Goal: Task Accomplishment & Management: Complete application form

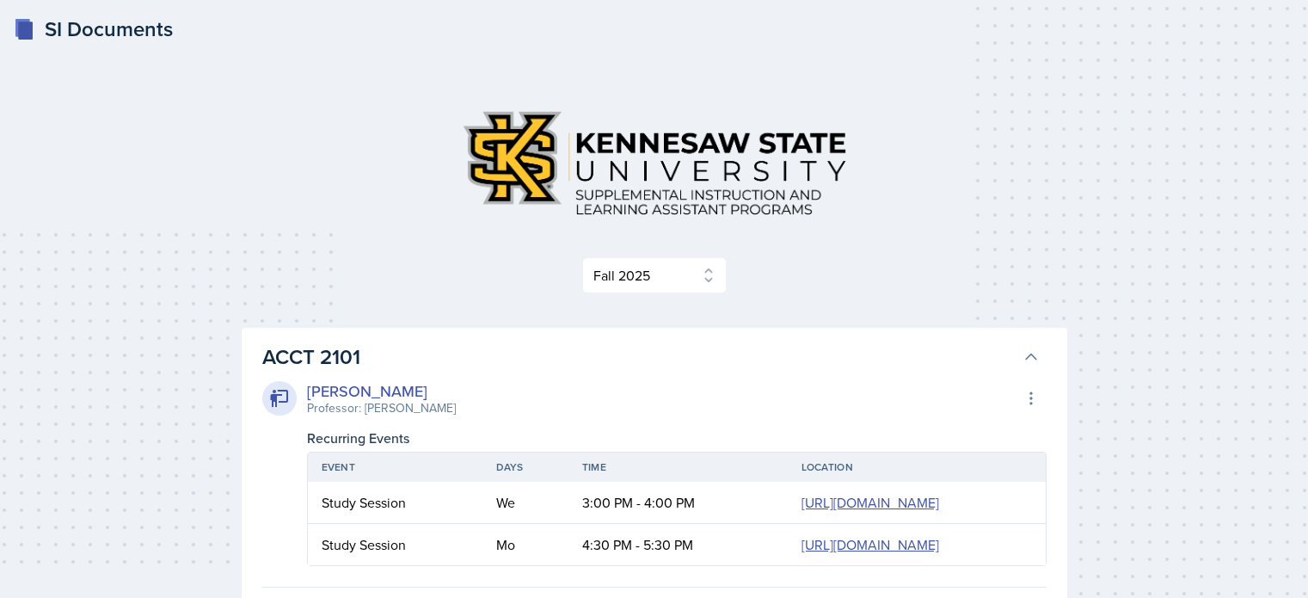
select select "2bed604d-1099-4043-b1bc-2365e8740244"
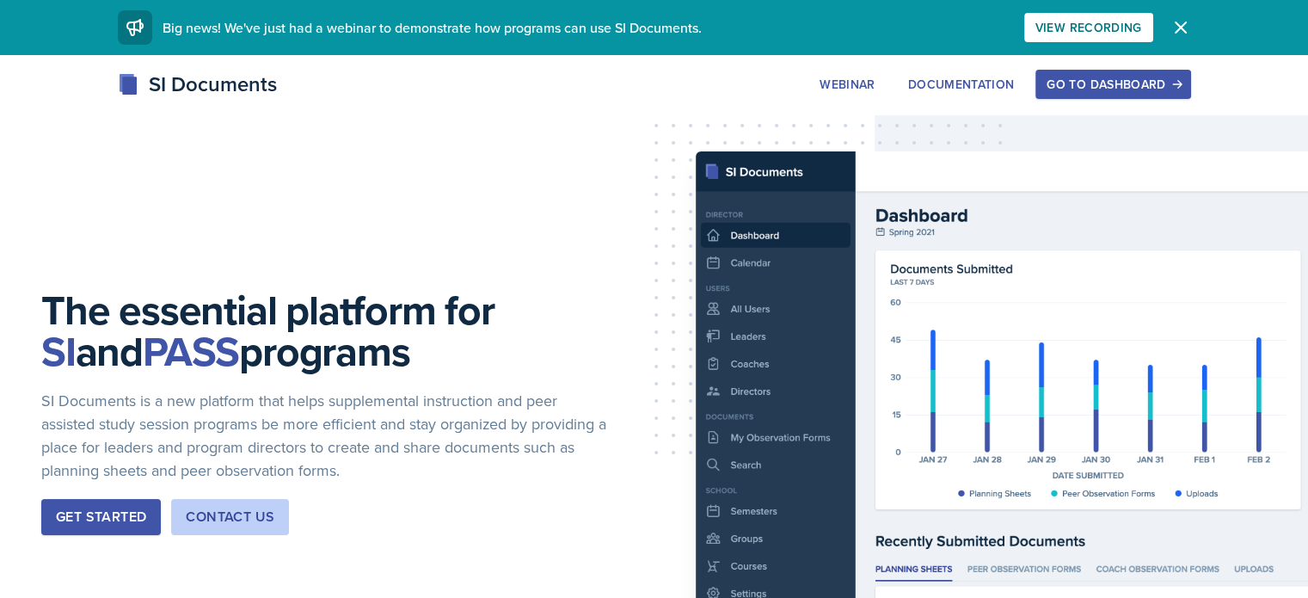
click at [1190, 95] on button "Go to Dashboard" at bounding box center [1113, 84] width 155 height 29
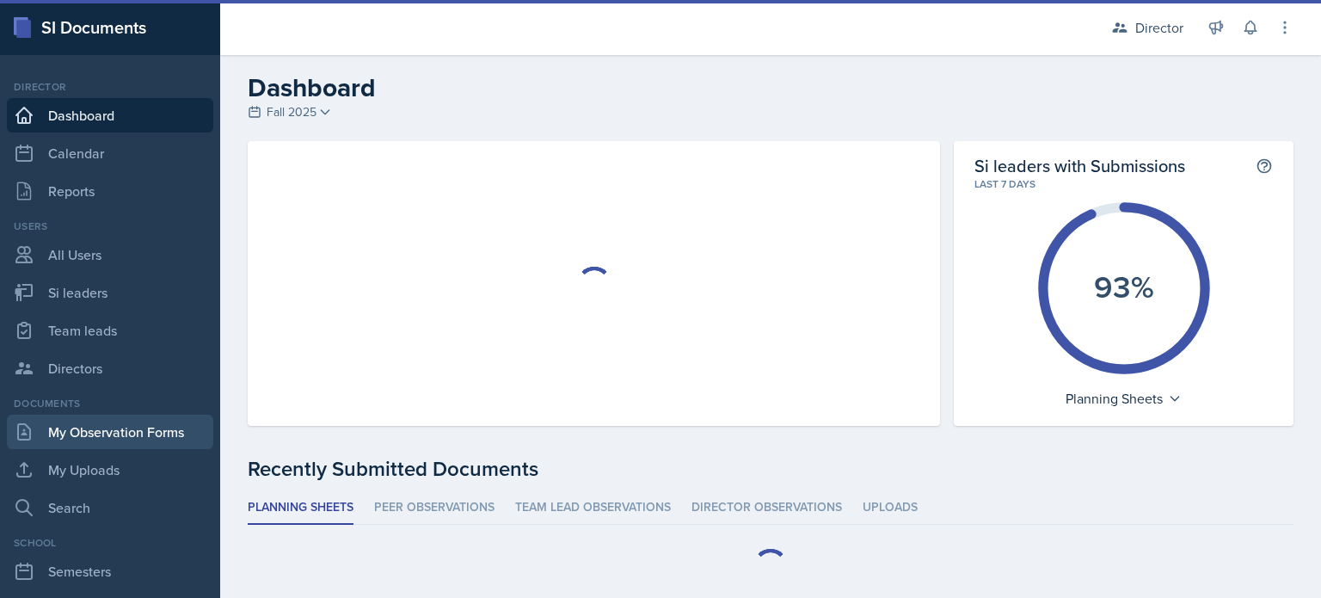
click at [176, 440] on link "My Observation Forms" at bounding box center [110, 432] width 206 height 34
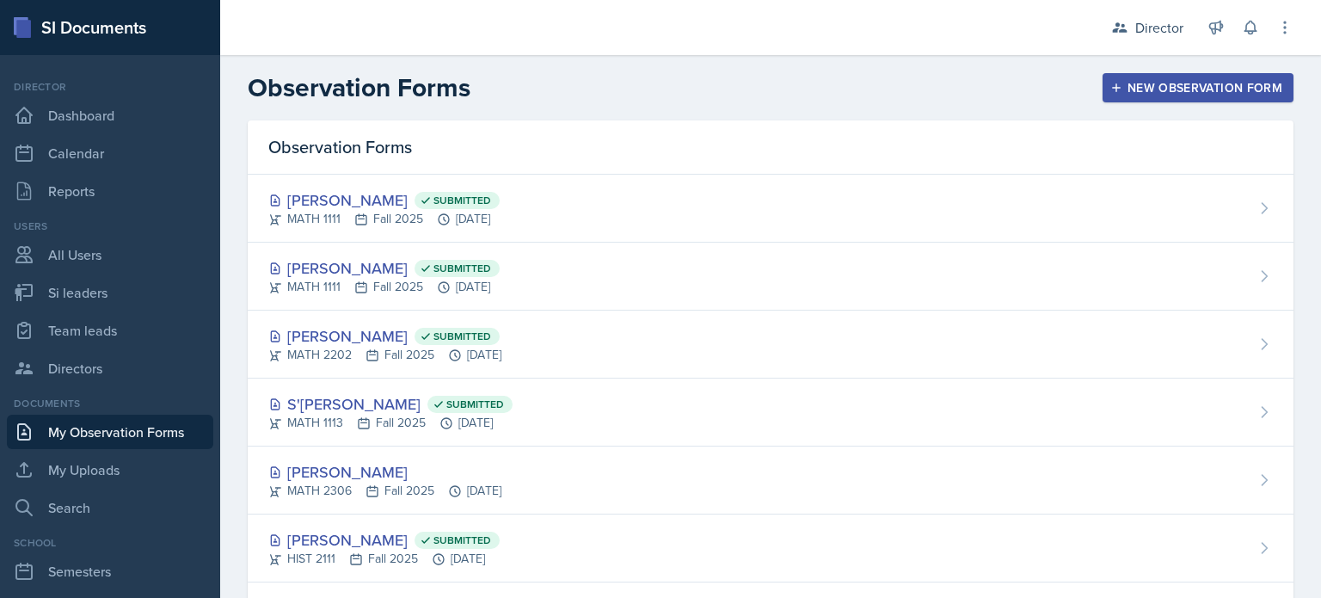
click at [1119, 90] on div "New Observation Form" at bounding box center [1198, 88] width 169 height 14
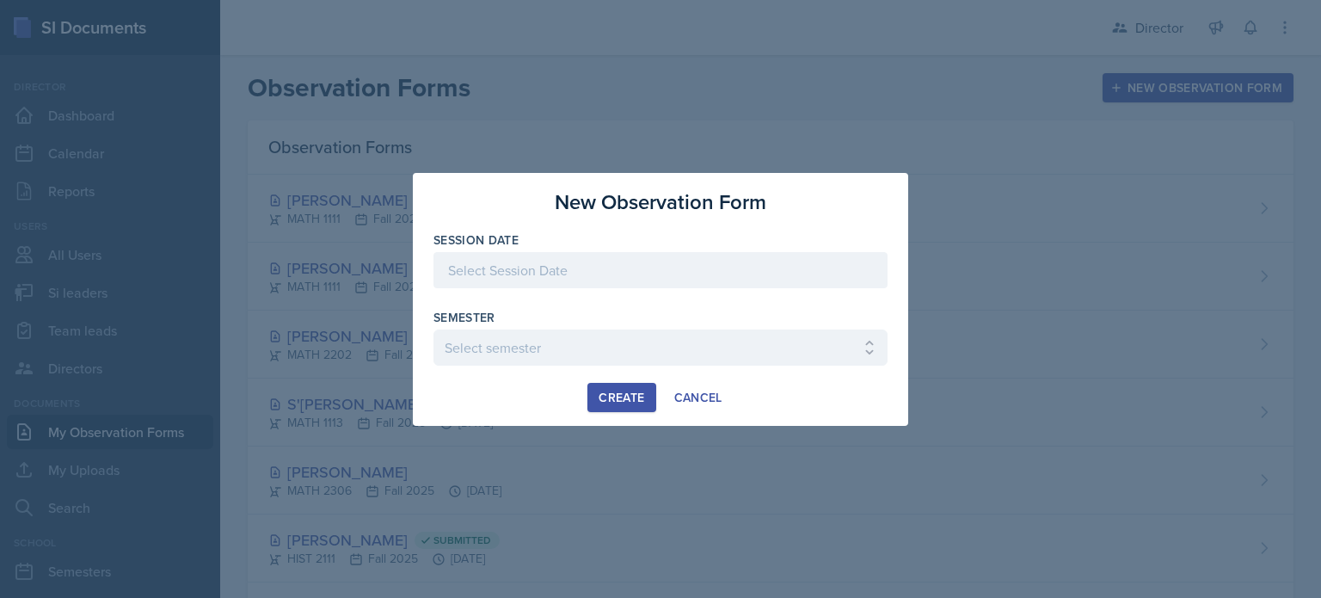
click at [590, 250] on div "Session Date" at bounding box center [661, 268] width 454 height 74
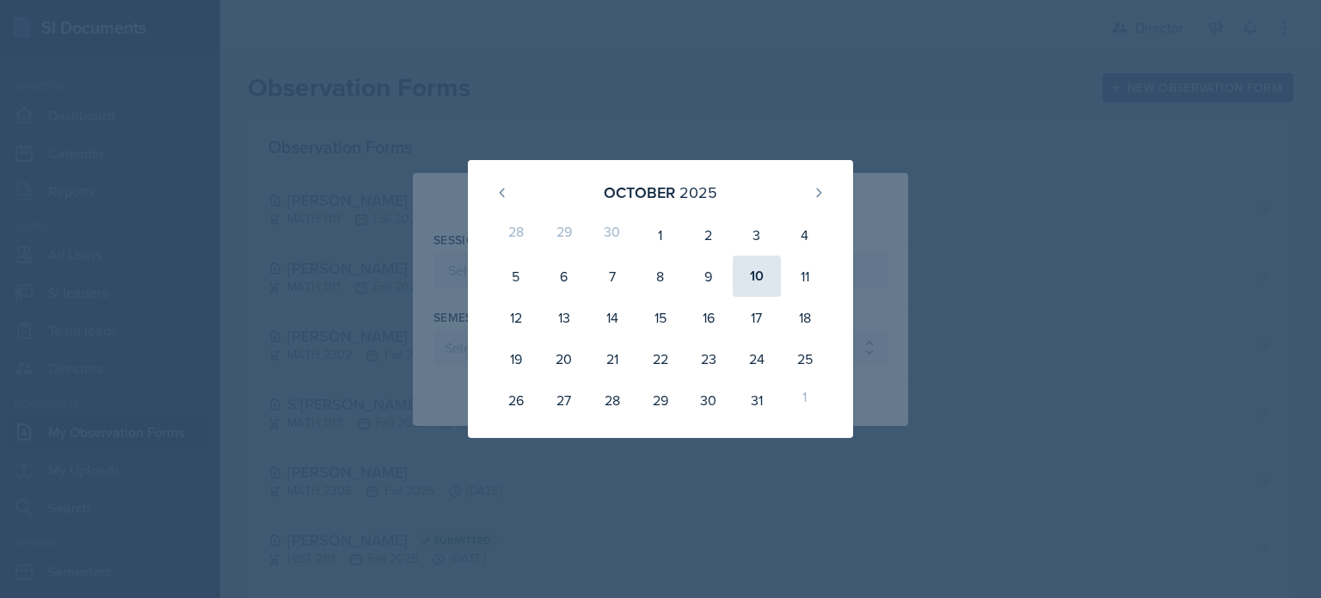
click at [755, 276] on div "10" at bounding box center [757, 275] width 48 height 41
type input "October 10th, 2025"
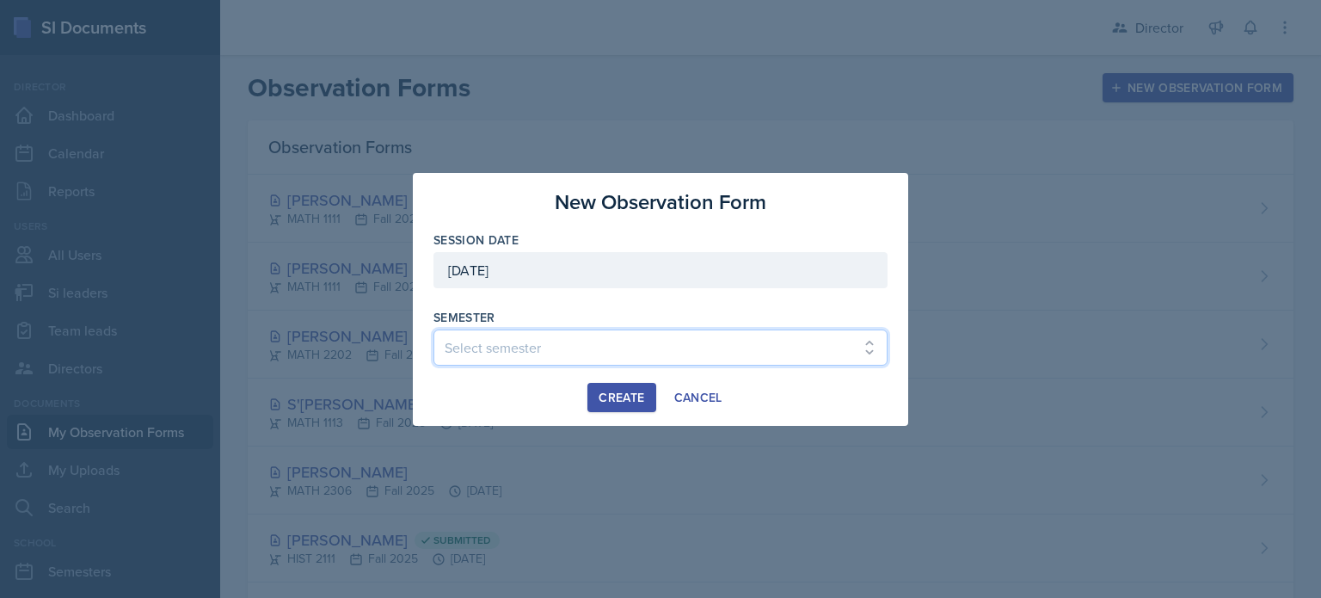
click at [599, 347] on select "Select semester Fall 2025 Summer 2025 Spring 2025 Fall 2024 Summer 2024 Spring …" at bounding box center [661, 347] width 454 height 36
select select "2bed604d-1099-4043-b1bc-2365e8740244"
click at [434, 329] on select "Select semester Fall 2025 Summer 2025 Spring 2025 Fall 2024 Summer 2024 Spring …" at bounding box center [661, 347] width 454 height 36
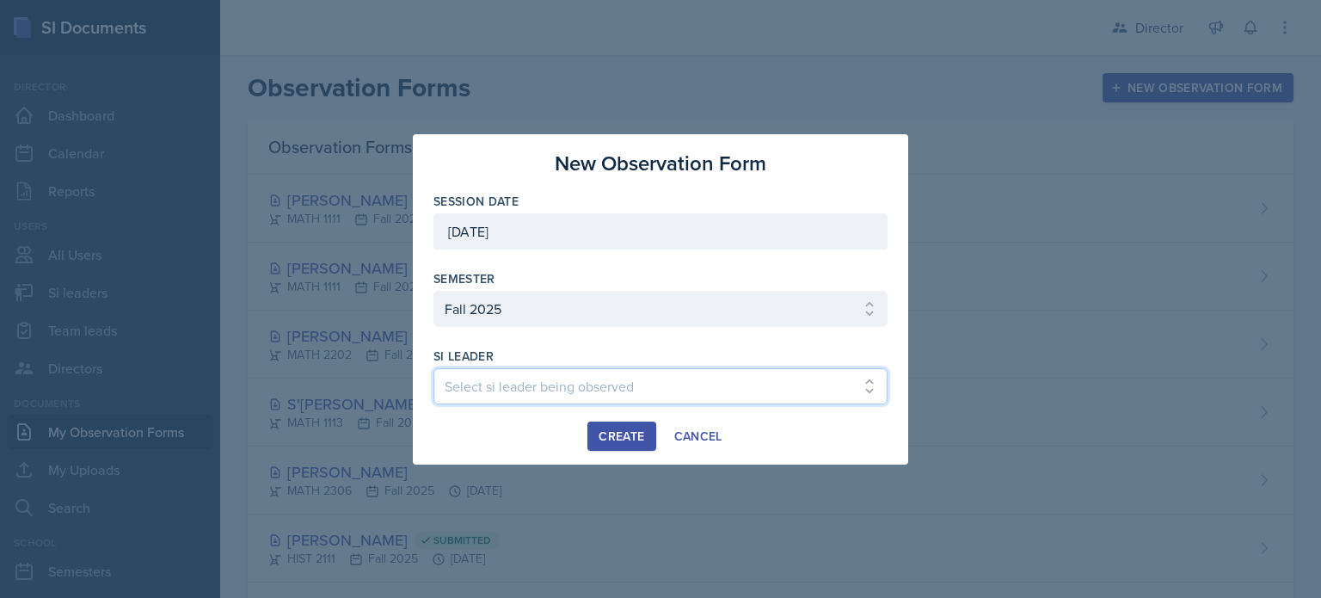
click at [564, 382] on select "Select si leader being observed Rayann Afani Sam Alderton Malk Almimar James Co…" at bounding box center [661, 386] width 454 height 36
select select "313e3cad-ba6f-4b5e-88d4-2bfbef329720"
click at [434, 368] on select "Select si leader being observed Rayann Afani Sam Alderton Malk Almimar James Co…" at bounding box center [661, 386] width 454 height 36
click at [626, 446] on button "Create" at bounding box center [621, 435] width 68 height 29
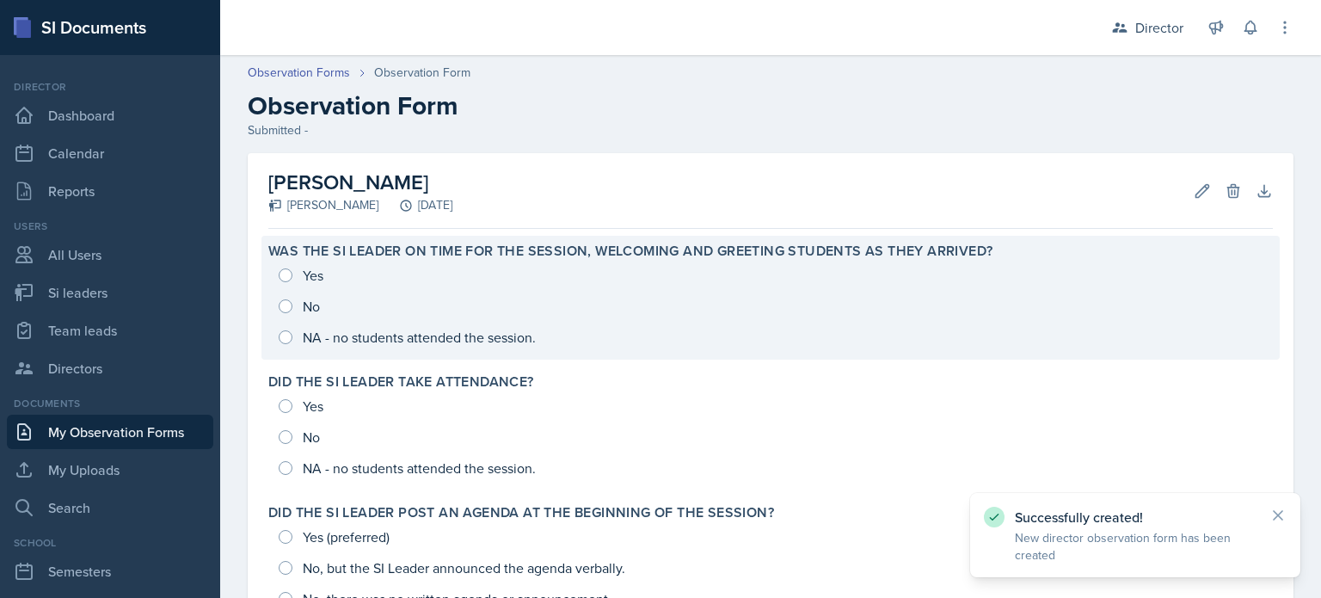
click at [554, 333] on div "Yes No NA - no students attended the session." at bounding box center [770, 306] width 1005 height 93
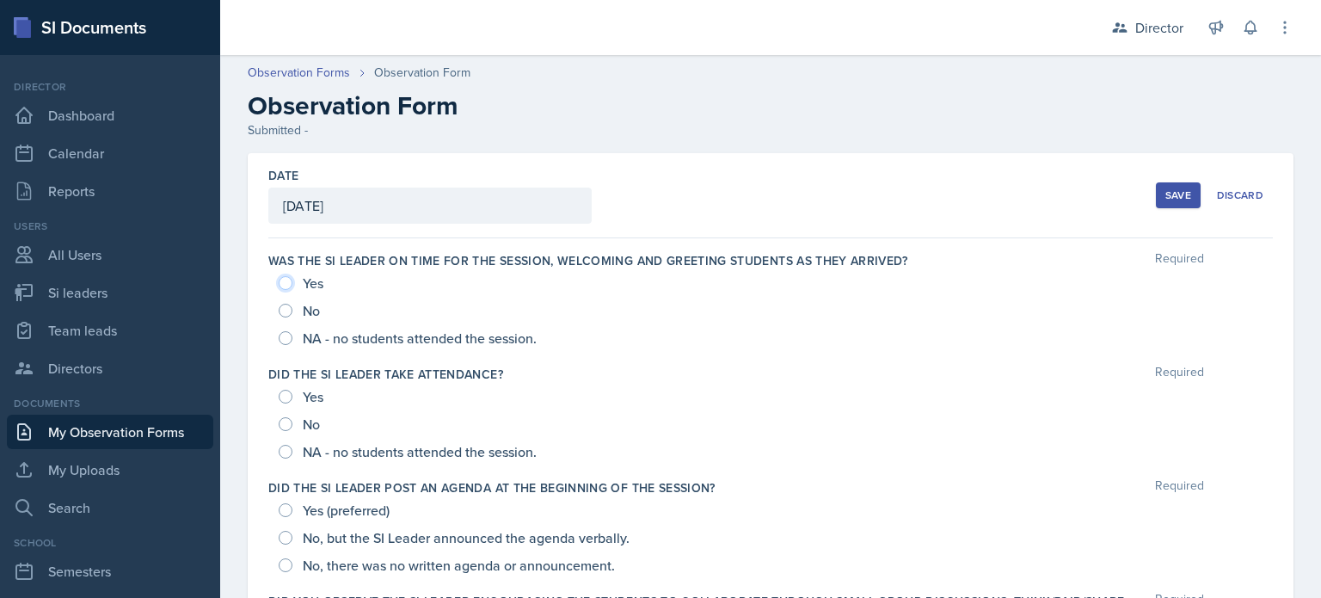
click at [286, 281] on input "Yes" at bounding box center [286, 283] width 14 height 14
radio input "true"
click at [289, 401] on input "Yes" at bounding box center [286, 397] width 14 height 14
radio input "true"
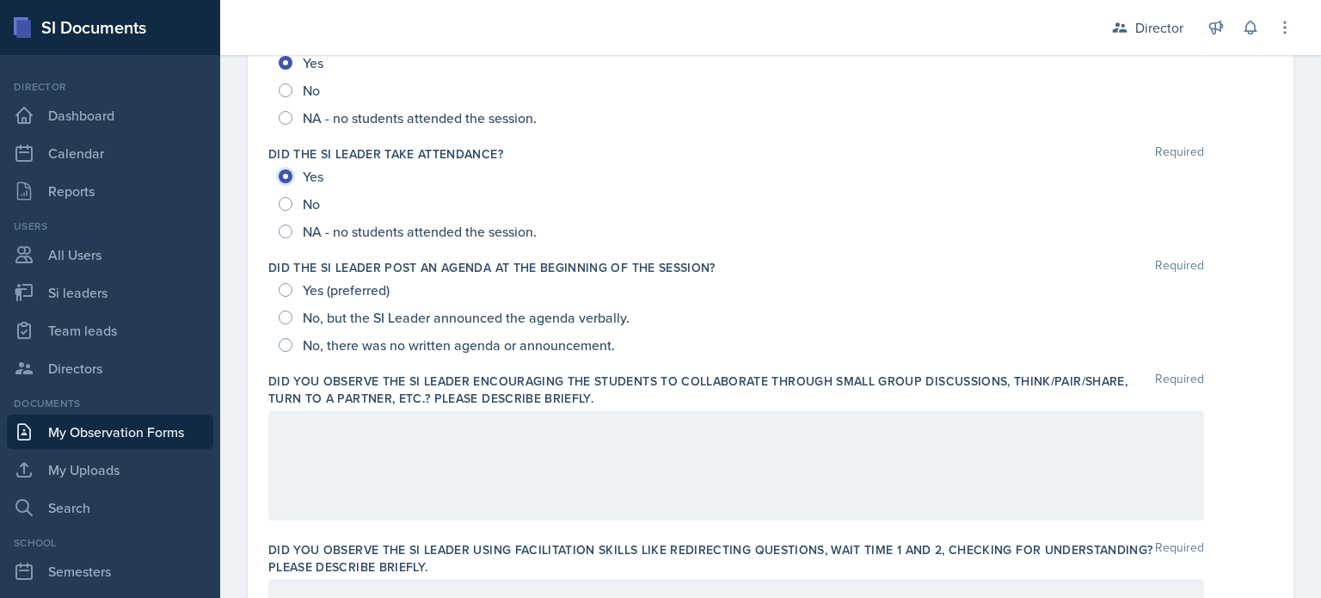
scroll to position [220, 0]
click at [280, 291] on input "Yes (preferred)" at bounding box center [286, 290] width 14 height 14
radio input "true"
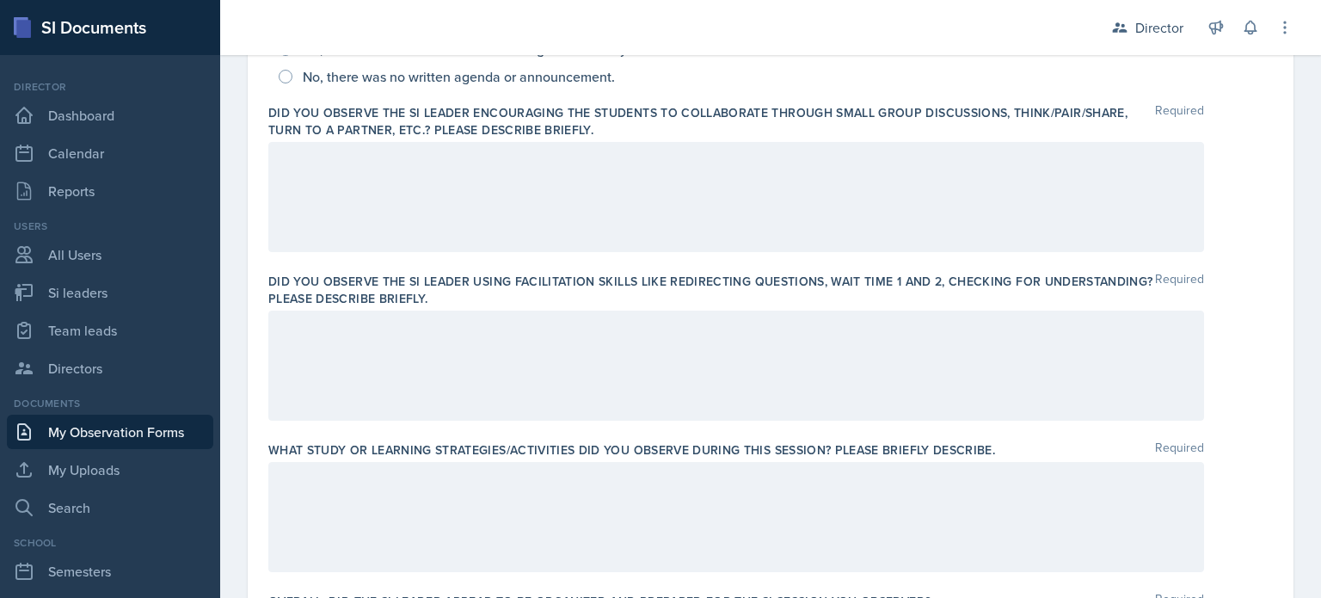
scroll to position [494, 0]
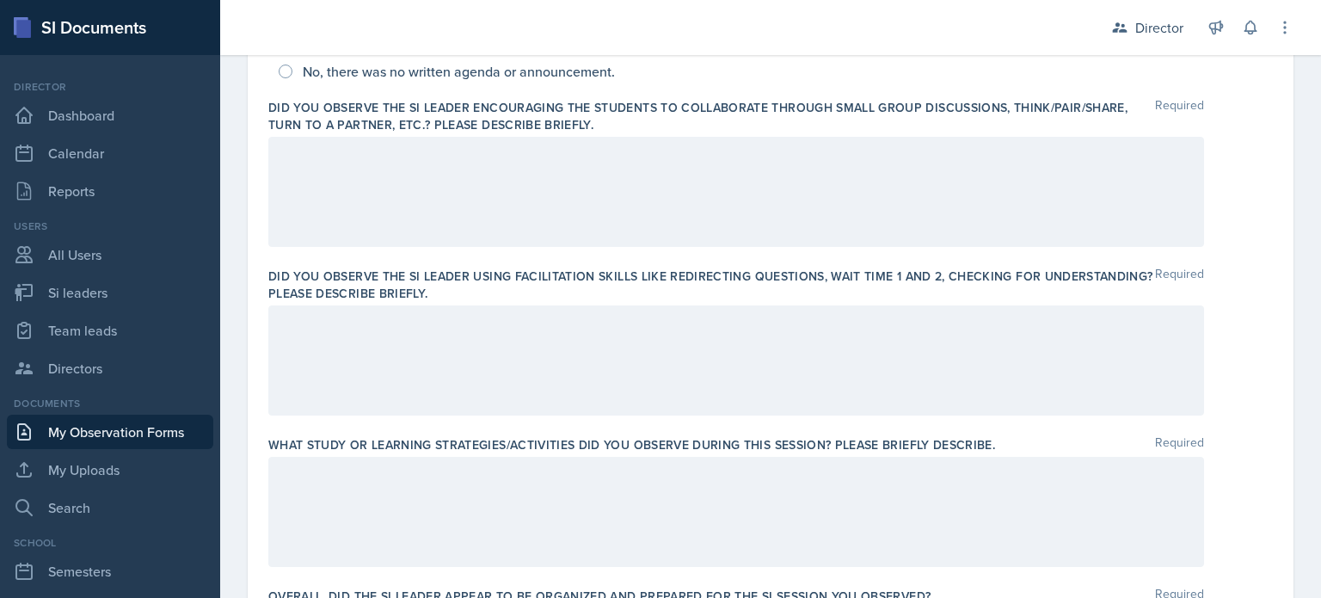
click at [467, 370] on div at bounding box center [736, 360] width 936 height 110
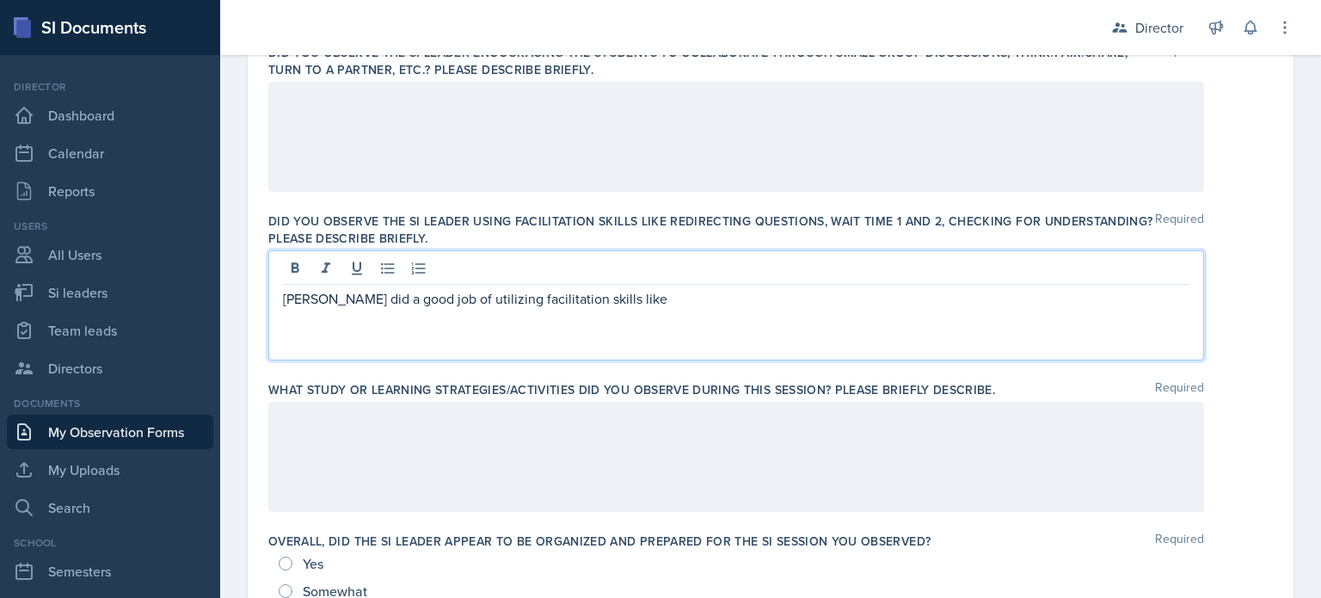
scroll to position [557, 0]
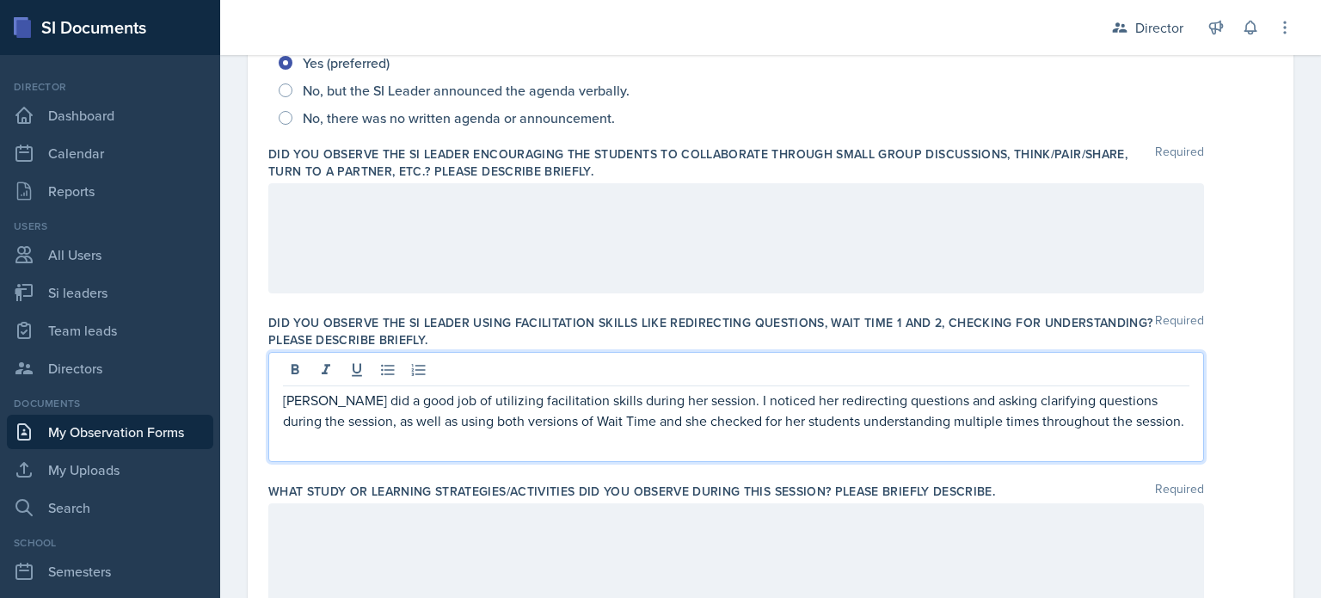
click at [566, 271] on div at bounding box center [736, 238] width 936 height 110
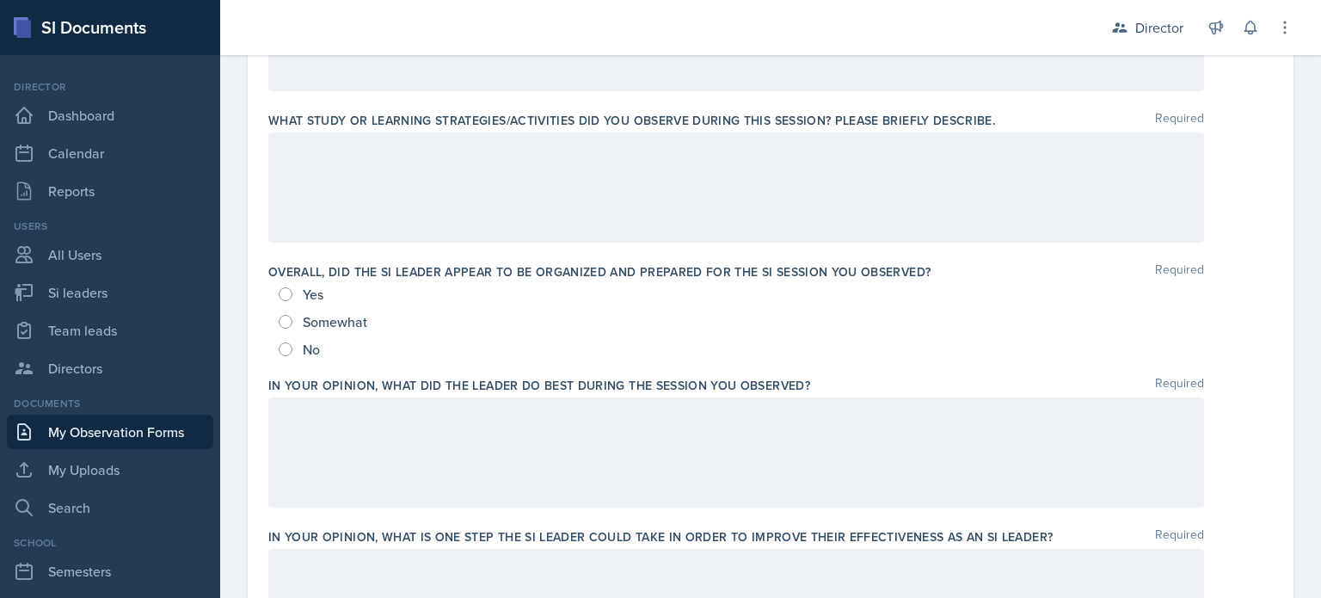
scroll to position [817, 0]
click at [311, 290] on span "Yes" at bounding box center [313, 294] width 21 height 17
click at [292, 290] on input "Yes" at bounding box center [286, 295] width 14 height 14
radio input "true"
click at [415, 222] on div at bounding box center [736, 188] width 936 height 110
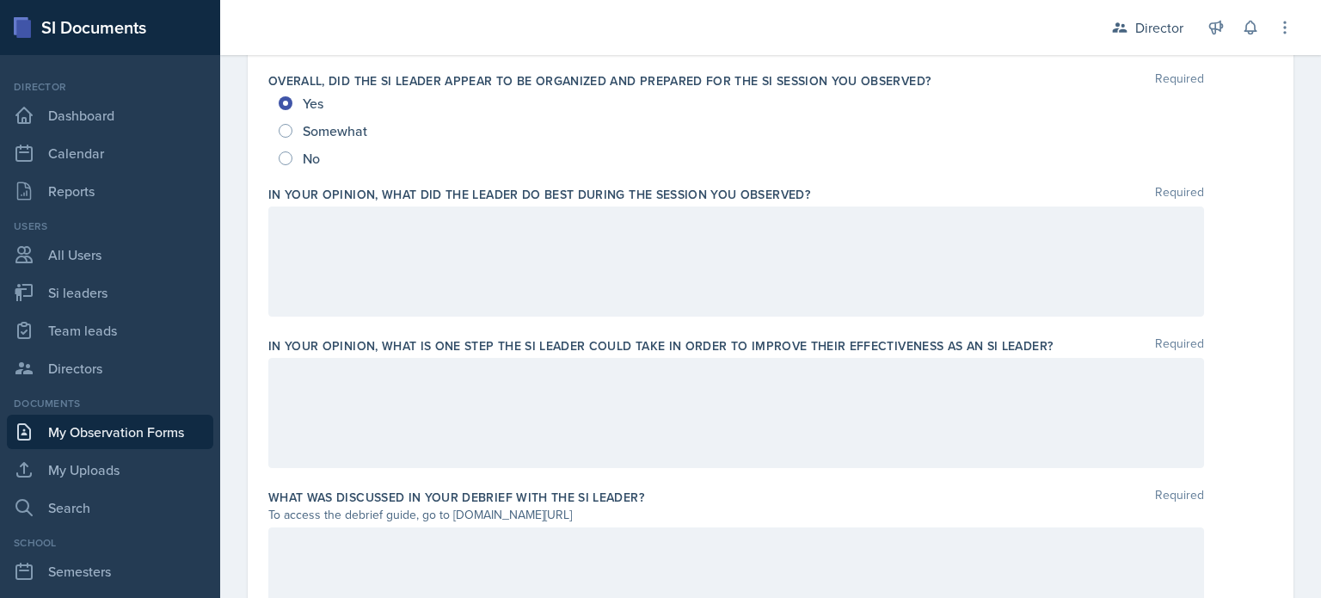
click at [372, 268] on div at bounding box center [736, 261] width 936 height 110
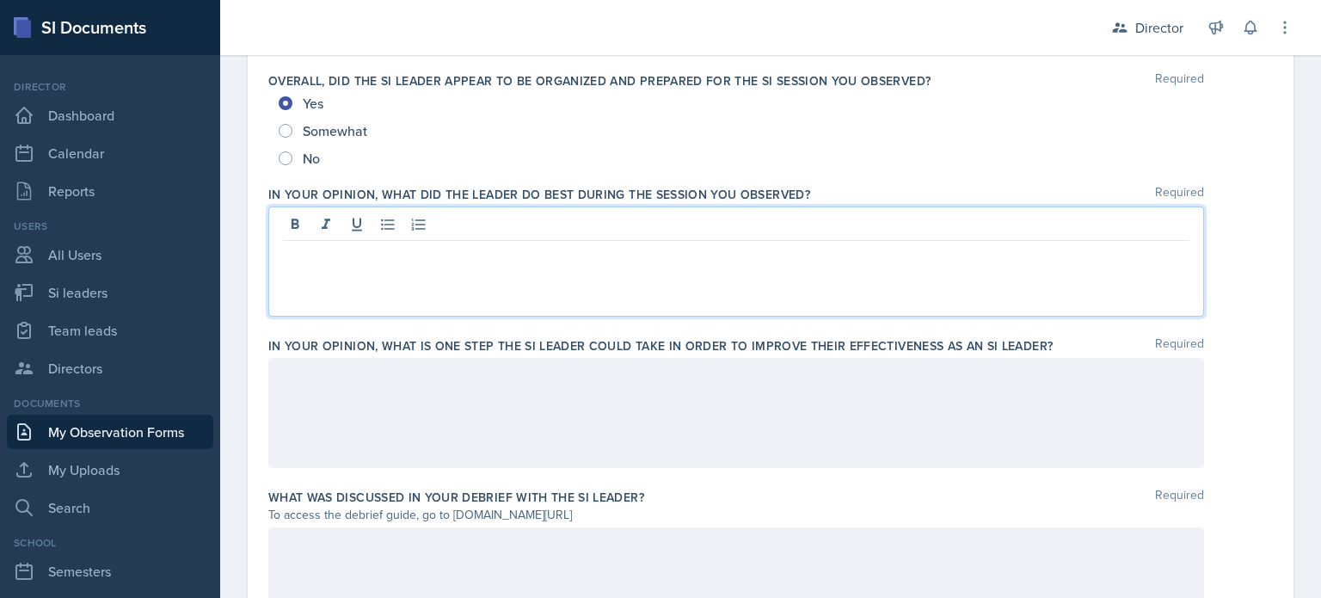
scroll to position [1039, 0]
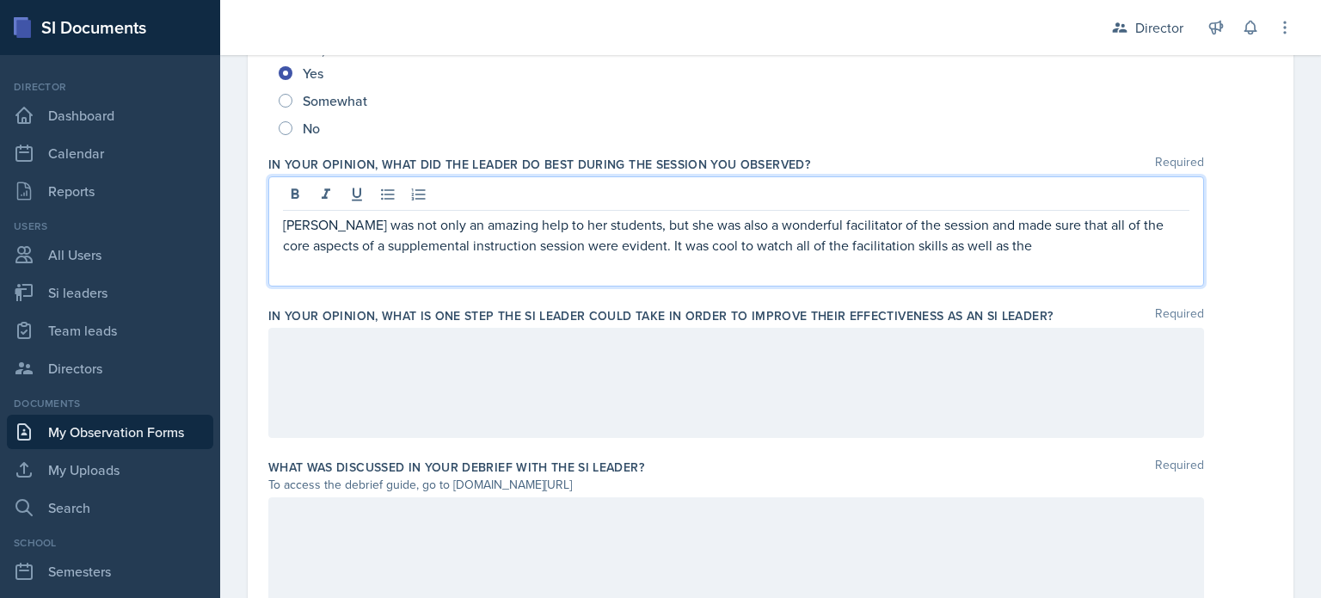
click at [366, 341] on div at bounding box center [736, 383] width 936 height 110
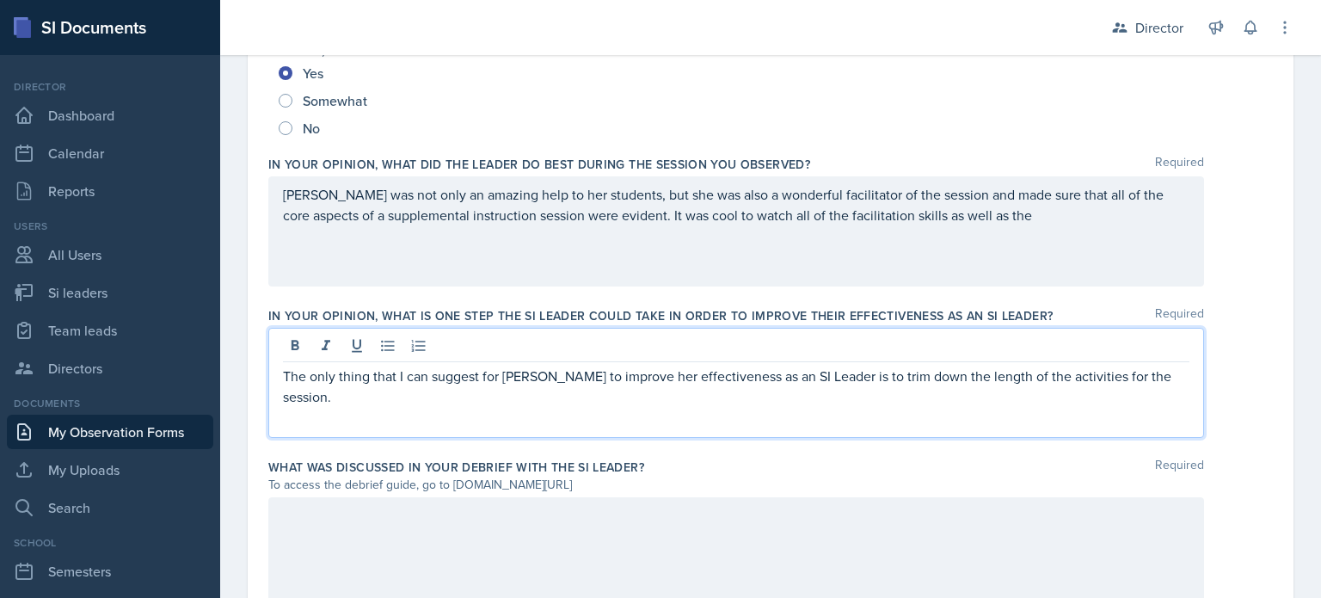
click at [1161, 382] on p "The only thing that I can suggest for Maria to improve her effectiveness as an …" at bounding box center [736, 386] width 907 height 41
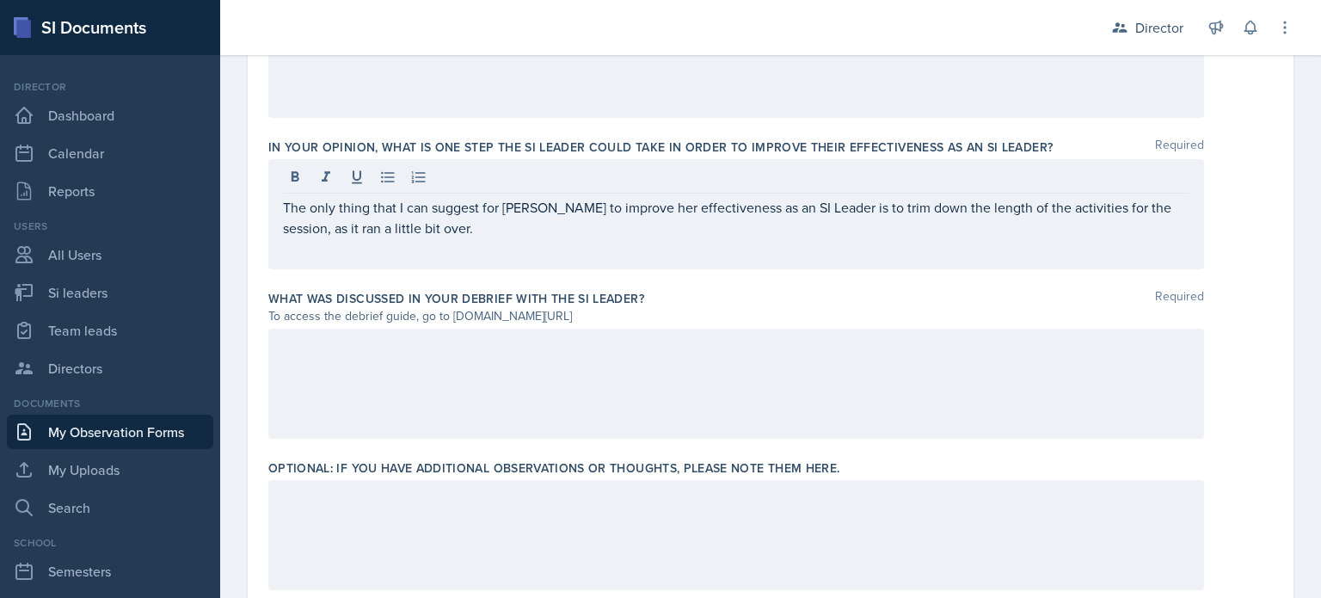
click at [1078, 426] on div at bounding box center [736, 384] width 936 height 110
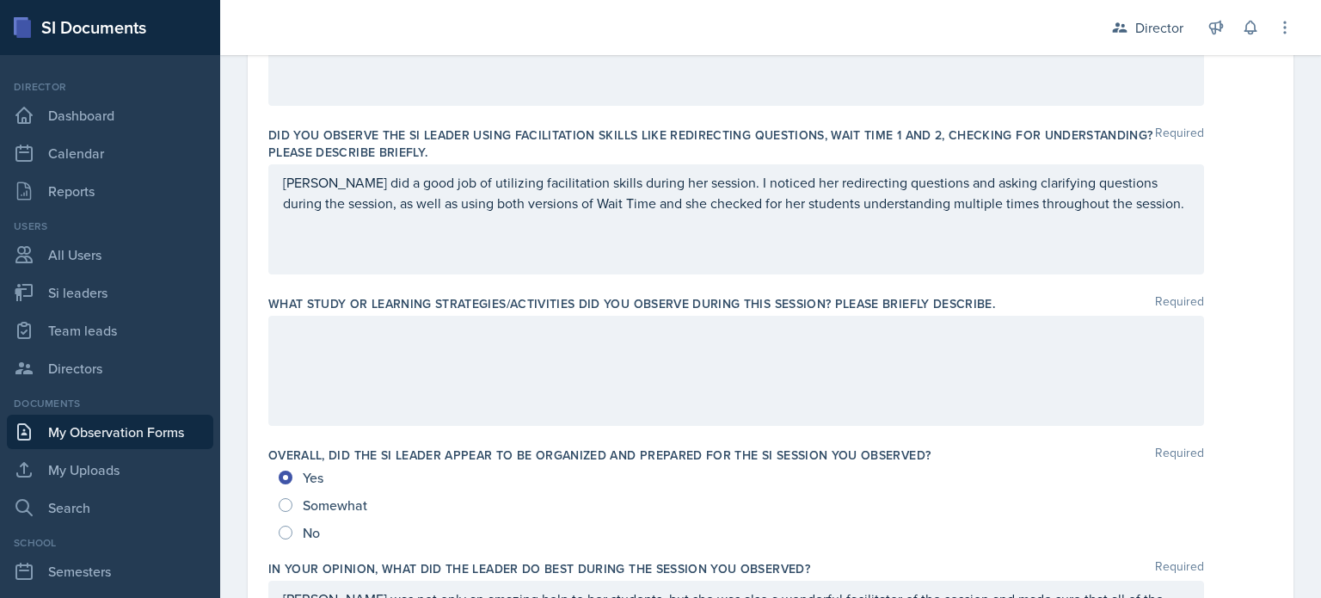
click at [556, 347] on div at bounding box center [736, 371] width 936 height 110
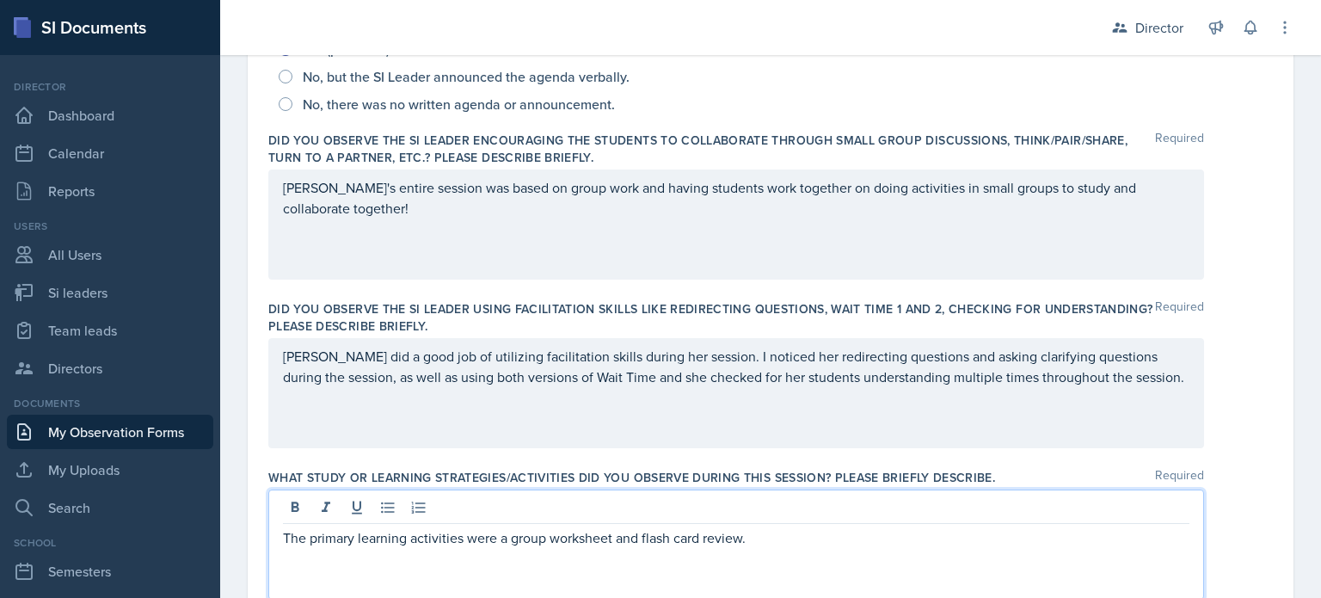
scroll to position [62, 0]
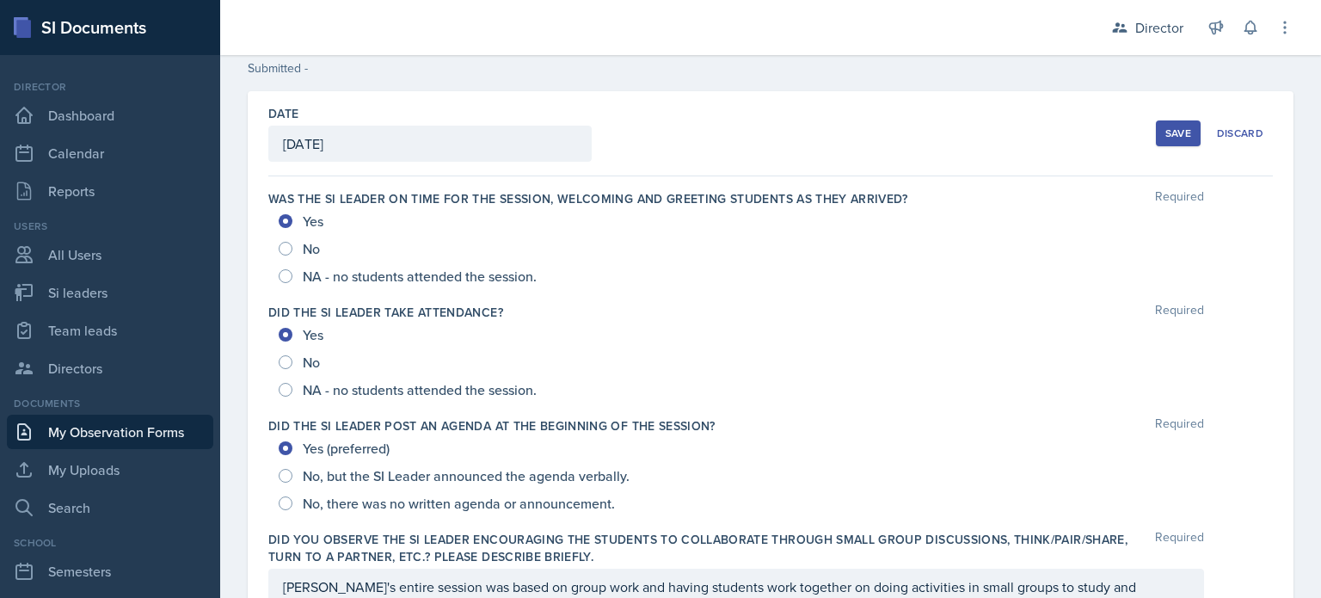
click at [1187, 132] on button "Save" at bounding box center [1178, 133] width 45 height 26
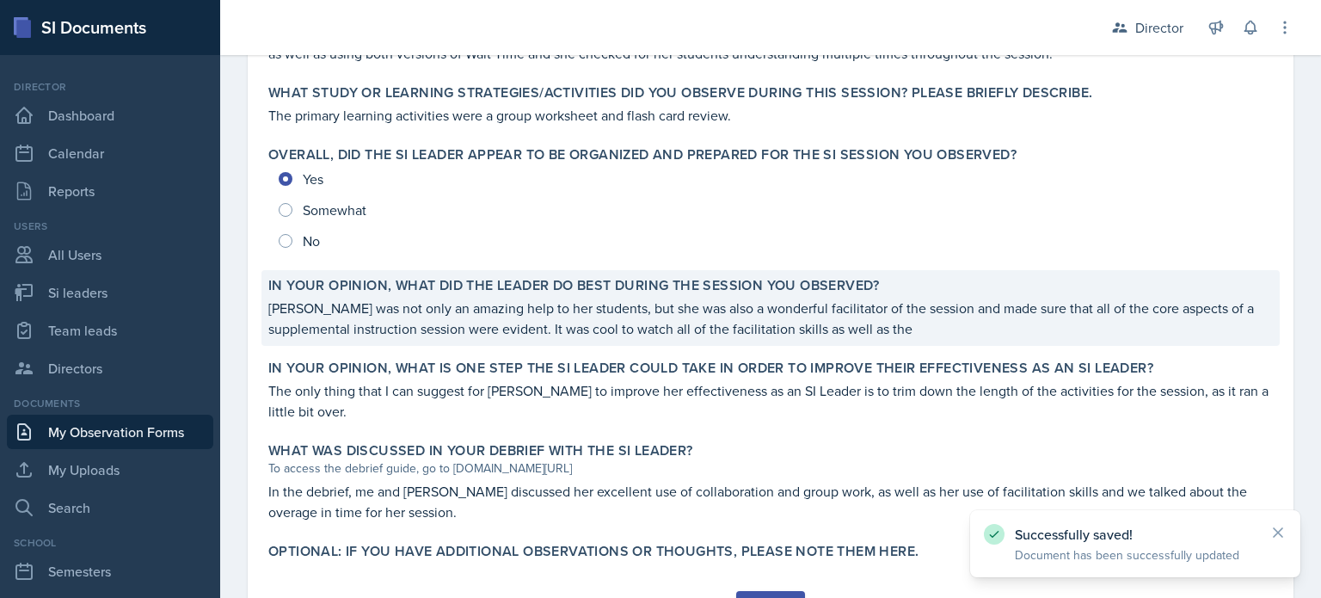
scroll to position [813, 0]
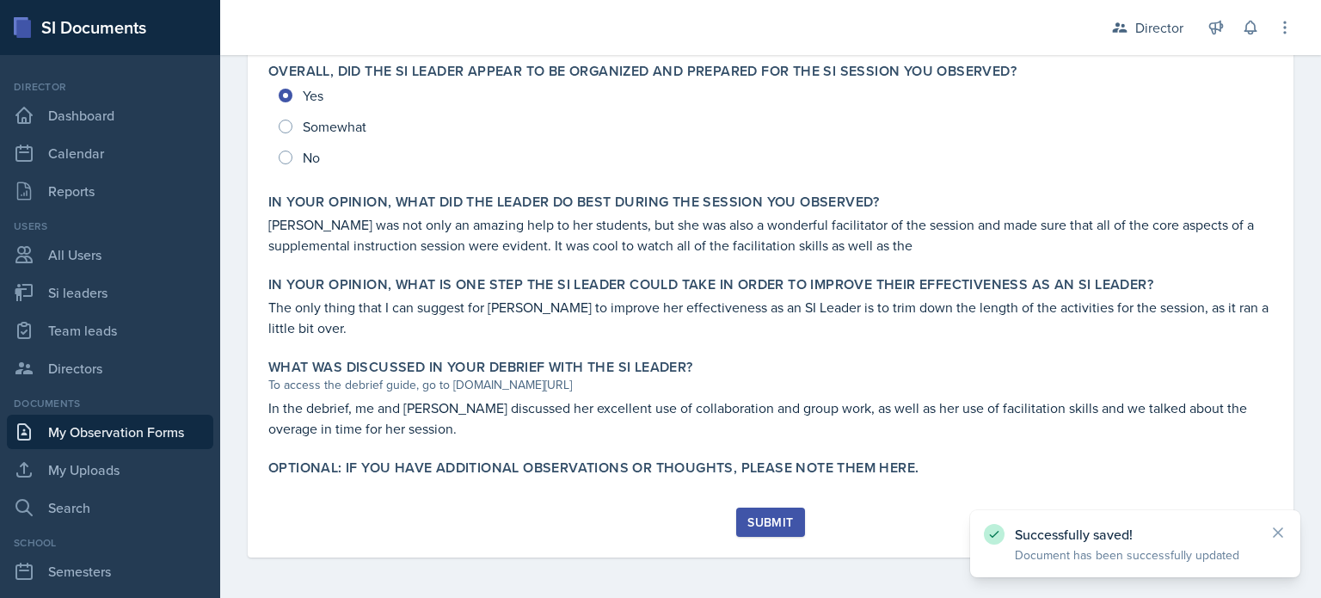
click at [761, 532] on button "Submit" at bounding box center [770, 521] width 68 height 29
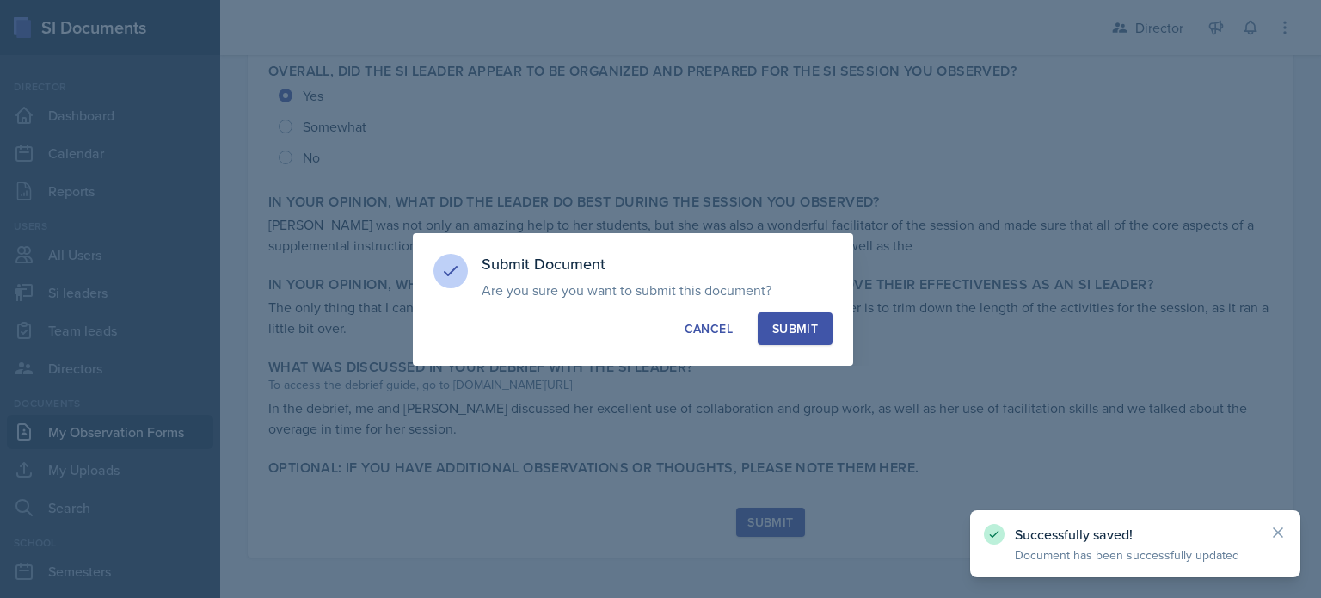
click at [815, 333] on div "Submit" at bounding box center [795, 328] width 46 height 17
radio input "true"
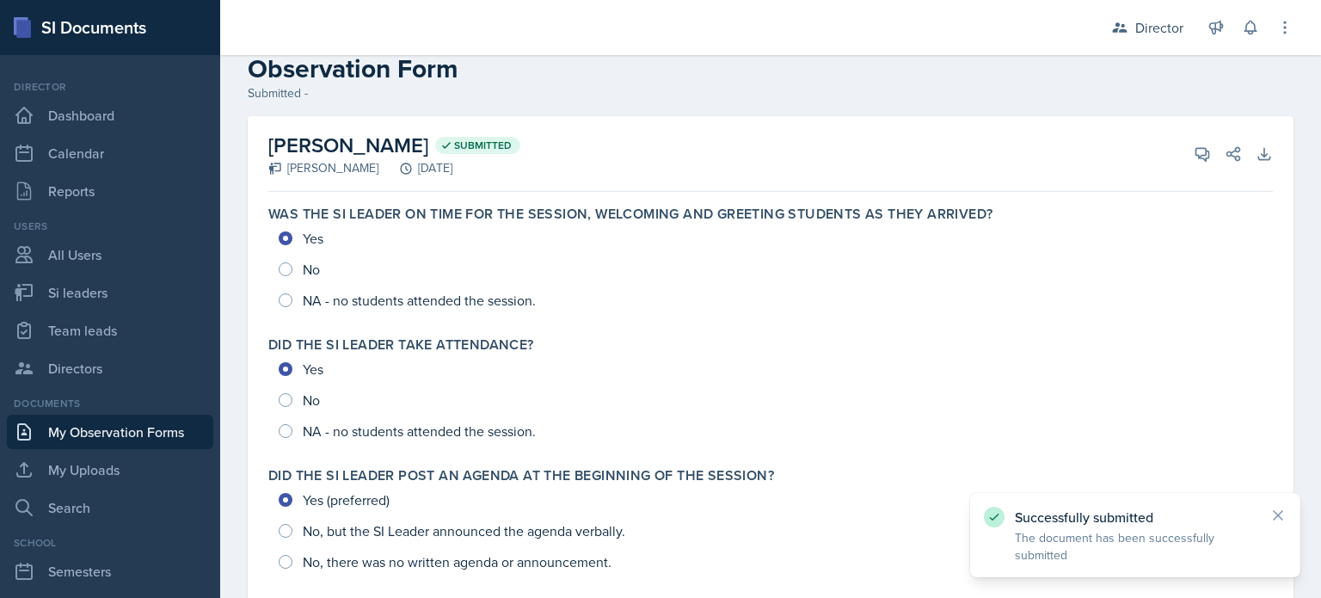
scroll to position [0, 0]
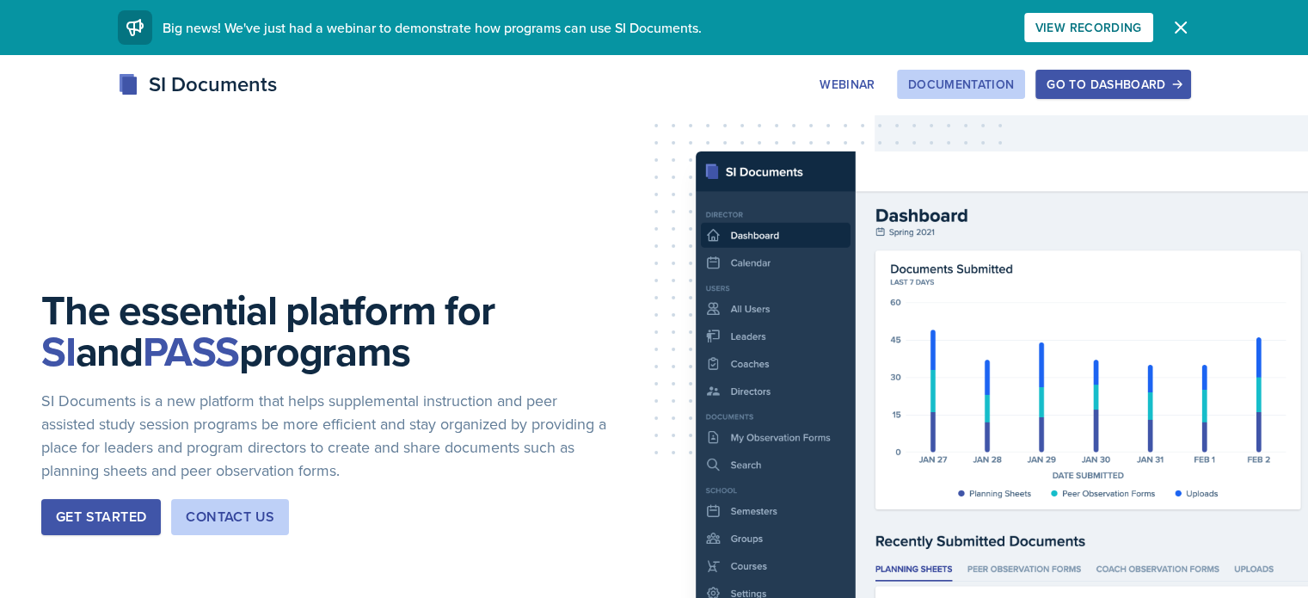
click at [1026, 76] on button "Documentation" at bounding box center [961, 84] width 129 height 29
click at [1160, 94] on button "Go to Dashboard" at bounding box center [1113, 84] width 155 height 29
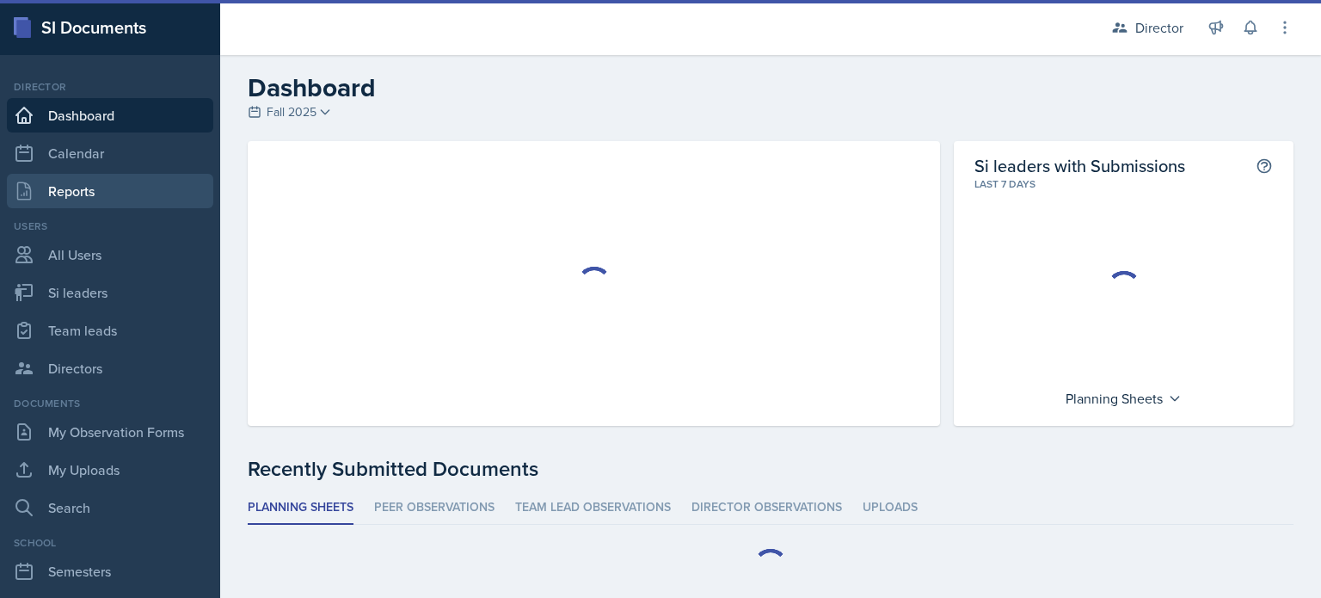
click at [158, 184] on link "Reports" at bounding box center [110, 191] width 206 height 34
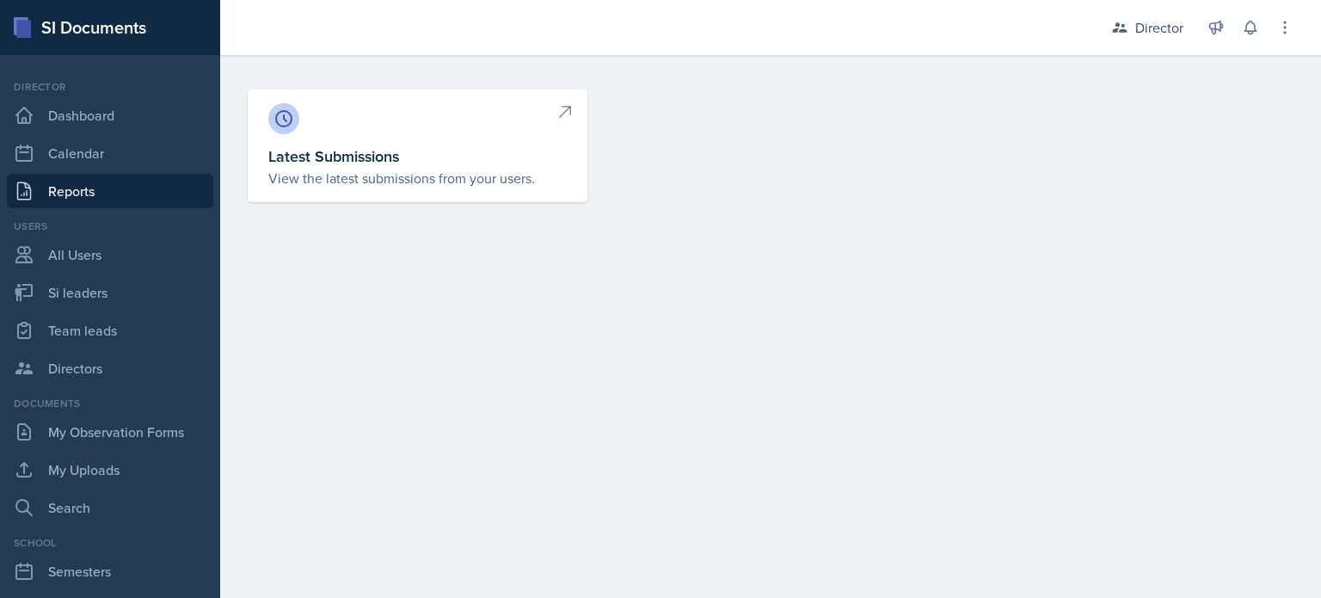
click at [315, 180] on p "View the latest submissions from your users." at bounding box center [417, 178] width 298 height 21
select select "1"
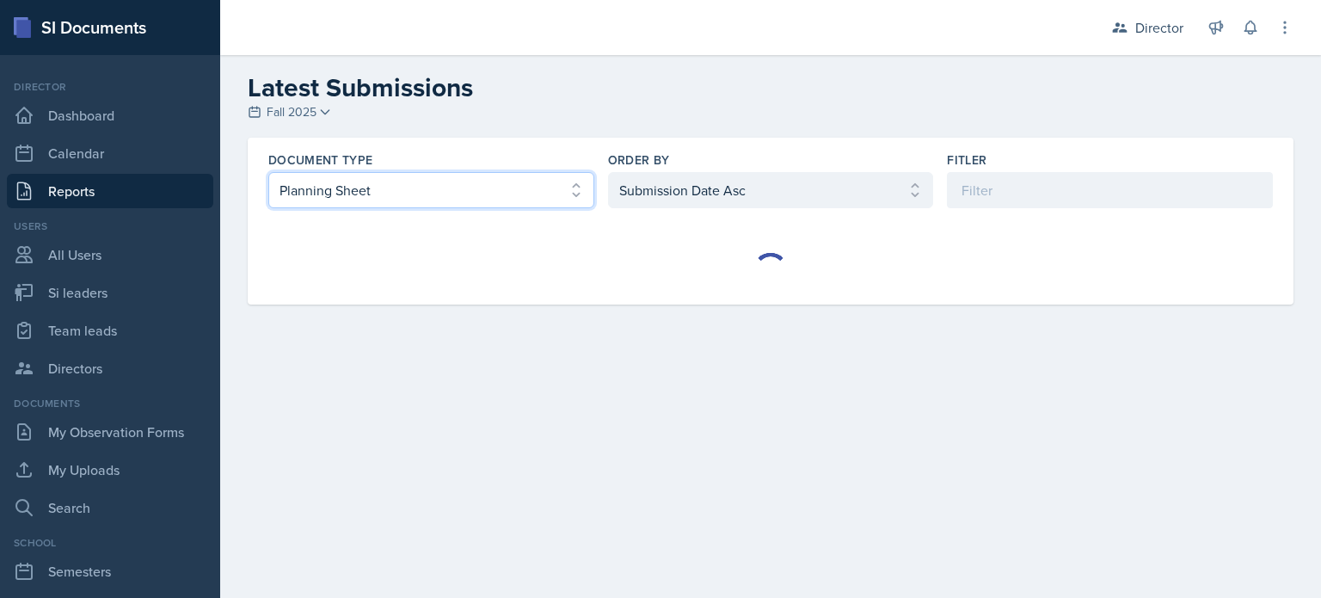
click at [394, 202] on select "Select document type Planning Sheet Peer Observation Form Team lead Observation…" at bounding box center [431, 190] width 326 height 36
select select "2"
click at [268, 172] on select "Select document type Planning Sheet Peer Observation Form Team lead Observation…" at bounding box center [431, 190] width 326 height 36
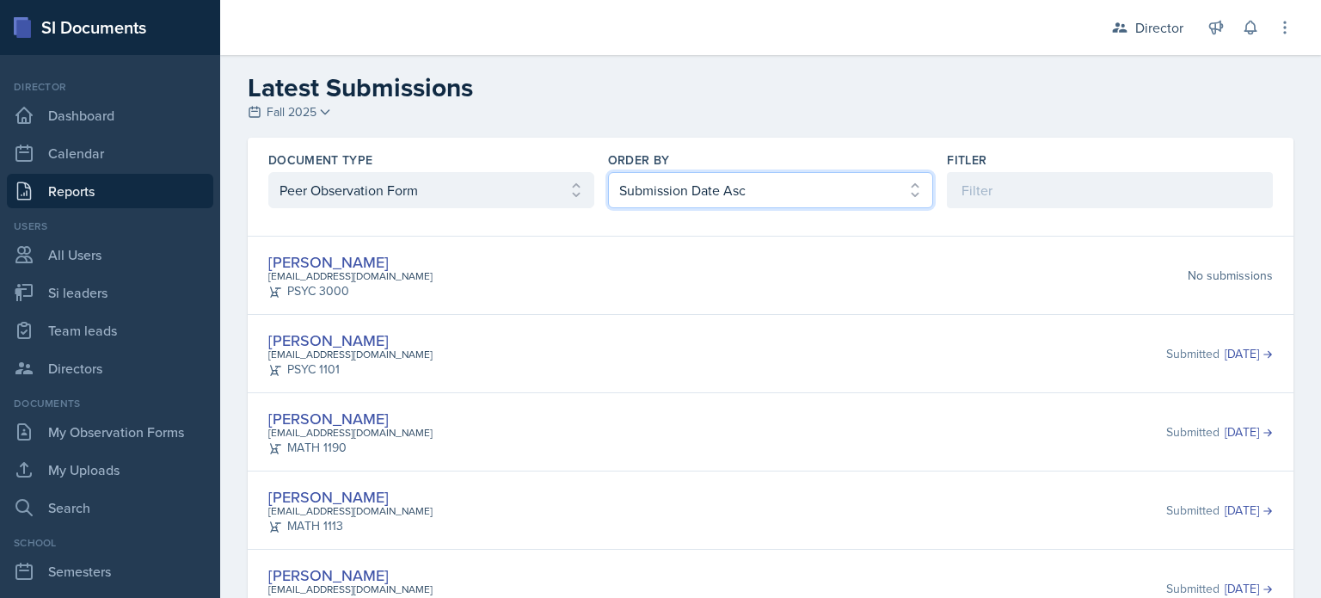
click at [691, 200] on select "Select order by Submission Date Asc Submission Date Desc User Last Name" at bounding box center [771, 190] width 326 height 36
select select "2"
click at [608, 172] on select "Select order by Submission Date Asc Submission Date Desc User Last Name" at bounding box center [771, 190] width 326 height 36
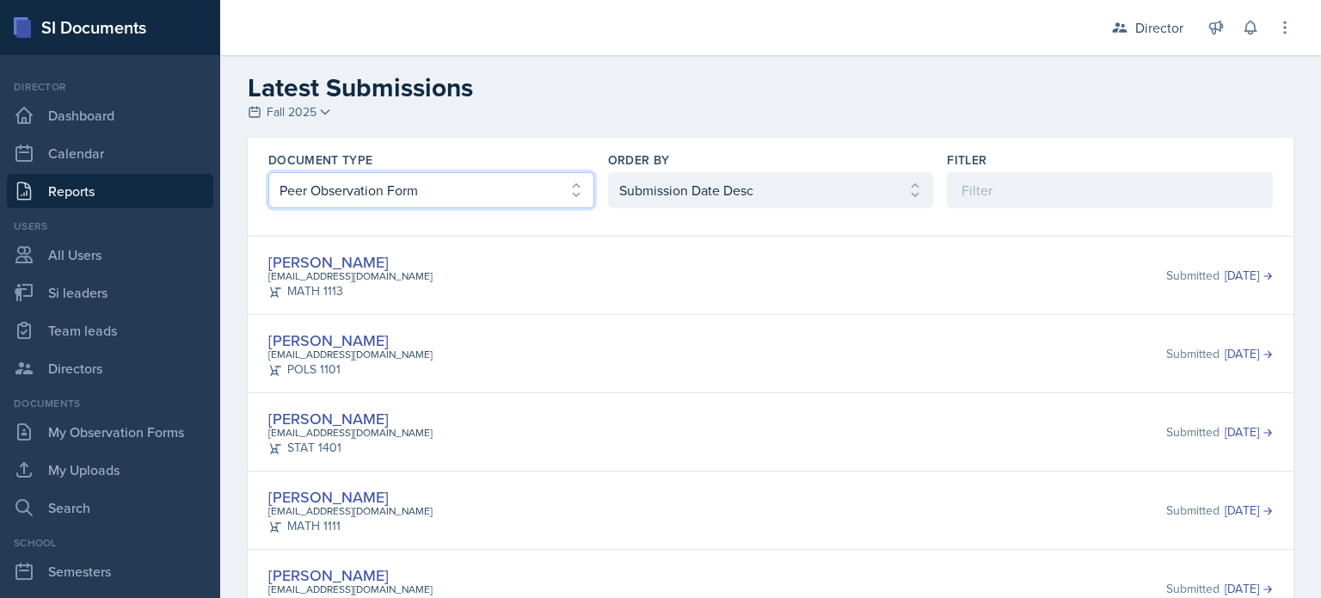
click at [482, 172] on select "Select document type Planning Sheet Peer Observation Form Team lead Observation…" at bounding box center [431, 190] width 326 height 36
click at [268, 172] on select "Select document type Planning Sheet Peer Observation Form Team lead Observation…" at bounding box center [431, 190] width 326 height 36
click at [409, 190] on select "Select document type Planning Sheet Peer Observation Form Team lead Observation…" at bounding box center [431, 190] width 326 height 36
click at [268, 172] on select "Select document type Planning Sheet Peer Observation Form Team lead Observation…" at bounding box center [431, 190] width 326 height 36
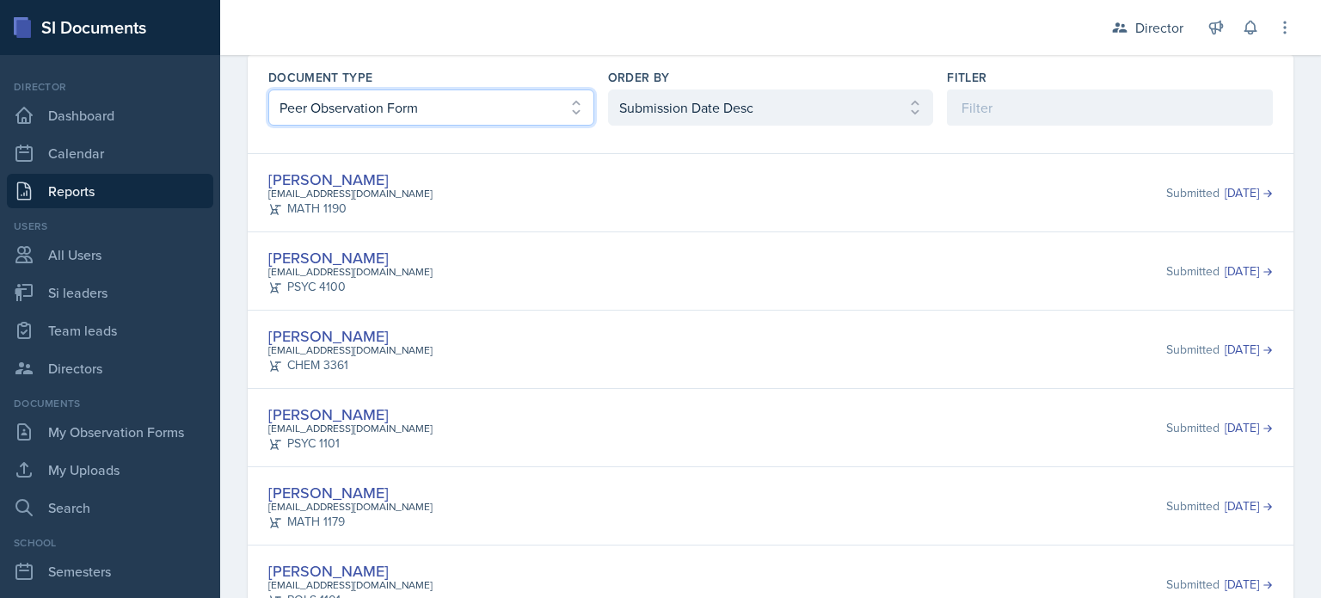
click at [444, 105] on select "Select document type Planning Sheet Peer Observation Form Team lead Observation…" at bounding box center [431, 107] width 326 height 36
select select "3"
click at [268, 126] on select "Select document type Planning Sheet Peer Observation Form Team lead Observation…" at bounding box center [431, 107] width 326 height 36
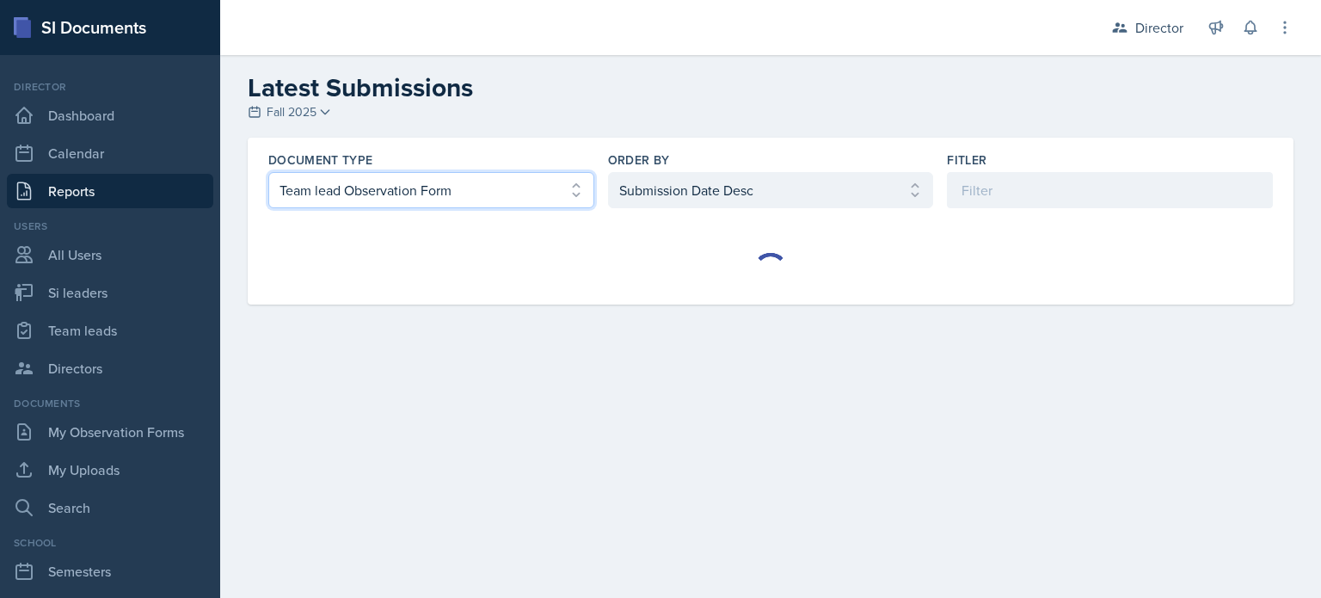
scroll to position [0, 0]
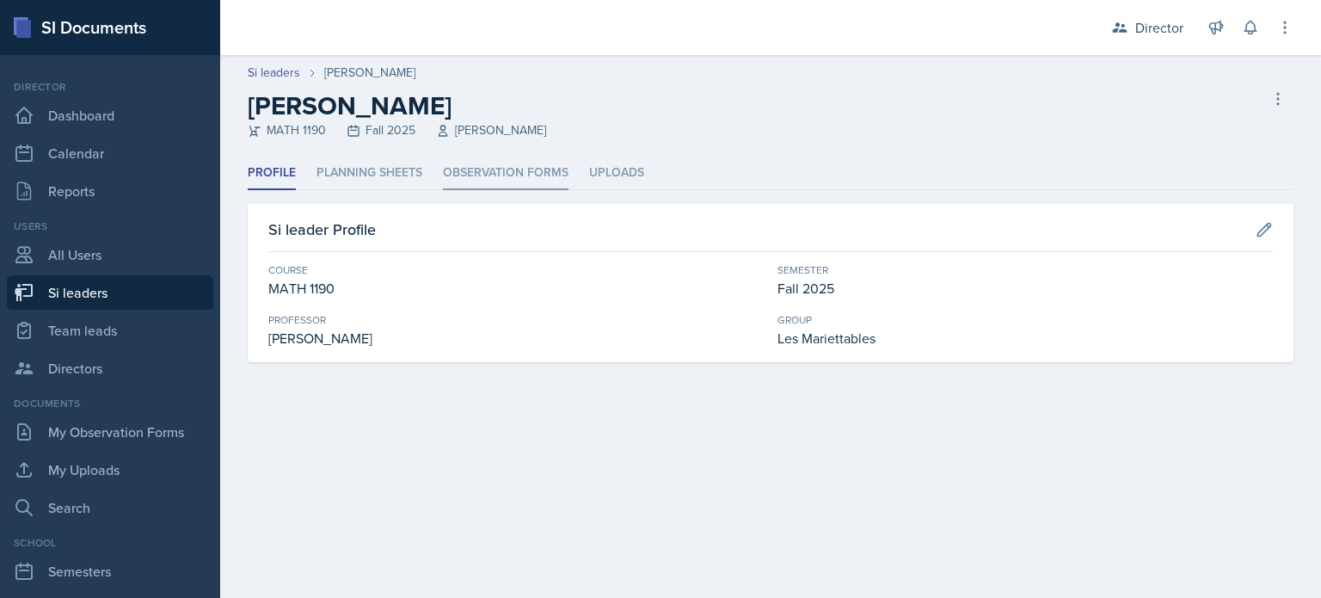
click at [506, 157] on li "Observation Forms" at bounding box center [506, 174] width 126 height 34
click at [519, 191] on div "Profile Planning Sheets Observation Forms Uploads Profile Planning Sheets Obser…" at bounding box center [771, 260] width 1046 height 206
click at [525, 185] on li "Observation Forms" at bounding box center [506, 174] width 126 height 34
click at [458, 175] on li "Observation Forms" at bounding box center [506, 174] width 126 height 34
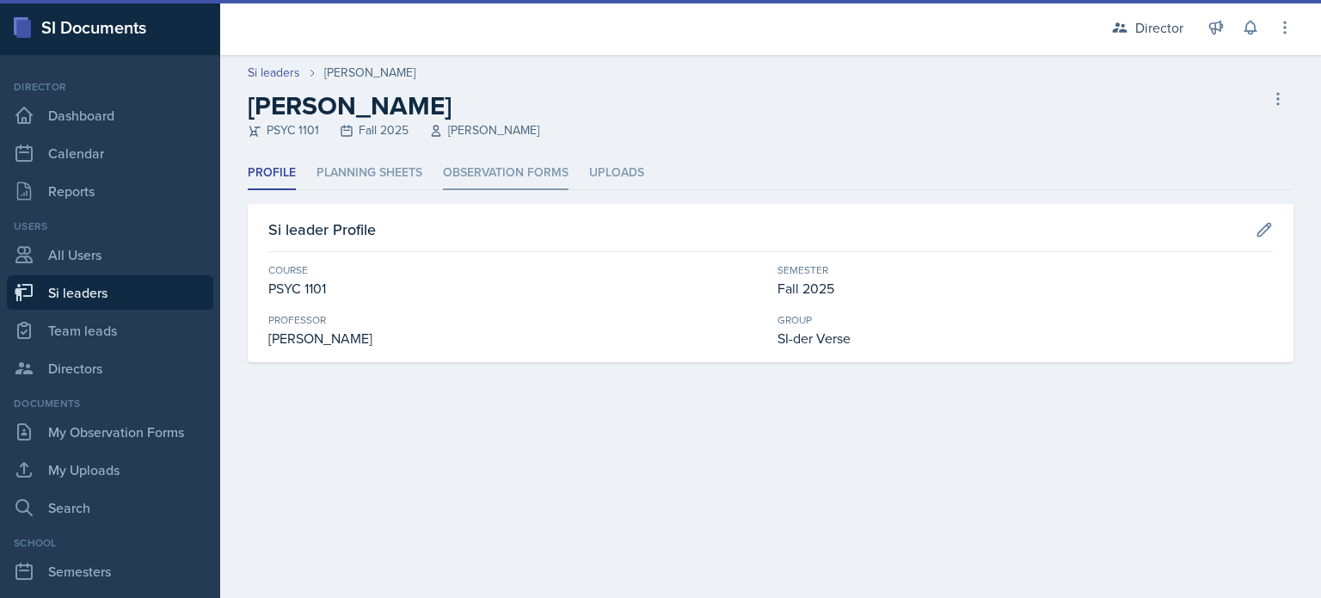
click at [521, 172] on li "Observation Forms" at bounding box center [506, 174] width 126 height 34
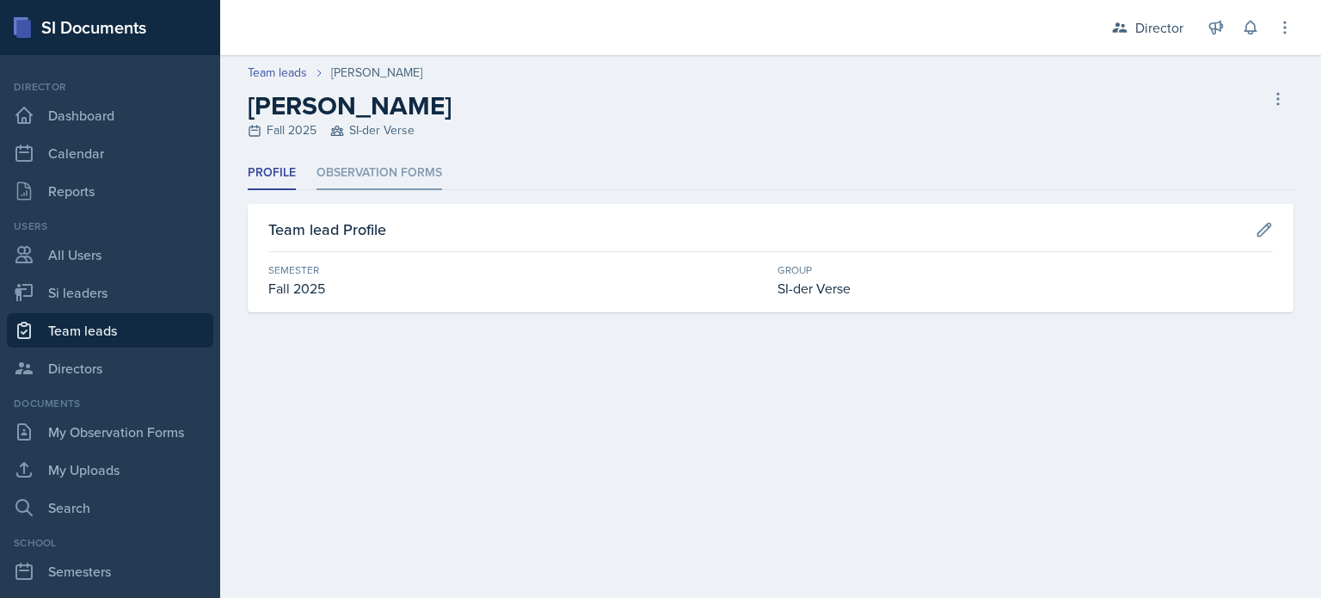
click at [378, 164] on li "Observation Forms" at bounding box center [380, 174] width 126 height 34
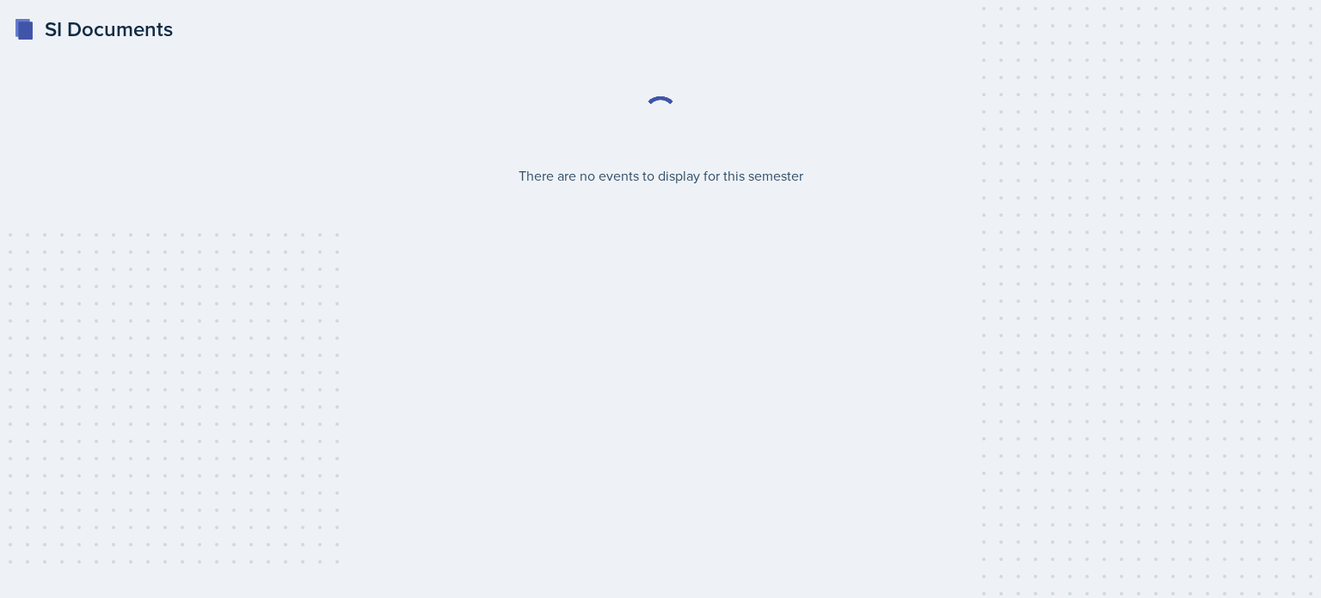
select select "2bed604d-1099-4043-b1bc-2365e8740244"
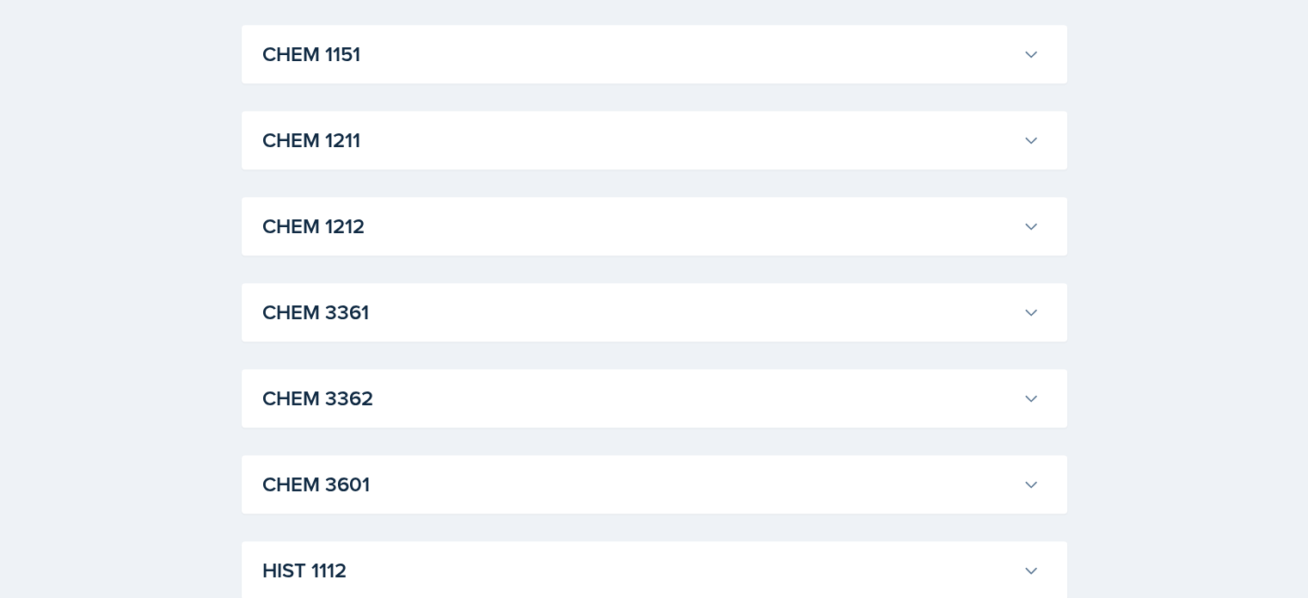
scroll to position [1204, 0]
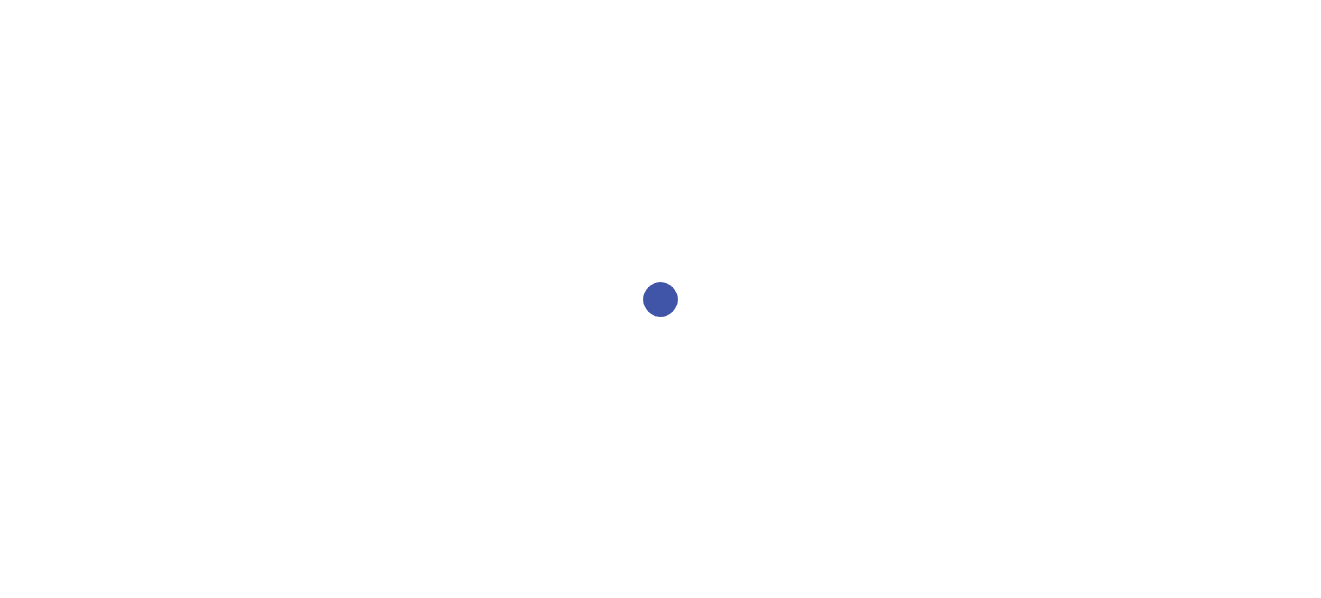
select select "2bed604d-1099-4043-b1bc-2365e8740244"
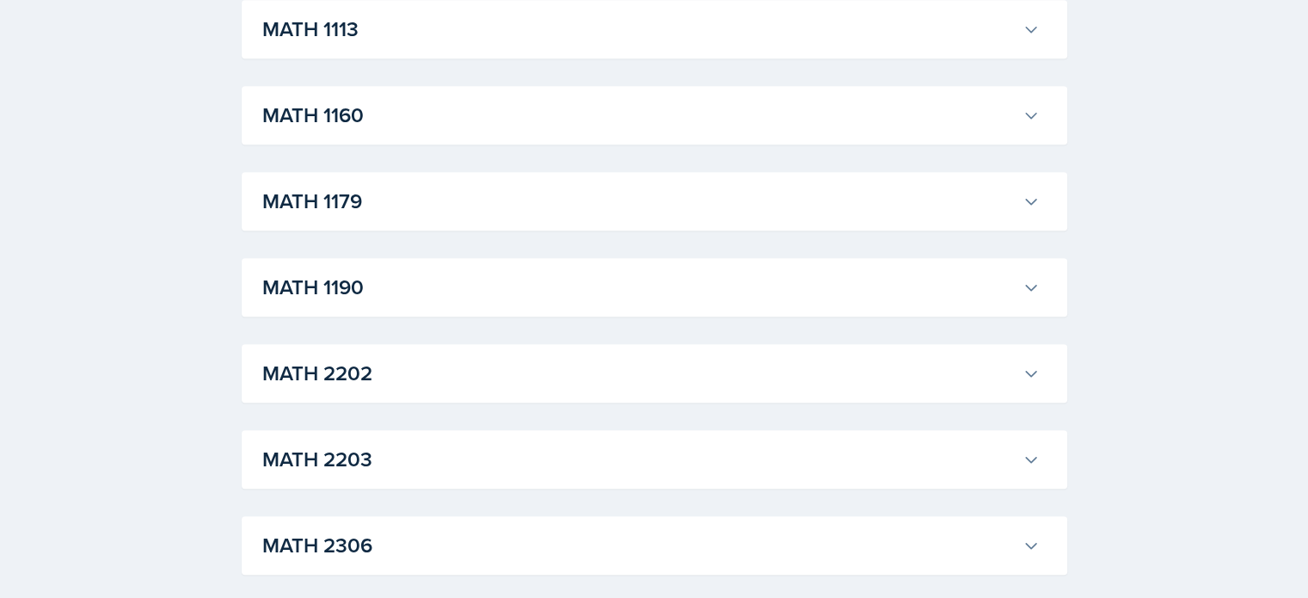
scroll to position [1548, 0]
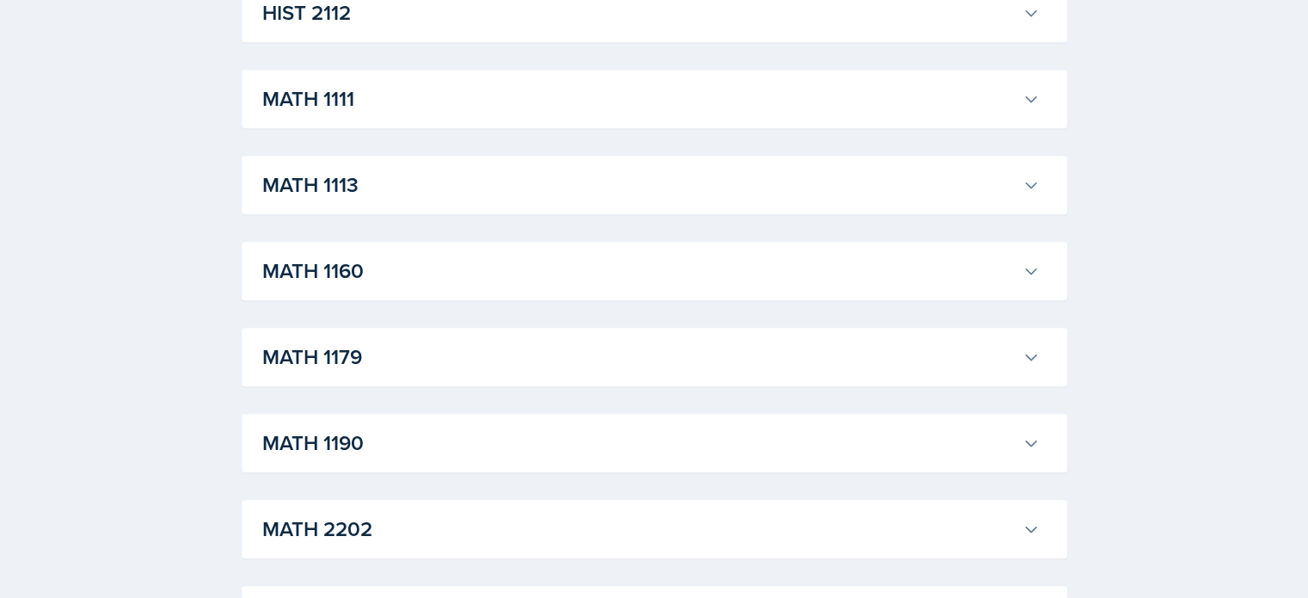
click at [368, 94] on h3 "MATH 1111" at bounding box center [638, 98] width 753 height 31
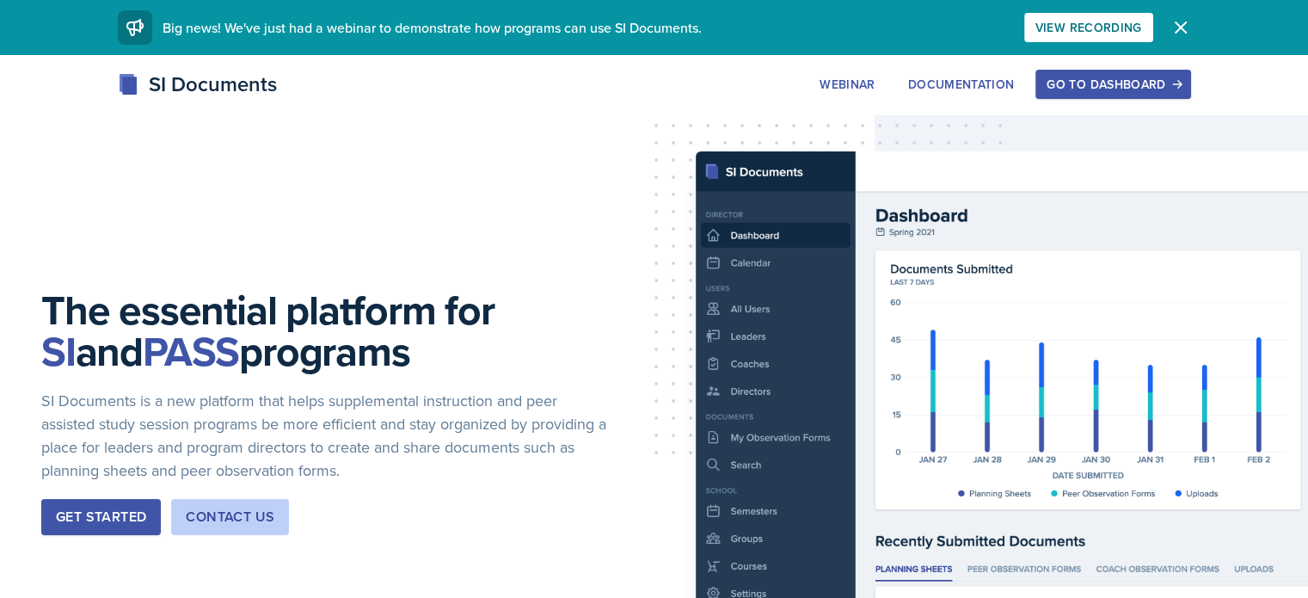
click at [1190, 70] on button "Go to Dashboard" at bounding box center [1113, 84] width 155 height 29
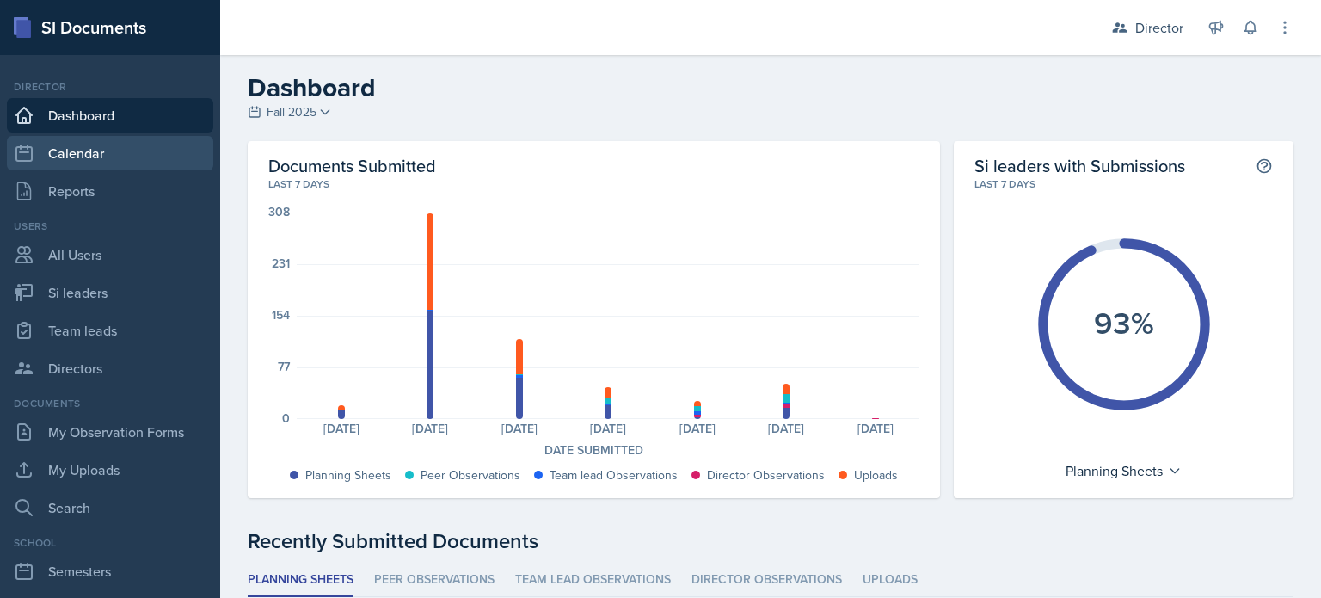
drag, startPoint x: 174, startPoint y: 155, endPoint x: 171, endPoint y: 141, distance: 14.0
click at [174, 155] on link "Calendar" at bounding box center [110, 153] width 206 height 34
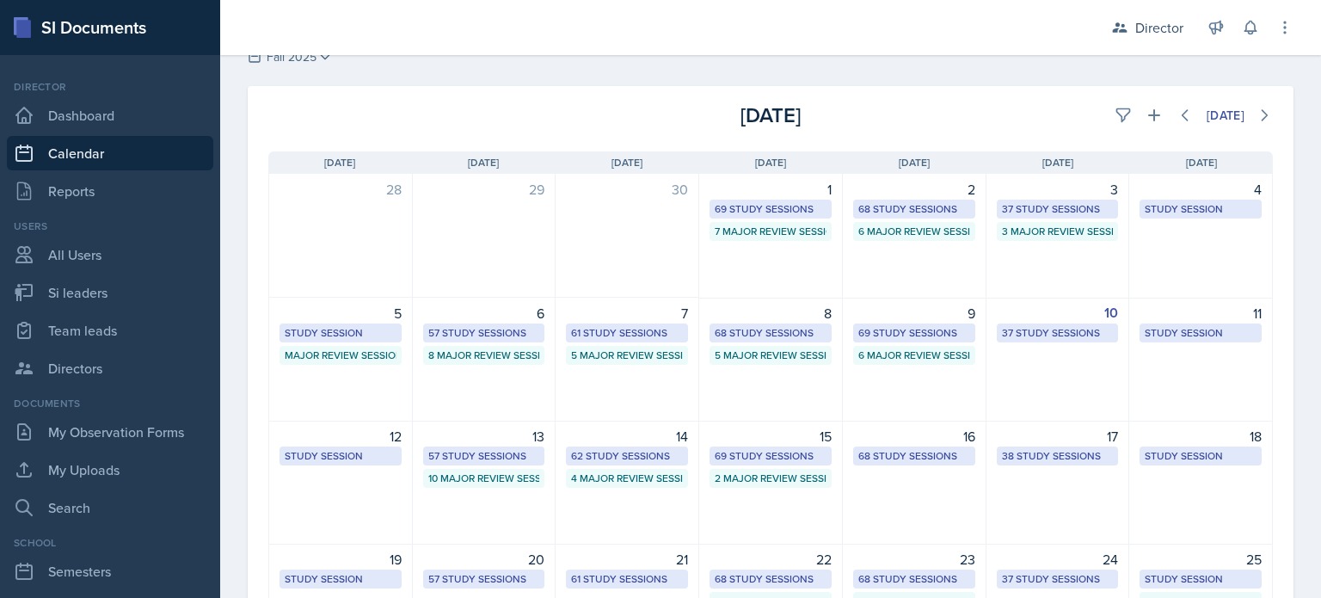
scroll to position [86, 0]
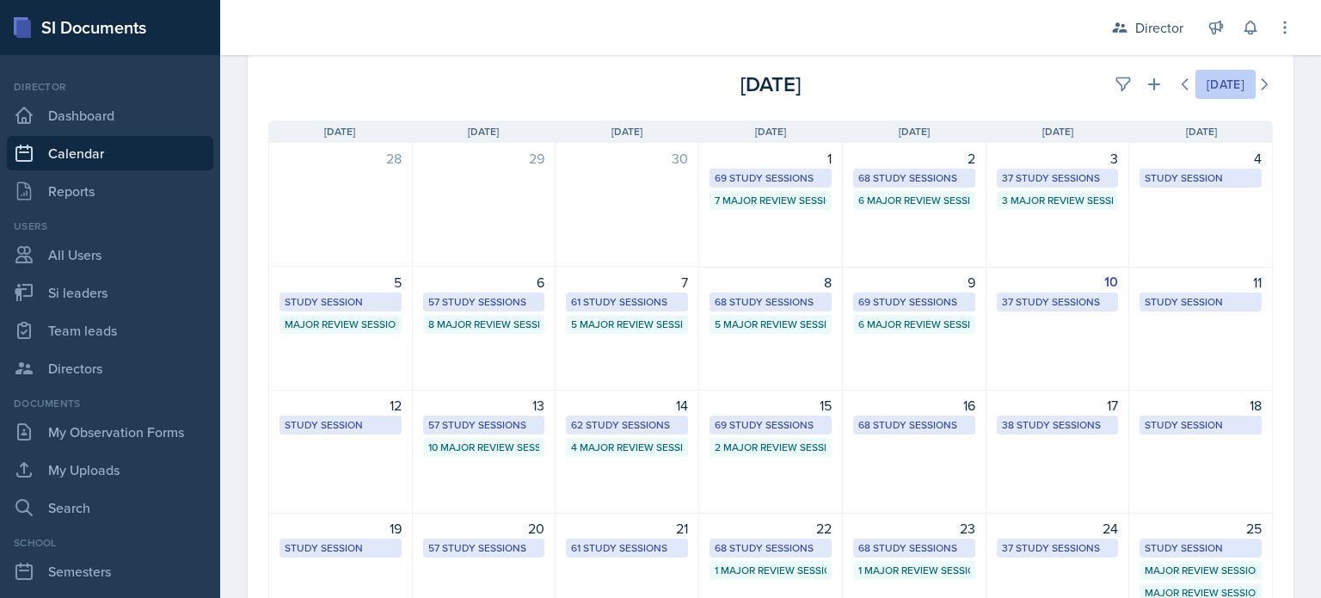
click at [1207, 86] on div "[DATE]" at bounding box center [1226, 84] width 38 height 14
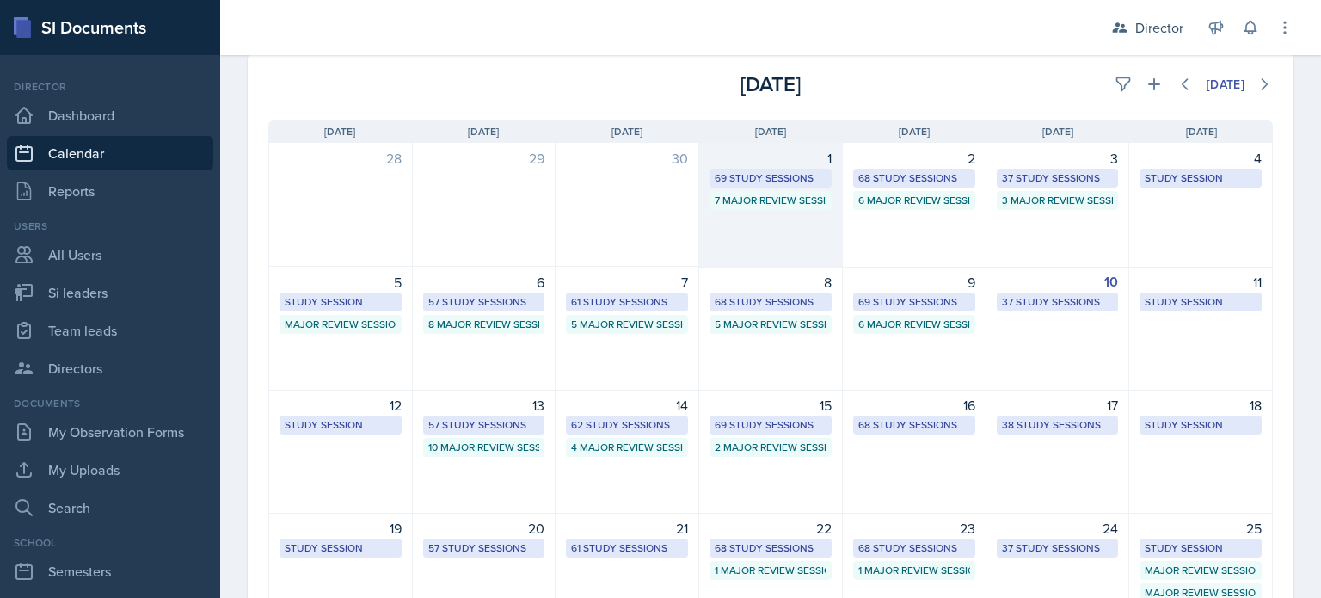
click at [790, 175] on div "69 Study Sessions" at bounding box center [771, 177] width 112 height 15
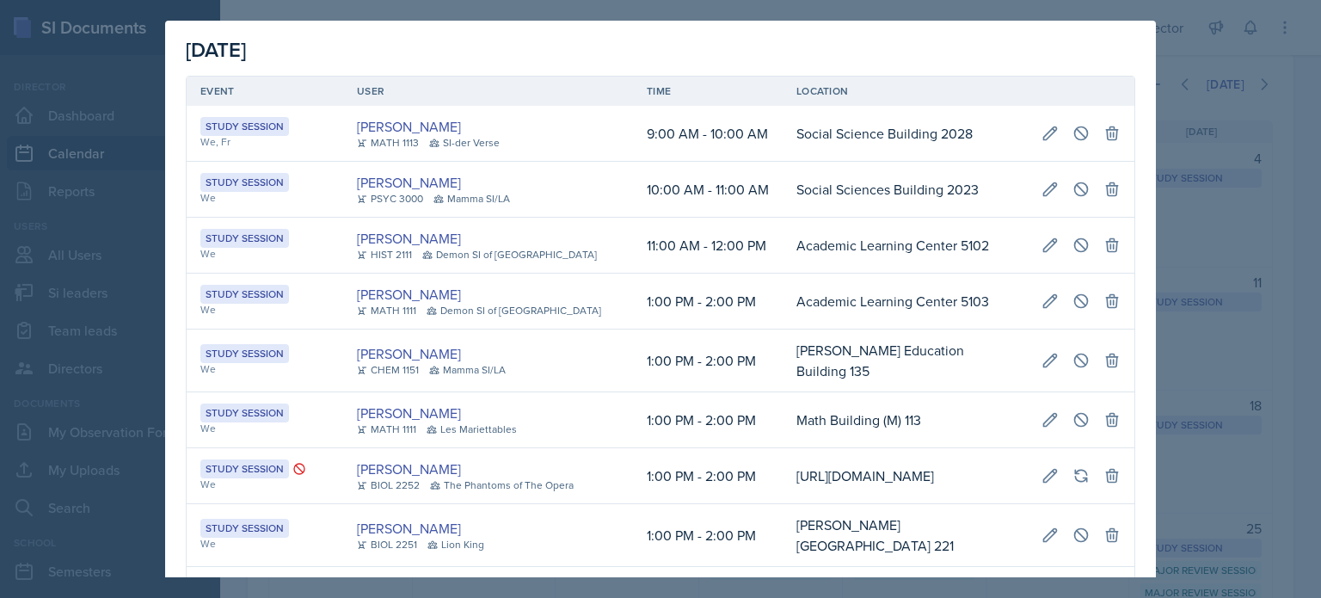
click at [1171, 183] on div at bounding box center [660, 299] width 1321 height 598
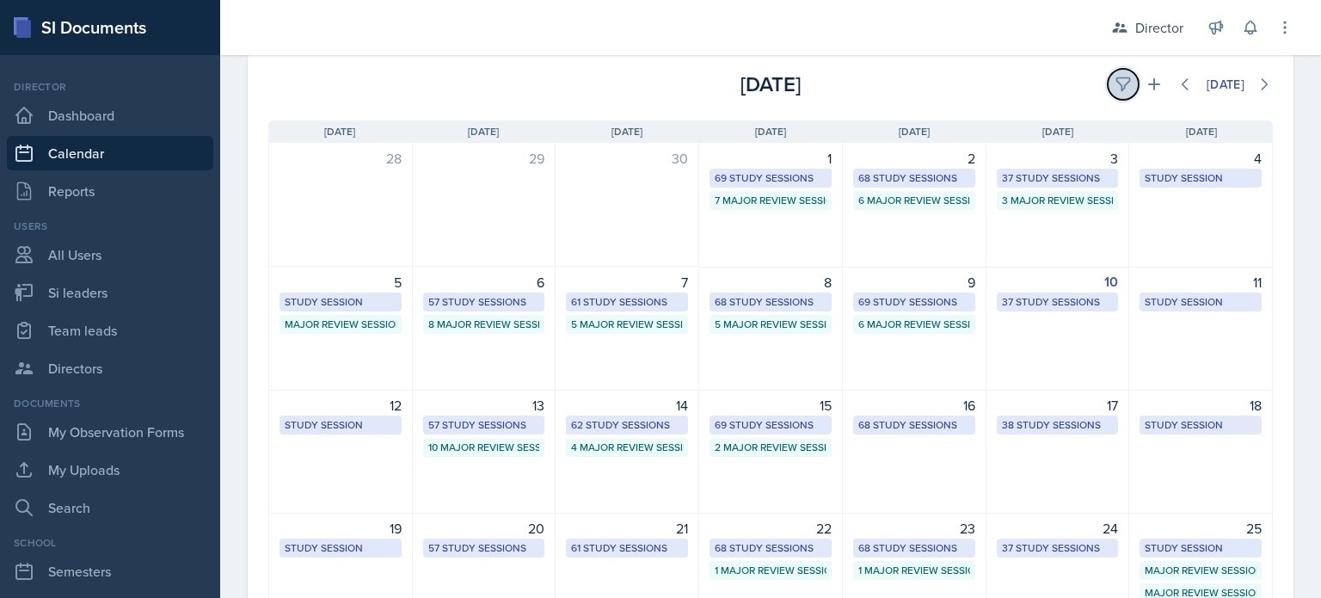
click at [1116, 85] on icon at bounding box center [1122, 84] width 13 height 13
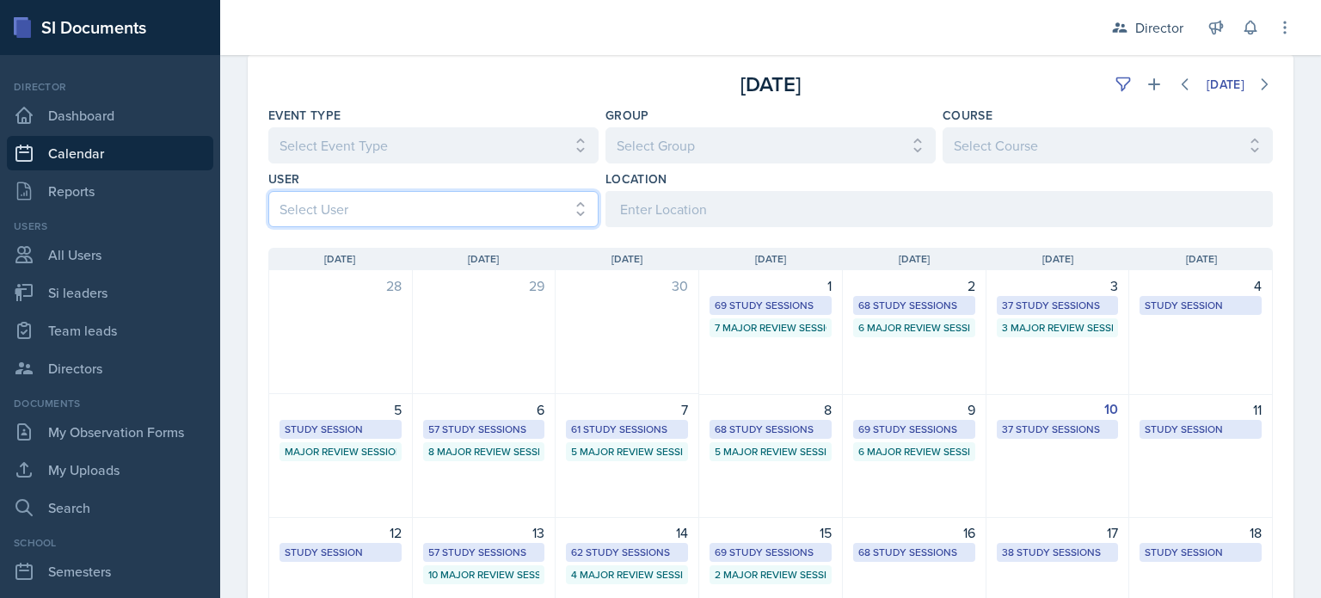
drag, startPoint x: 420, startPoint y: 197, endPoint x: 410, endPoint y: 209, distance: 15.3
click at [420, 197] on select "Select User All Abeer Kayser Aditya Chauhan Aissa Sylla Alberto Di Stanislao Al…" at bounding box center [433, 209] width 330 height 36
select select "497661fb-53e8-42c0-a255-ab555bb91c07"
click at [268, 191] on select "Select User All Abeer Kayser Aditya Chauhan Aissa Sylla Alberto Di Stanislao Al…" at bounding box center [433, 209] width 330 height 36
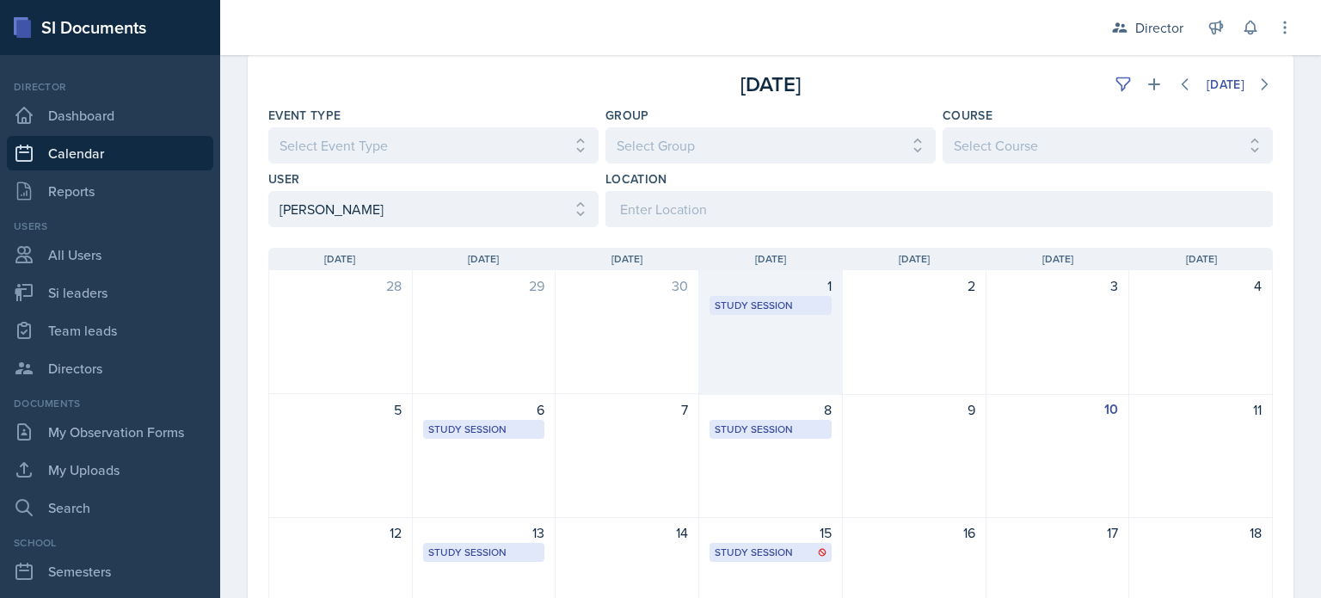
click at [767, 323] on div "1 Study Session Clendenin 1007 12:00 PM - 1:00 PM" at bounding box center [771, 332] width 144 height 125
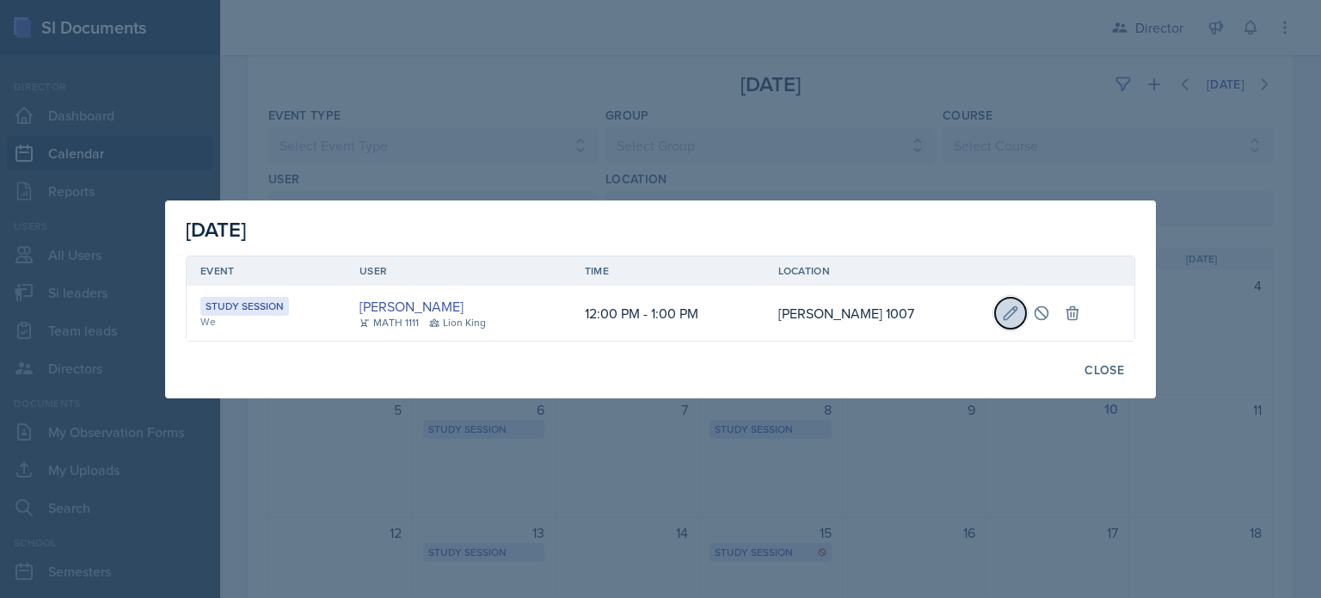
click at [1005, 316] on icon at bounding box center [1011, 312] width 13 height 13
select select "12"
select select "0"
select select "PM"
select select "1"
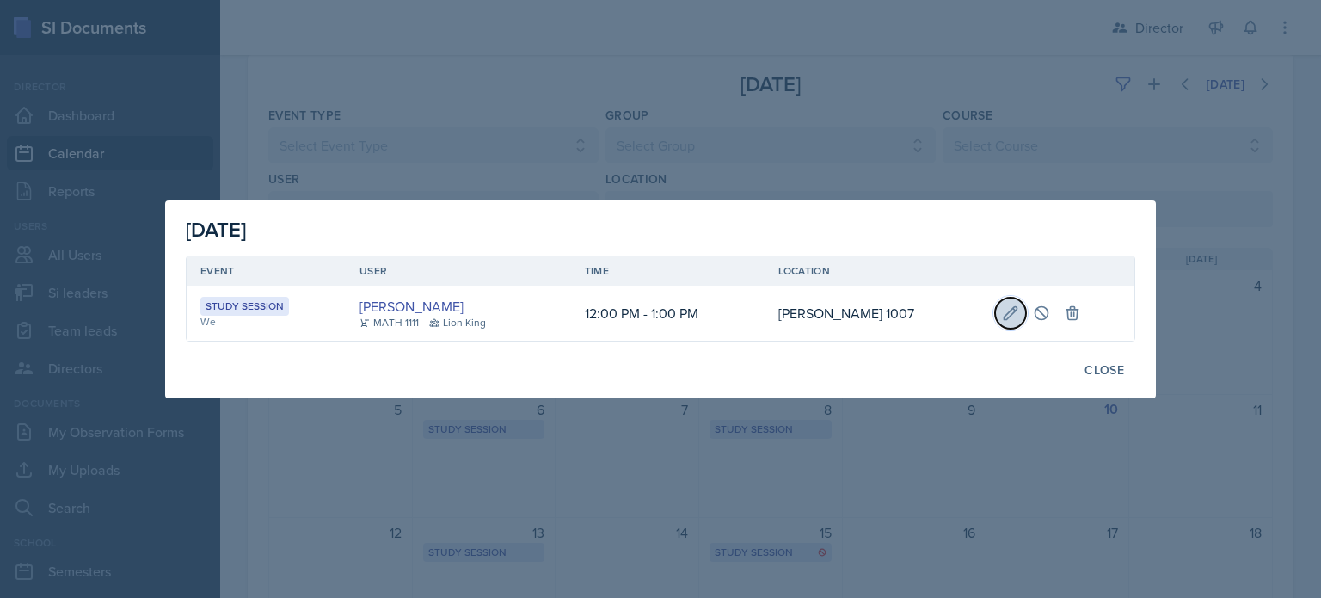
select select "0"
select select "PM"
type input "[PERSON_NAME] 1007"
select select "d66089cd-5ee7-4f89-a345-f1bdd1643066"
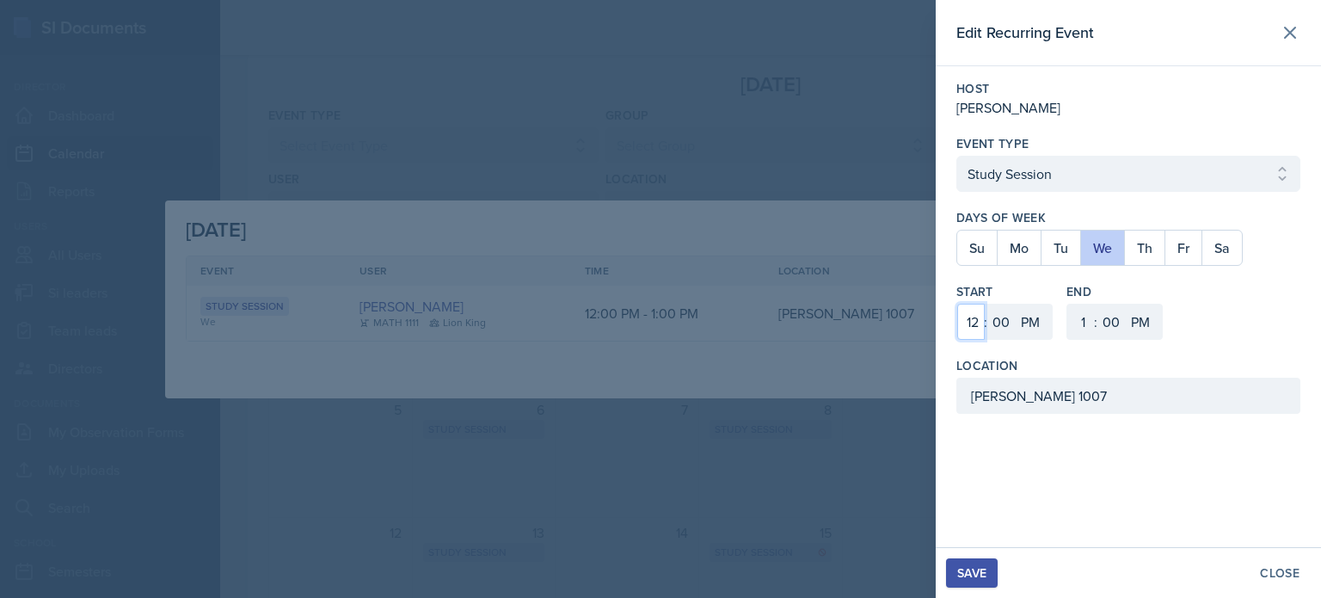
click at [981, 323] on select "1 2 3 4 5 6 7 8 9 10 11 12" at bounding box center [971, 322] width 28 height 36
select select "11"
click at [957, 304] on select "1 2 3 4 5 6 7 8 9 10 11 12" at bounding box center [971, 322] width 28 height 36
click at [999, 324] on select "00 05 10 15 20 25 30 35 40 45 50 55" at bounding box center [1001, 322] width 28 height 36
select select "15"
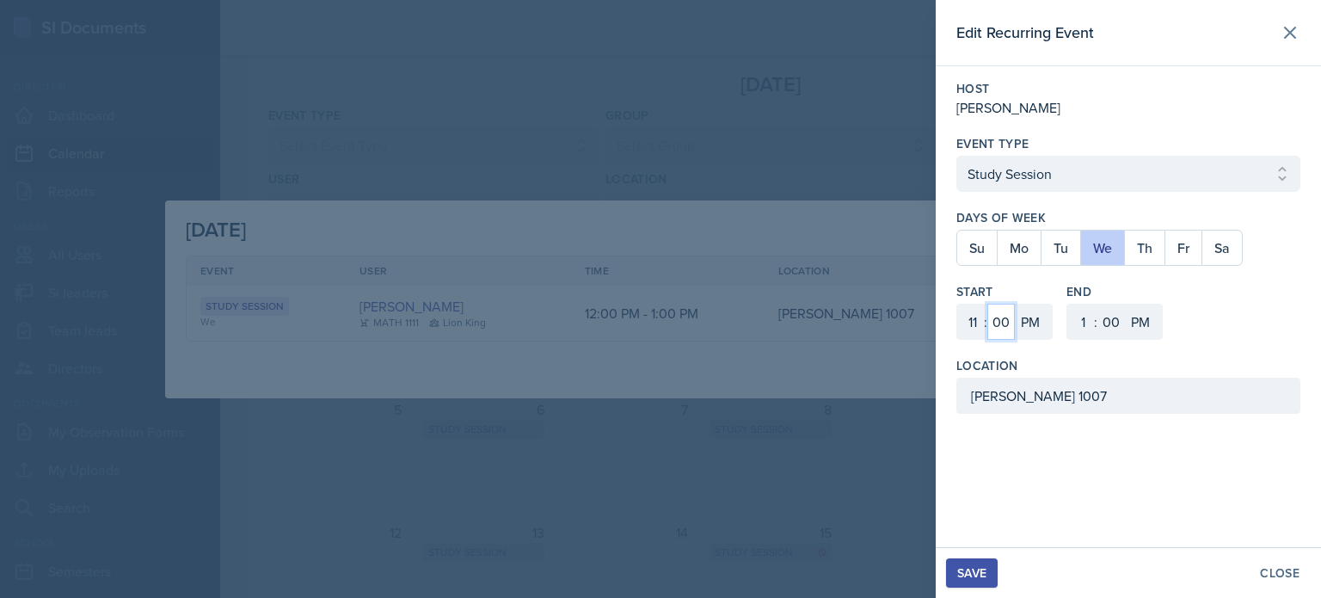
click at [987, 304] on select "00 05 10 15 20 25 30 35 40 45 50 55" at bounding box center [1001, 322] width 28 height 36
click at [1079, 317] on select "1 2 3 4 5 6 7 8 9 10 11 12" at bounding box center [1081, 322] width 28 height 36
select select "12"
click at [1067, 304] on select "1 2 3 4 5 6 7 8 9 10 11 12" at bounding box center [1081, 322] width 28 height 36
click at [1107, 323] on select "00 05 10 15 20 25 30 35 40 45 50 55" at bounding box center [1112, 322] width 28 height 36
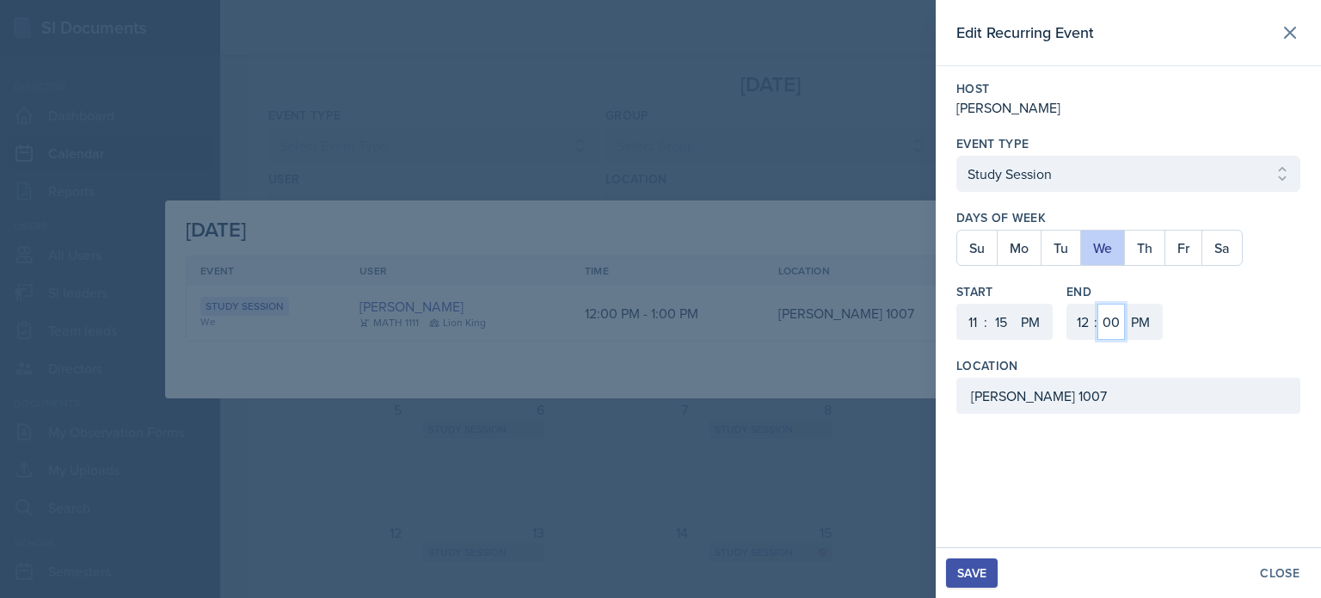
select select "15"
click at [1098, 304] on select "00 05 10 15 20 25 30 35 40 45 50 55" at bounding box center [1112, 322] width 28 height 36
click at [975, 573] on div "Save" at bounding box center [971, 573] width 29 height 14
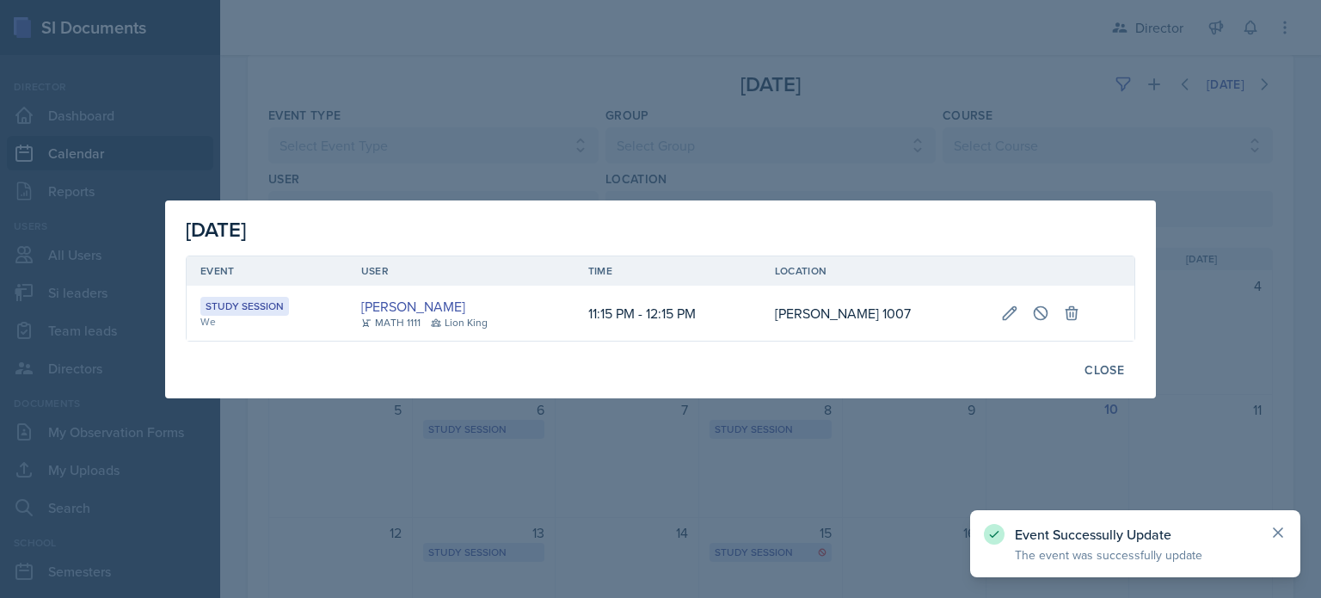
click at [1283, 528] on icon at bounding box center [1278, 532] width 17 height 17
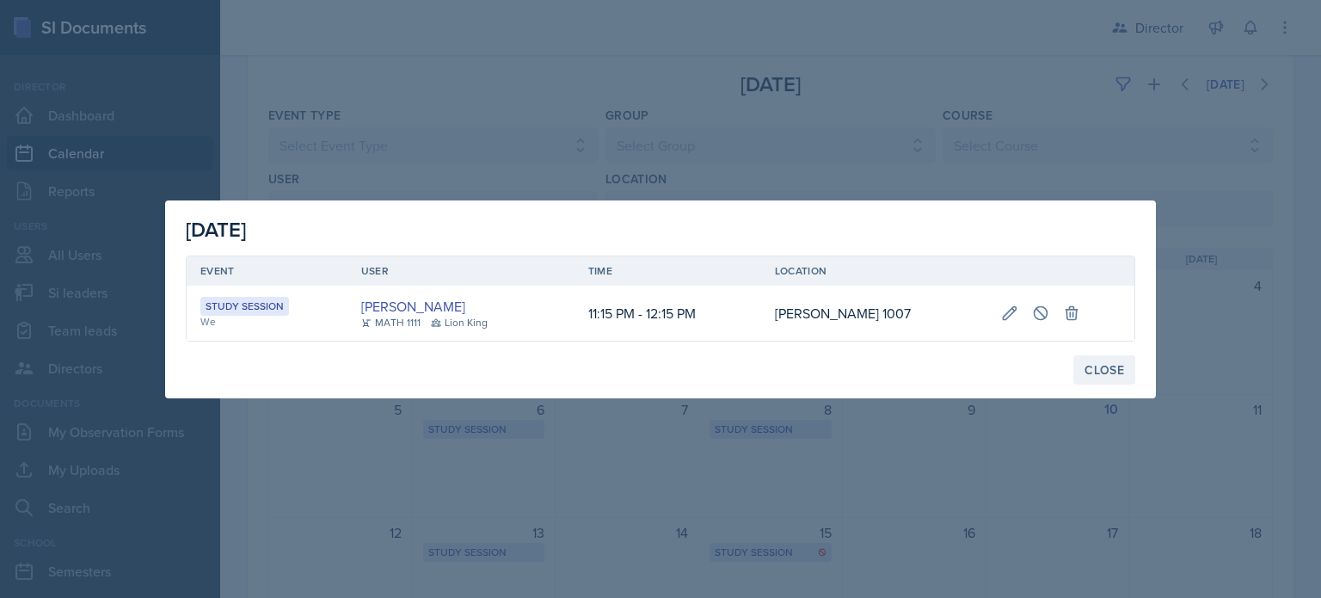
click at [1120, 378] on button "Close" at bounding box center [1104, 369] width 62 height 29
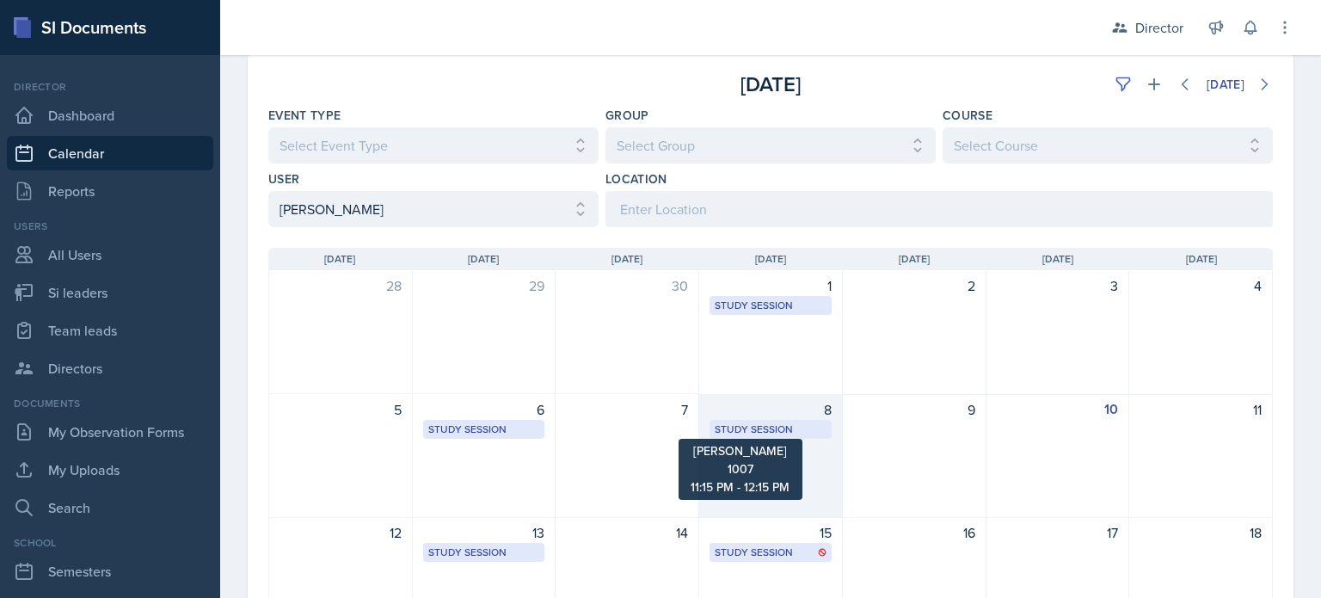
click at [786, 428] on div "Study Session" at bounding box center [771, 428] width 112 height 15
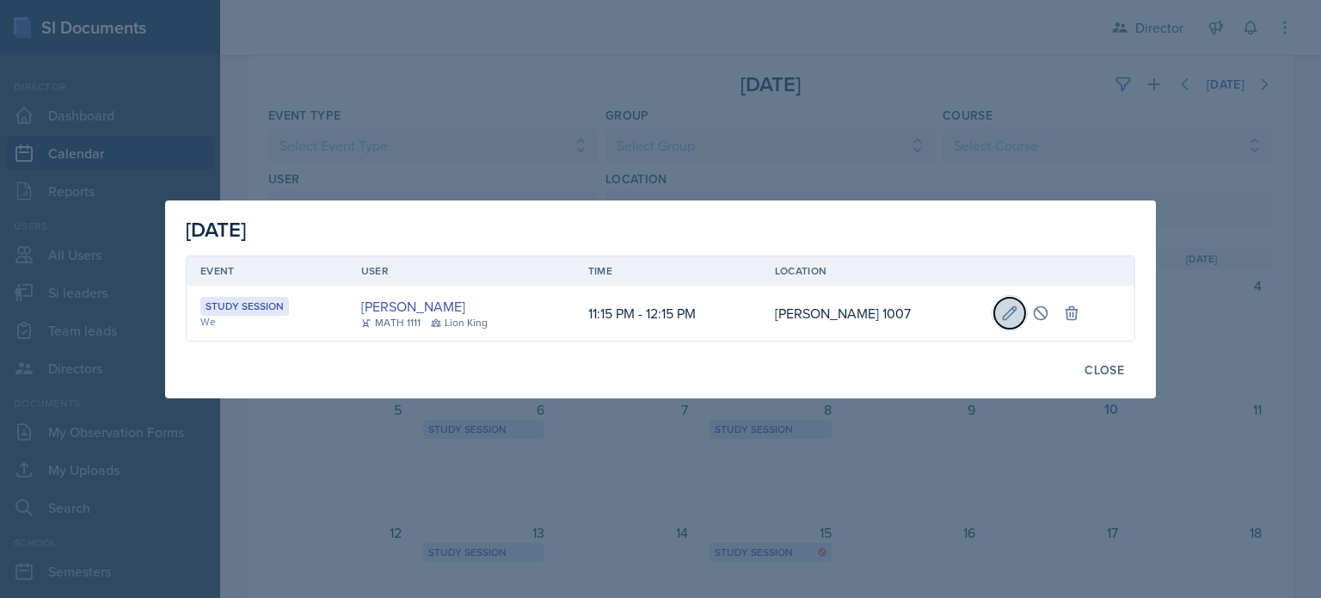
click at [1001, 317] on icon at bounding box center [1009, 312] width 17 height 17
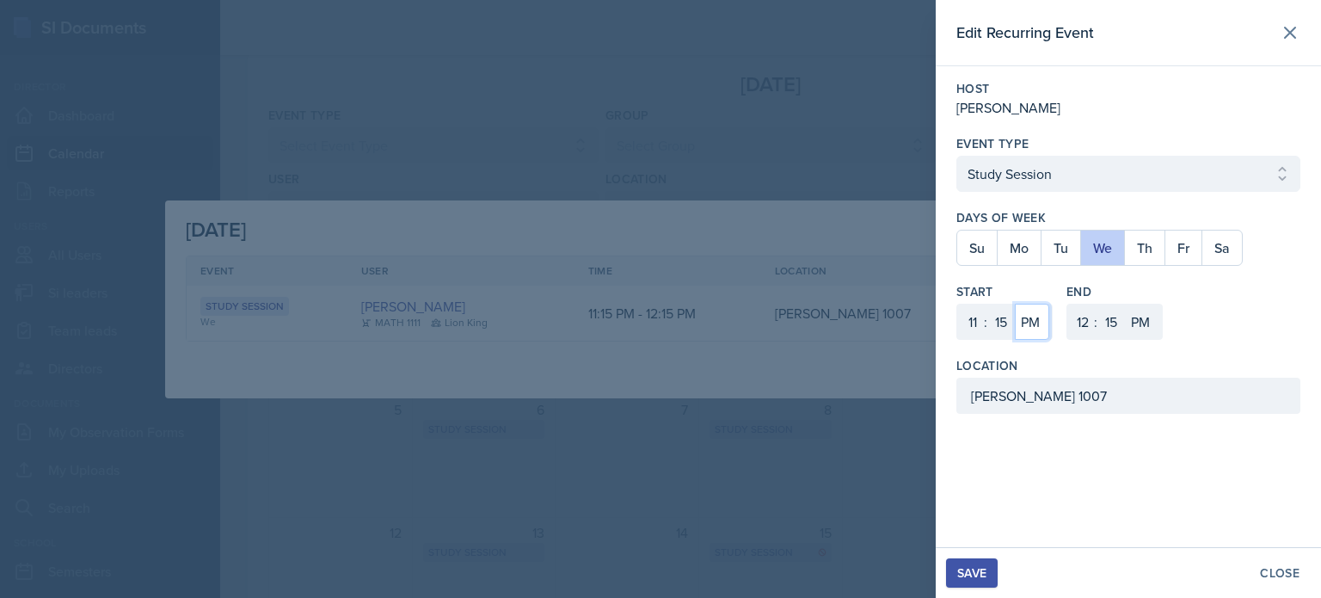
click at [1040, 319] on select "AM PM" at bounding box center [1032, 322] width 34 height 36
select select "AM"
click at [1015, 304] on select "AM PM" at bounding box center [1032, 322] width 34 height 36
click at [984, 573] on div "Save" at bounding box center [971, 573] width 29 height 14
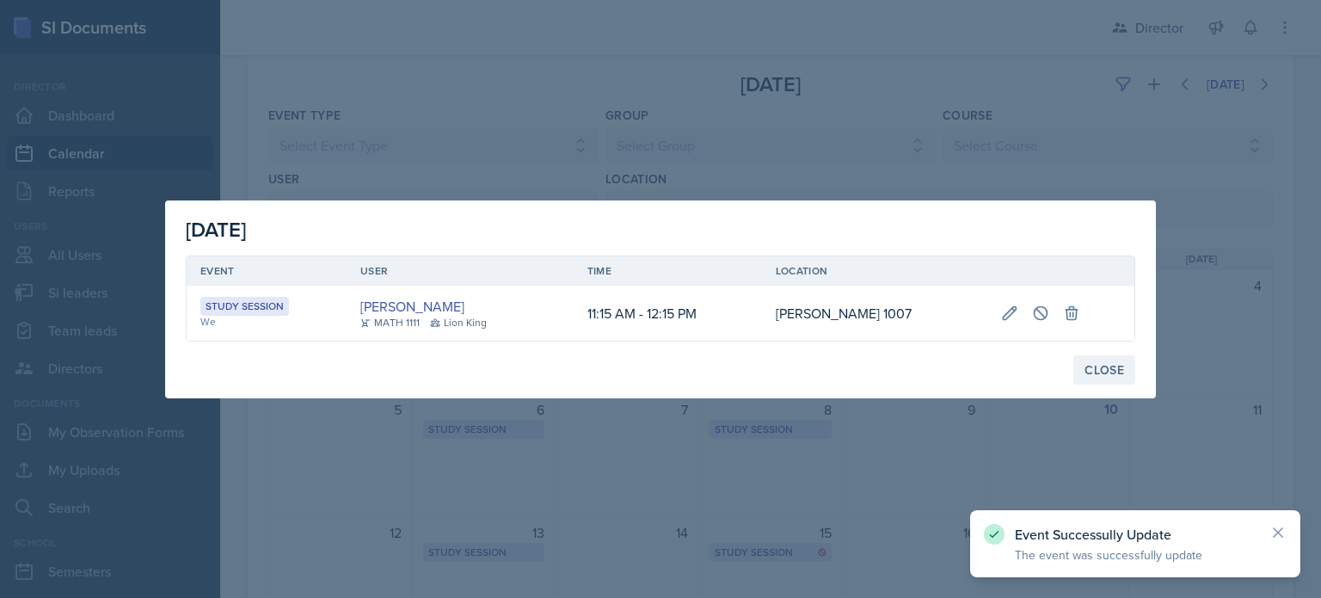
click at [1111, 367] on div "Close" at bounding box center [1105, 370] width 40 height 14
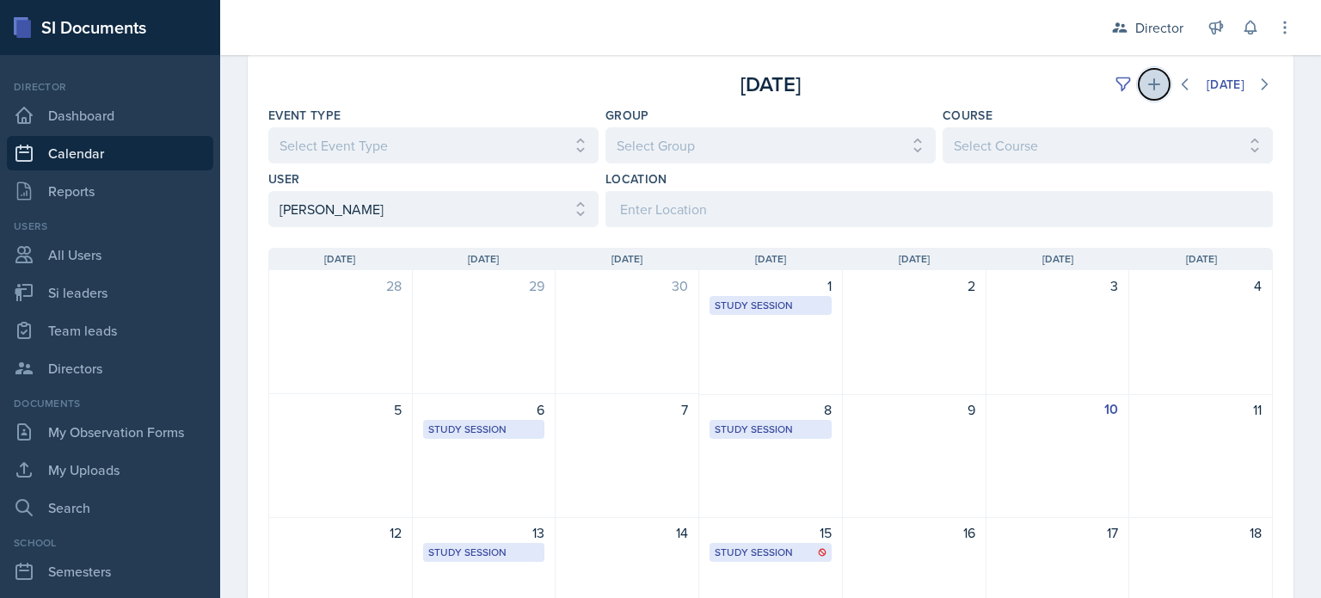
click at [1146, 82] on icon at bounding box center [1154, 84] width 17 height 17
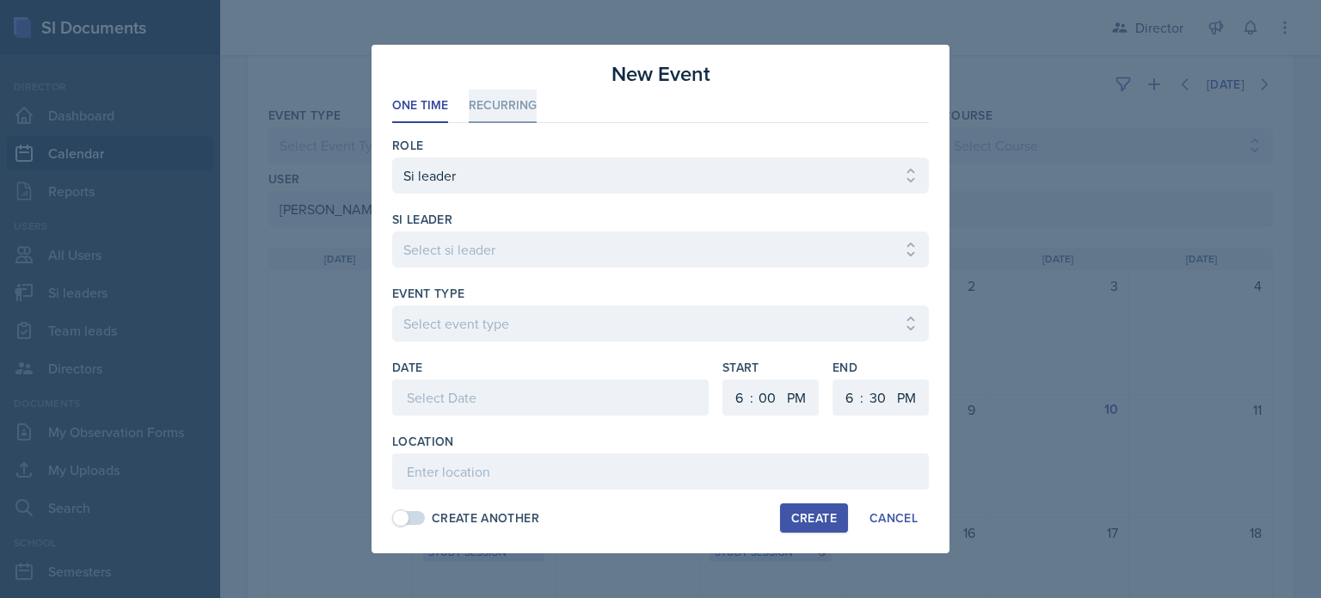
click at [486, 99] on li "Recurring" at bounding box center [503, 106] width 68 height 34
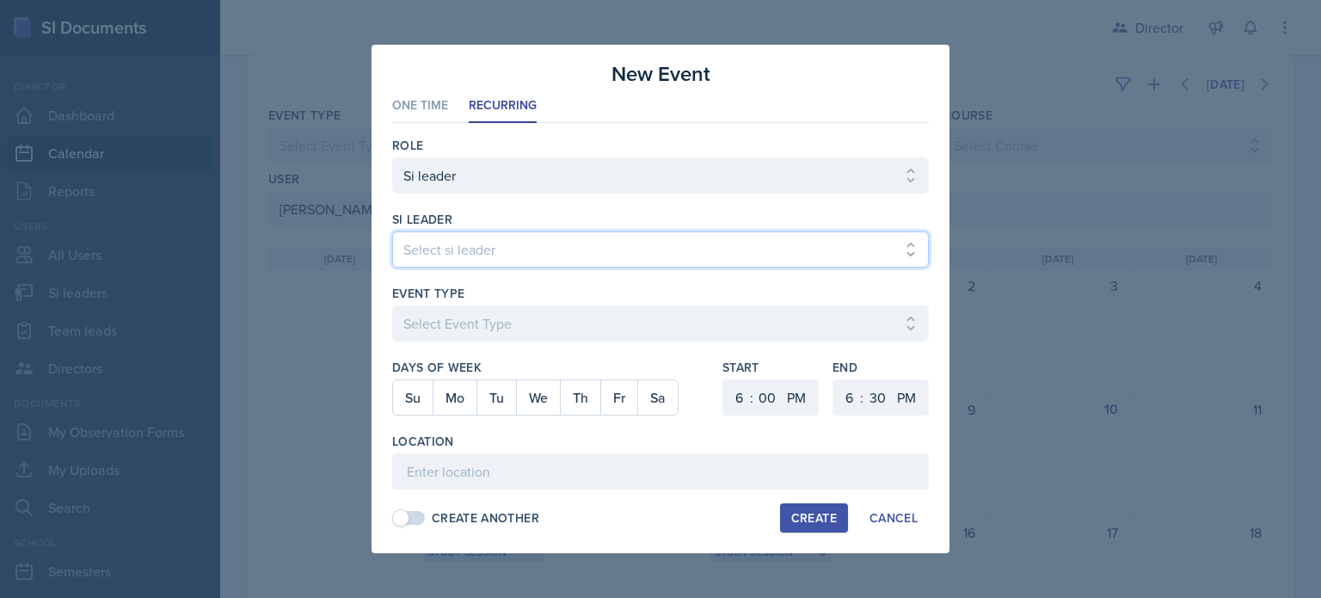
click at [476, 236] on select "Select si leader Abeer Kayser Aditya Chauhan Aissa Sylla Alberto Di Stanislao A…" at bounding box center [660, 249] width 537 height 36
select select "34261afc-d1bc-4216-889d-2ed4d784fbe9"
click at [392, 231] on select "Select si leader Abeer Kayser Aditya Chauhan Aissa Sylla Alberto Di Stanislao A…" at bounding box center [660, 249] width 537 height 36
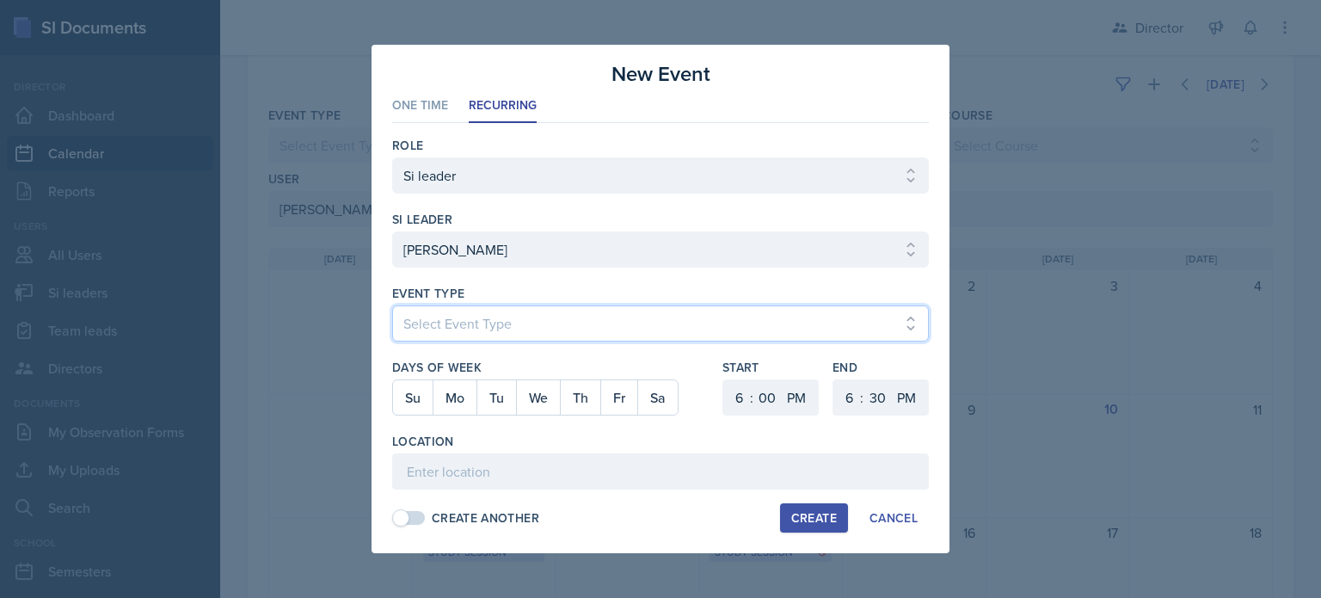
click at [444, 328] on select "Select Event Type Major Review Session Study Session" at bounding box center [660, 323] width 537 height 36
select select "d66089cd-5ee7-4f89-a345-f1bdd1643066"
click at [392, 305] on select "Select Event Type Major Review Session Study Session" at bounding box center [660, 323] width 537 height 36
click at [612, 404] on button "Fr" at bounding box center [618, 397] width 37 height 34
click at [736, 402] on select "1 2 3 4 5 6 7 8 9 10 11 12" at bounding box center [737, 397] width 28 height 36
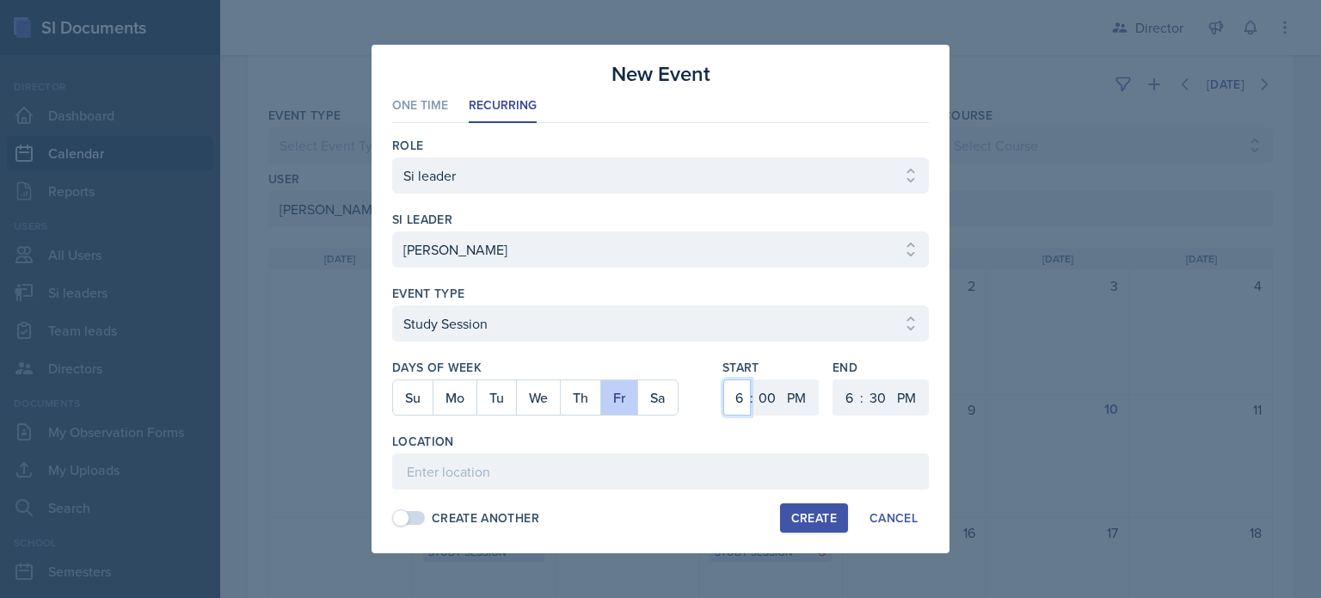
select select "3"
click at [723, 379] on select "1 2 3 4 5 6 7 8 9 10 11 12" at bounding box center [737, 397] width 28 height 36
click at [836, 395] on select "1 2 3 4 5 6 7 8 9 10 11 12" at bounding box center [847, 397] width 28 height 36
select select "4"
click at [833, 379] on select "1 2 3 4 5 6 7 8 9 10 11 12" at bounding box center [847, 397] width 28 height 36
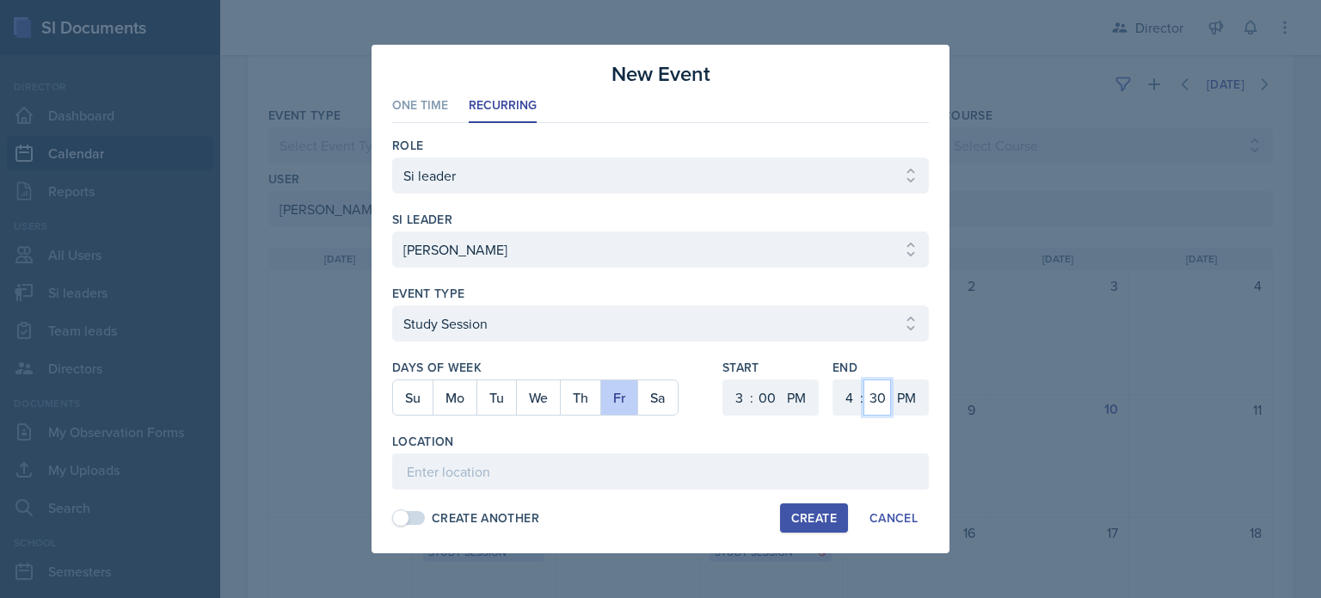
click at [874, 394] on select "00 05 10 15 20 25 30 35 40 45 50 55" at bounding box center [878, 397] width 28 height 36
select select "0"
click at [864, 379] on select "00 05 10 15 20 25 30 35 40 45 50 55" at bounding box center [878, 397] width 28 height 36
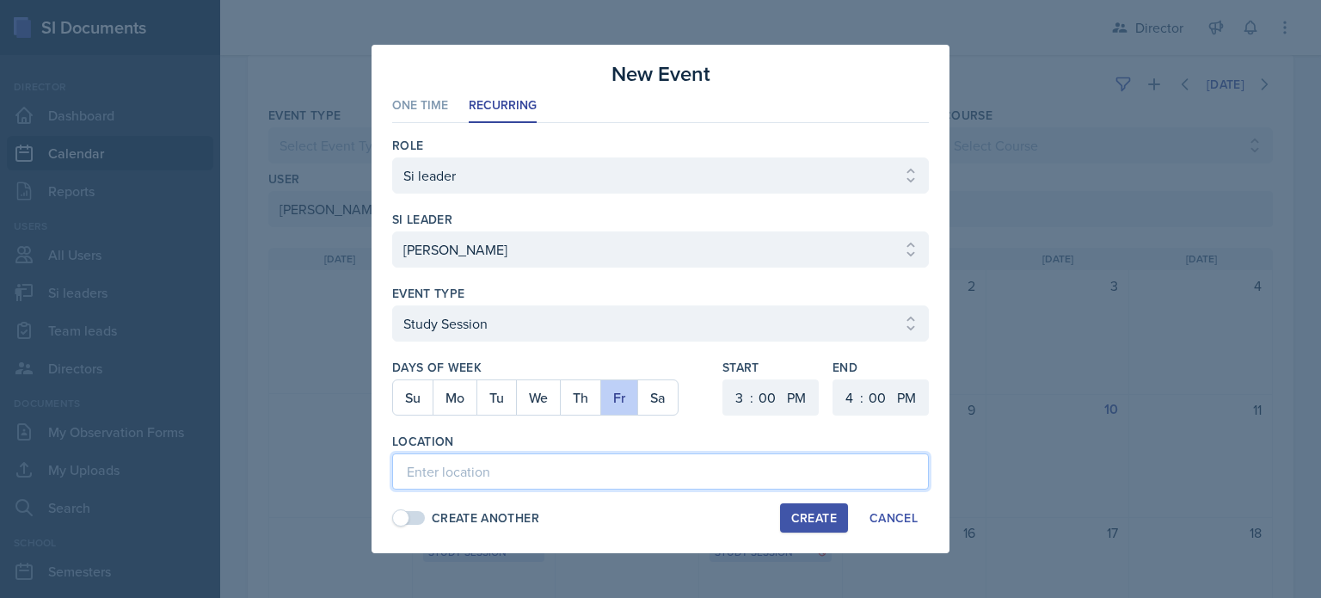
click at [550, 479] on input at bounding box center [660, 471] width 537 height 36
paste input "1007"
click at [468, 477] on input "Clendenin 1007" at bounding box center [660, 471] width 537 height 36
type input "Clendenin Building 1007"
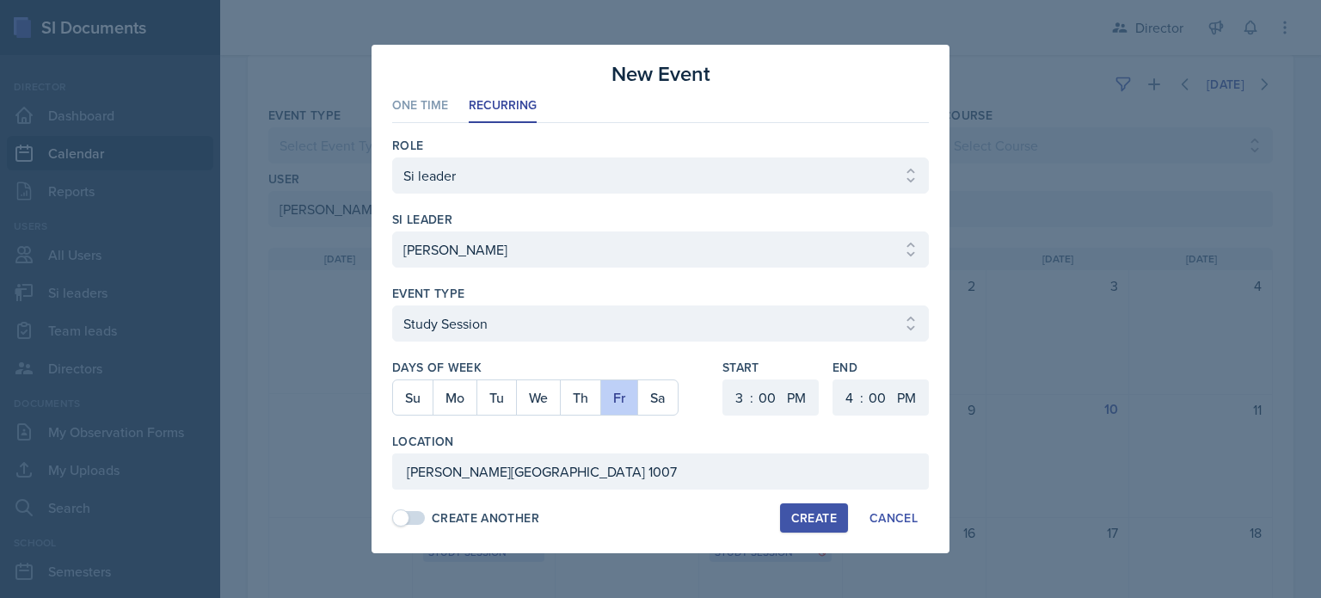
click at [806, 520] on div "Create" at bounding box center [814, 518] width 46 height 14
select select
select select "6"
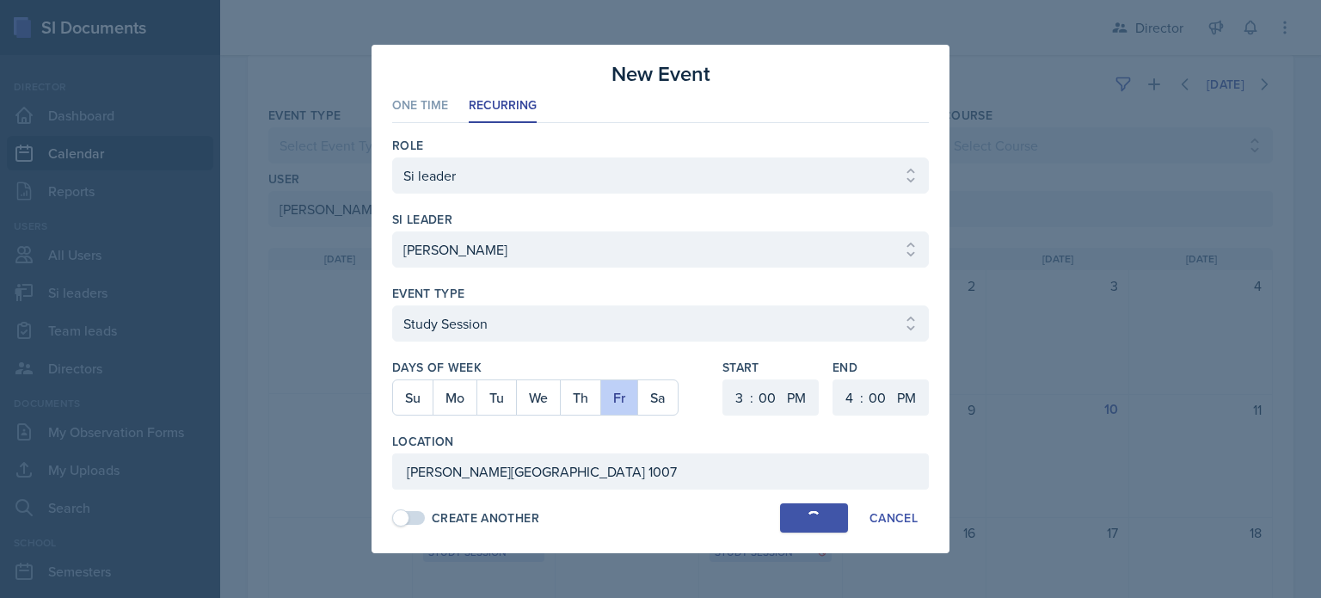
select select "30"
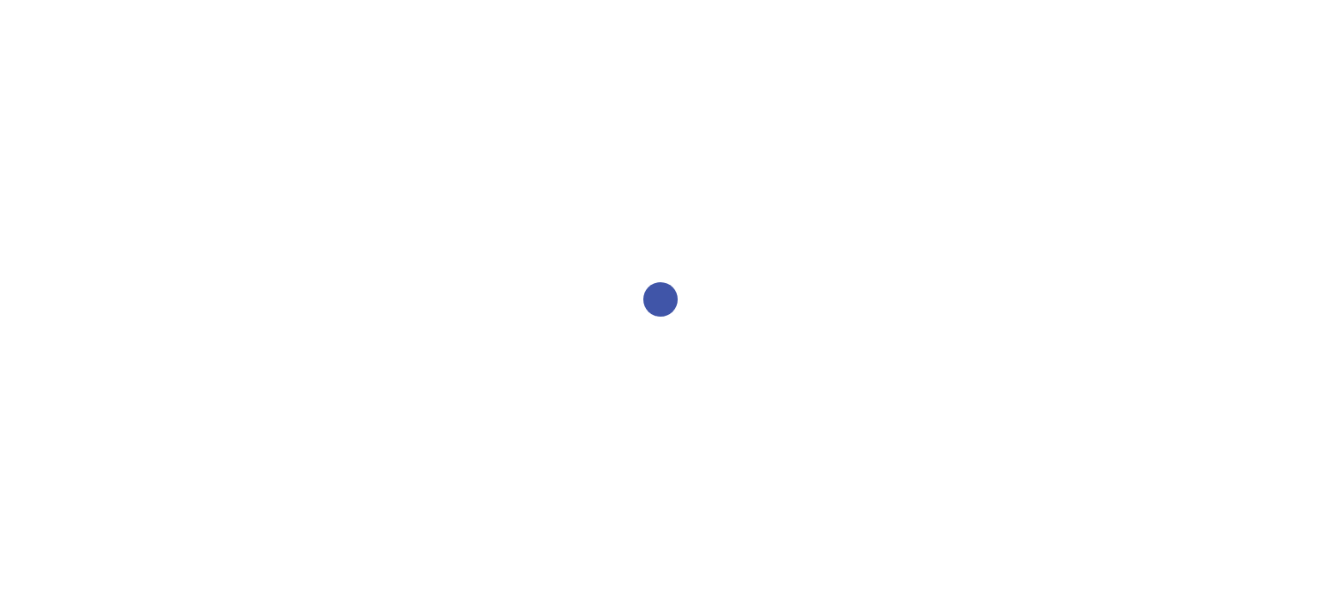
select select "2bed604d-1099-4043-b1bc-2365e8740244"
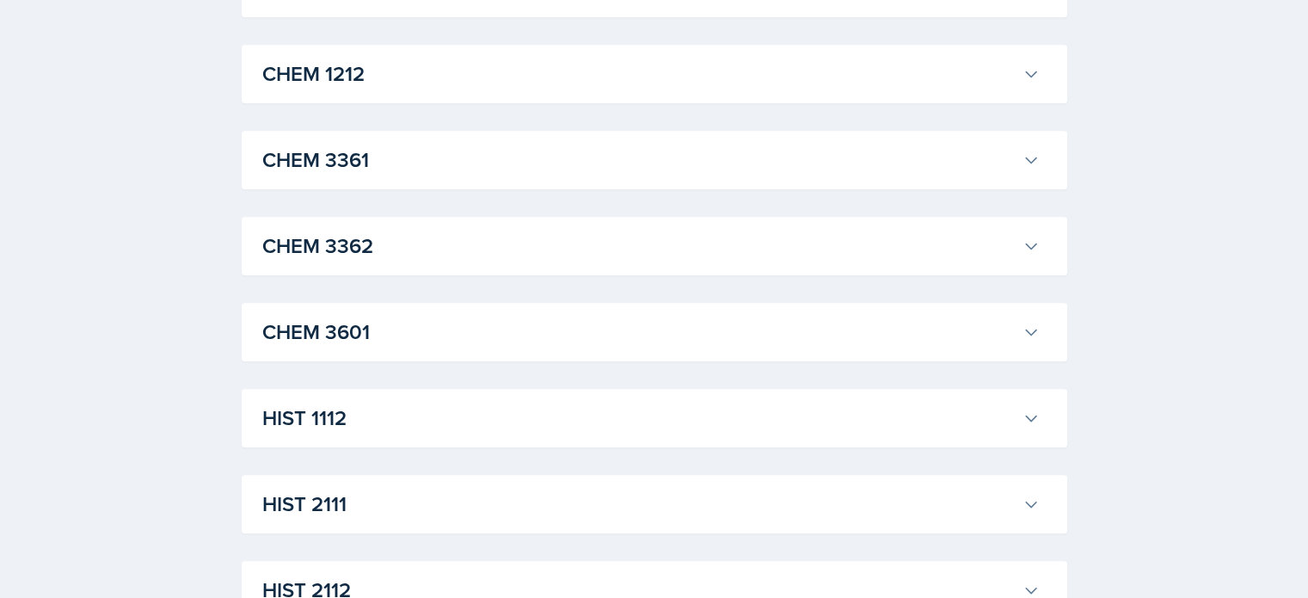
scroll to position [1290, 0]
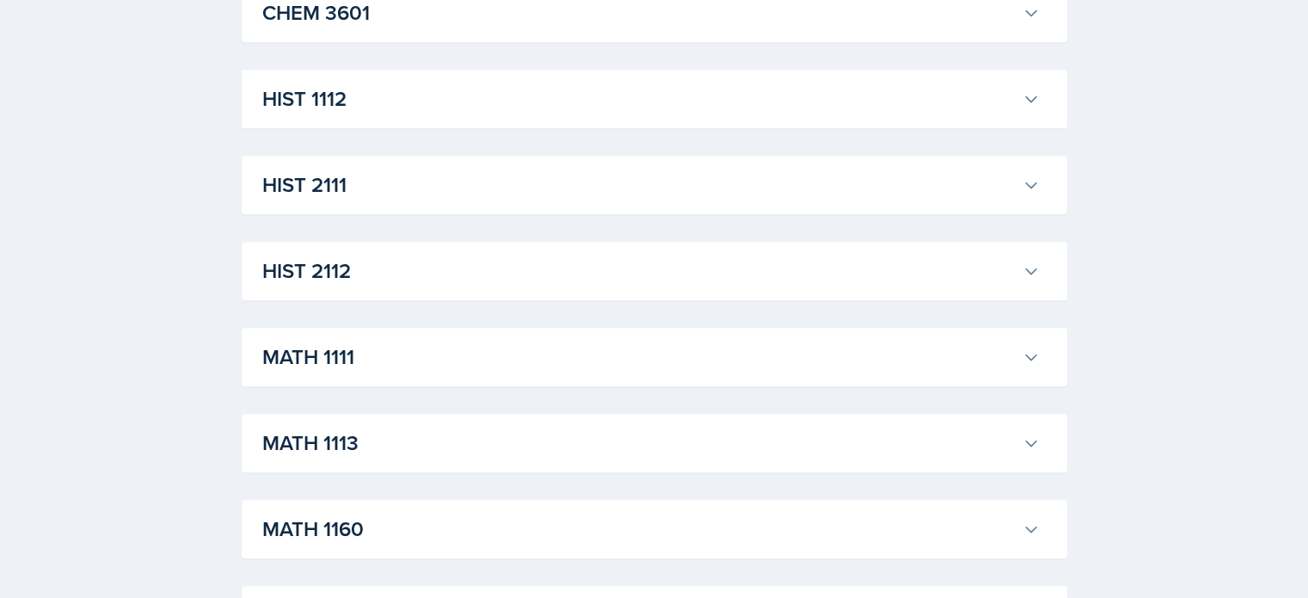
click at [337, 381] on div "MATH 1111 [PERSON_NAME] Professor: [PERSON_NAME] Export to Google Calendar Recu…" at bounding box center [655, 357] width 826 height 58
click at [345, 372] on h3 "MATH 1111" at bounding box center [638, 356] width 753 height 31
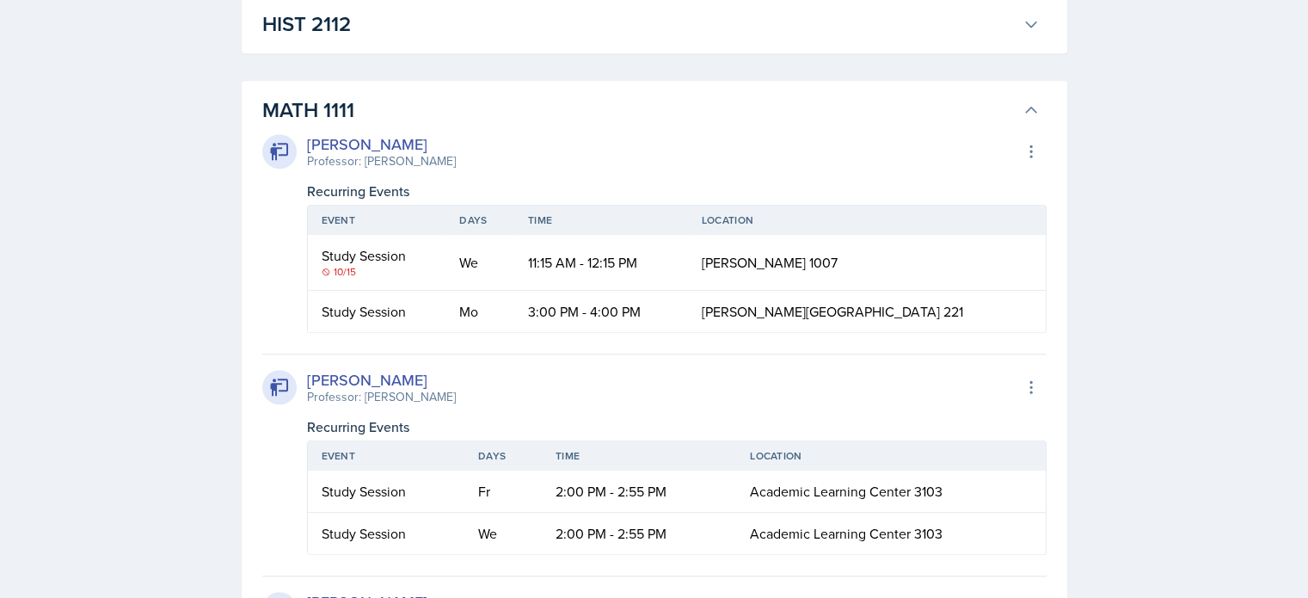
scroll to position [1548, 0]
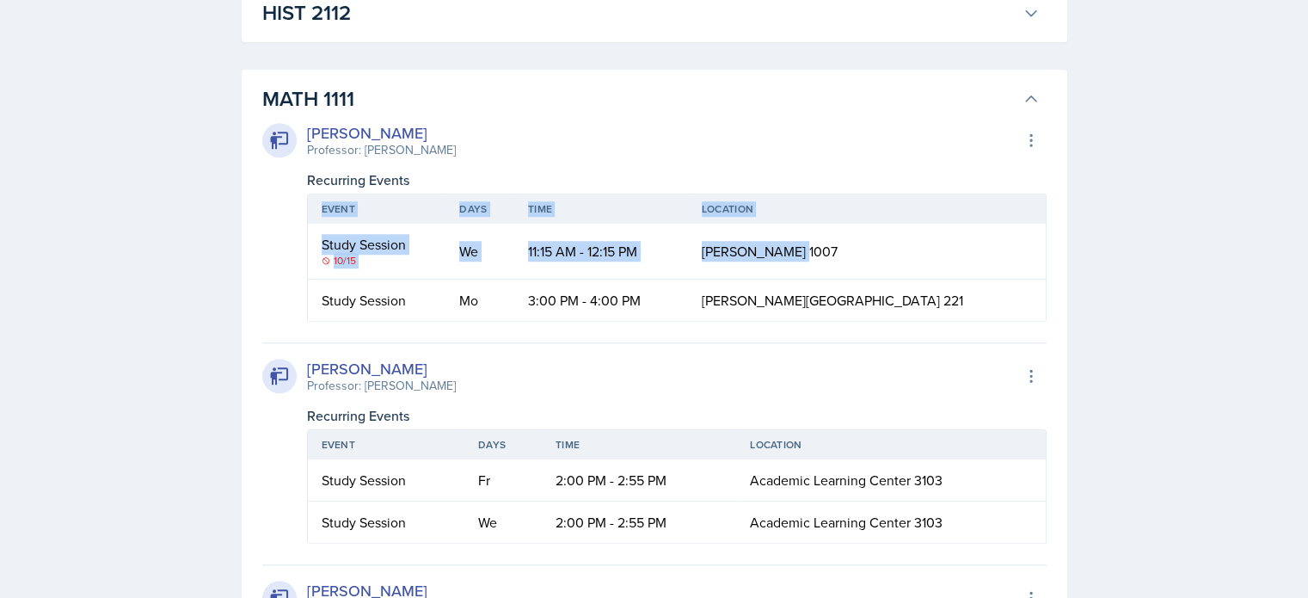
drag, startPoint x: 862, startPoint y: 240, endPoint x: 306, endPoint y: 209, distance: 556.5
click at [307, 209] on table "Event Days Time Location Study Session [DATE] 11:15 AM - 12:15 PM [PERSON_NAME]…" at bounding box center [677, 258] width 740 height 128
copy table "Event Days Time Location Study Session [DATE] 11:15 AM - 12:15 PM [PERSON_NAME]…"
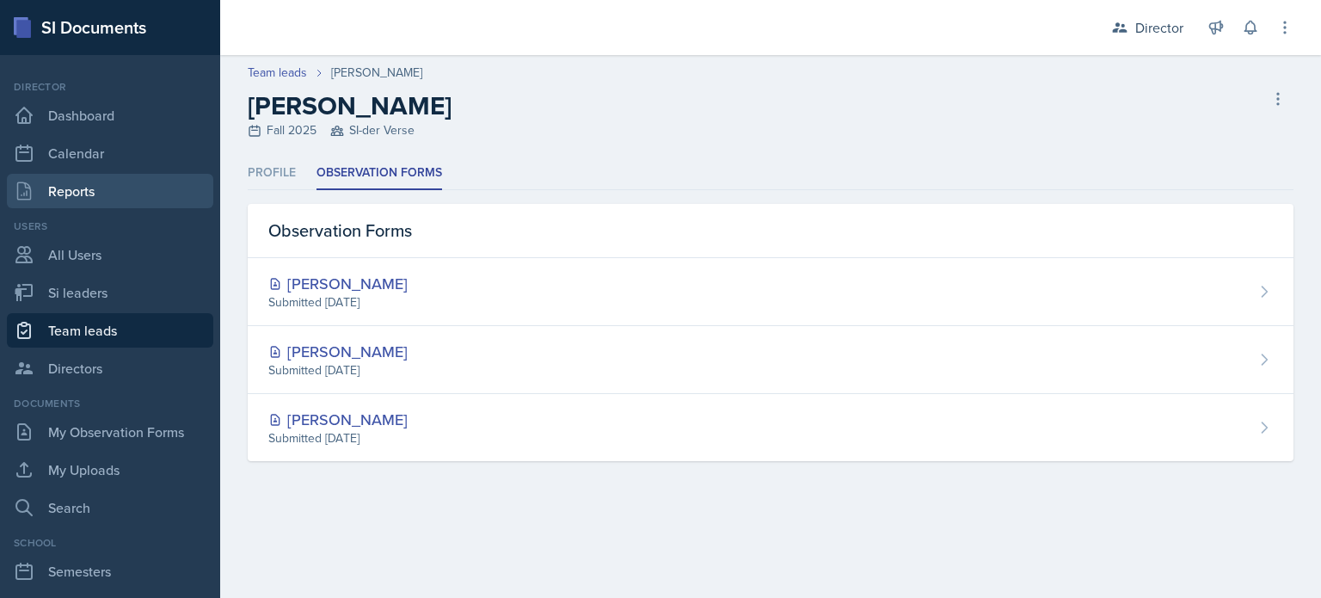
click at [124, 194] on link "Reports" at bounding box center [110, 191] width 206 height 34
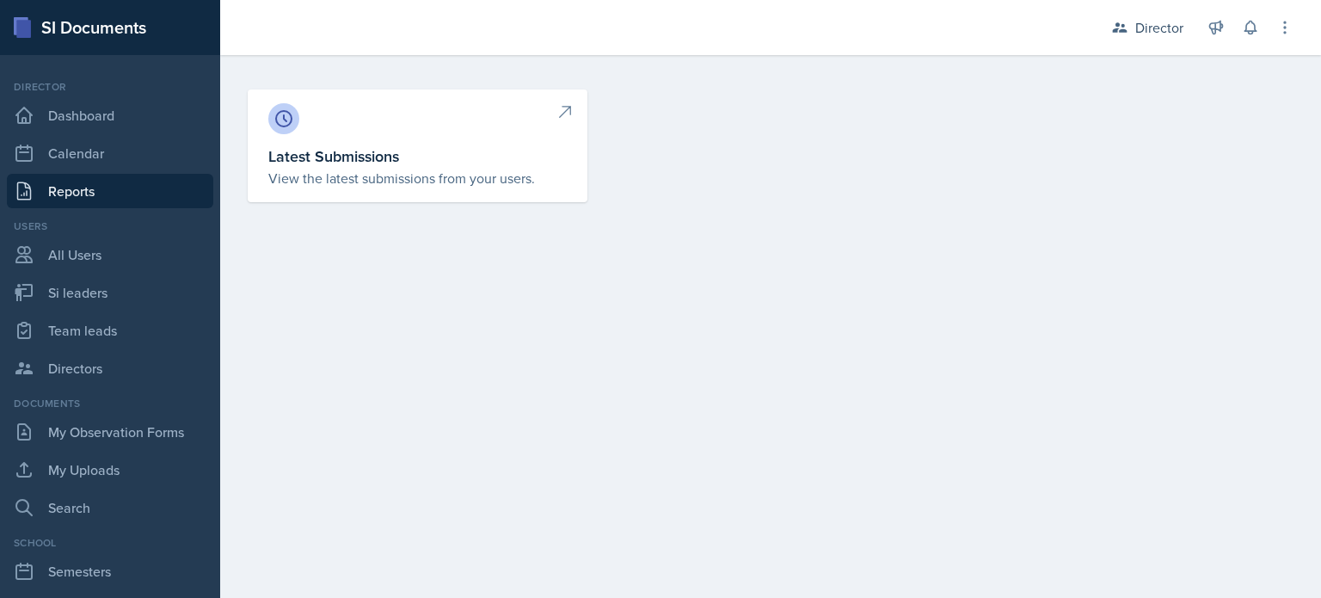
click at [395, 169] on p "View the latest submissions from your users." at bounding box center [417, 178] width 298 height 21
select select "1"
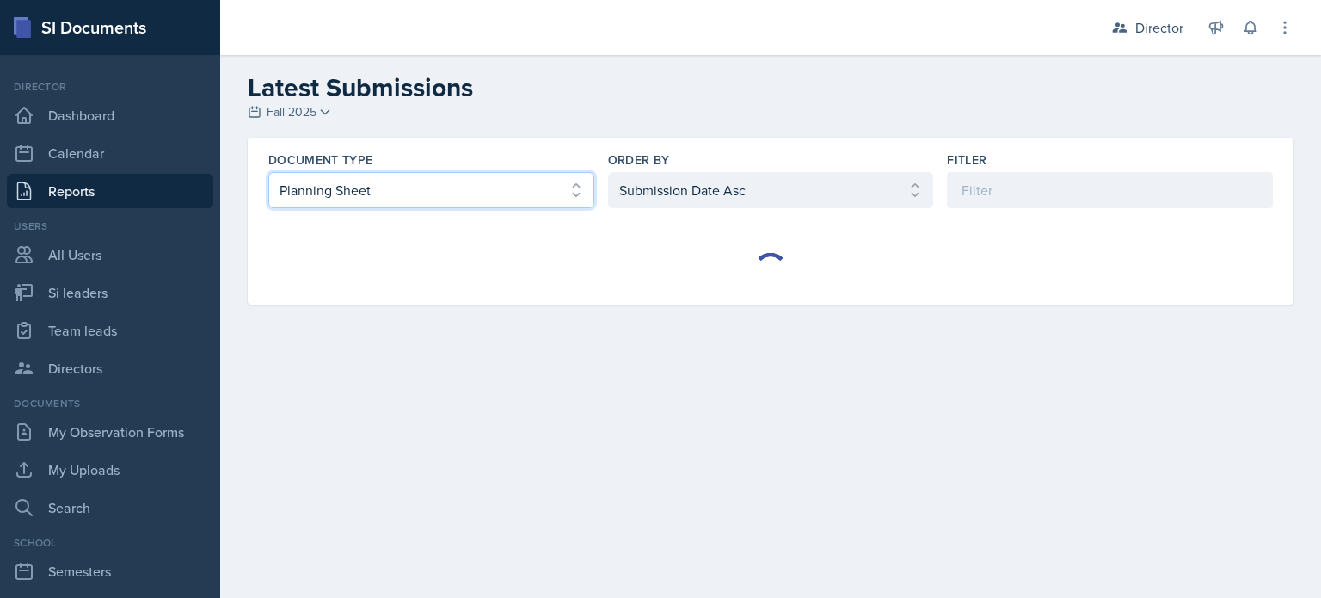
drag, startPoint x: 471, startPoint y: 175, endPoint x: 440, endPoint y: 205, distance: 43.2
click at [471, 175] on select "Select document type Planning Sheet Peer Observation Form Team lead Observation…" at bounding box center [431, 190] width 326 height 36
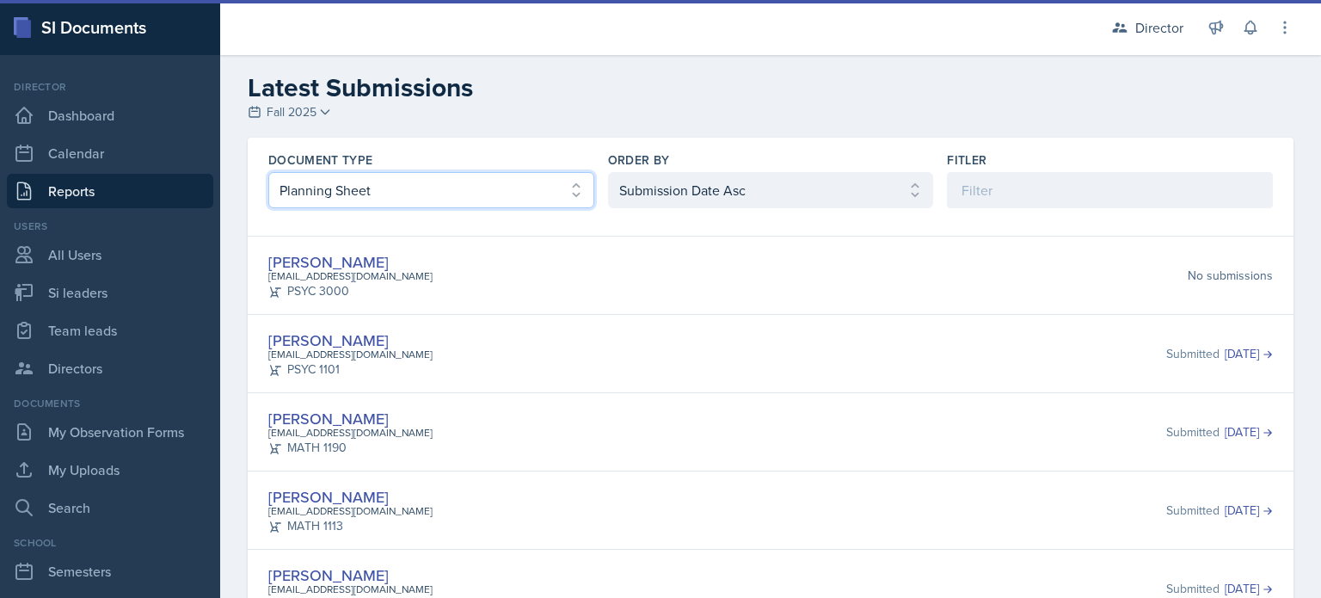
select select "2"
click at [268, 172] on select "Select document type Planning Sheet Peer Observation Form Team lead Observation…" at bounding box center [431, 190] width 326 height 36
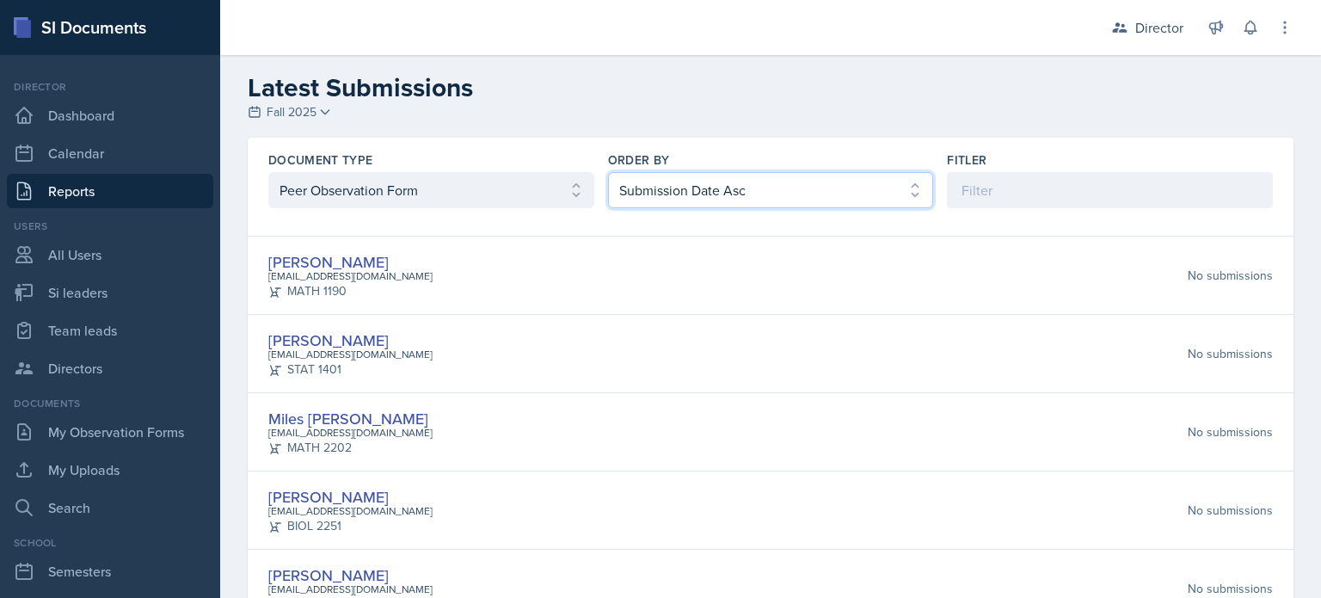
click at [631, 194] on select "Select order by Submission Date Asc Submission Date Desc User Last Name" at bounding box center [771, 190] width 326 height 36
select select "2"
click at [608, 172] on select "Select order by Submission Date Asc Submission Date Desc User Last Name" at bounding box center [771, 190] width 326 height 36
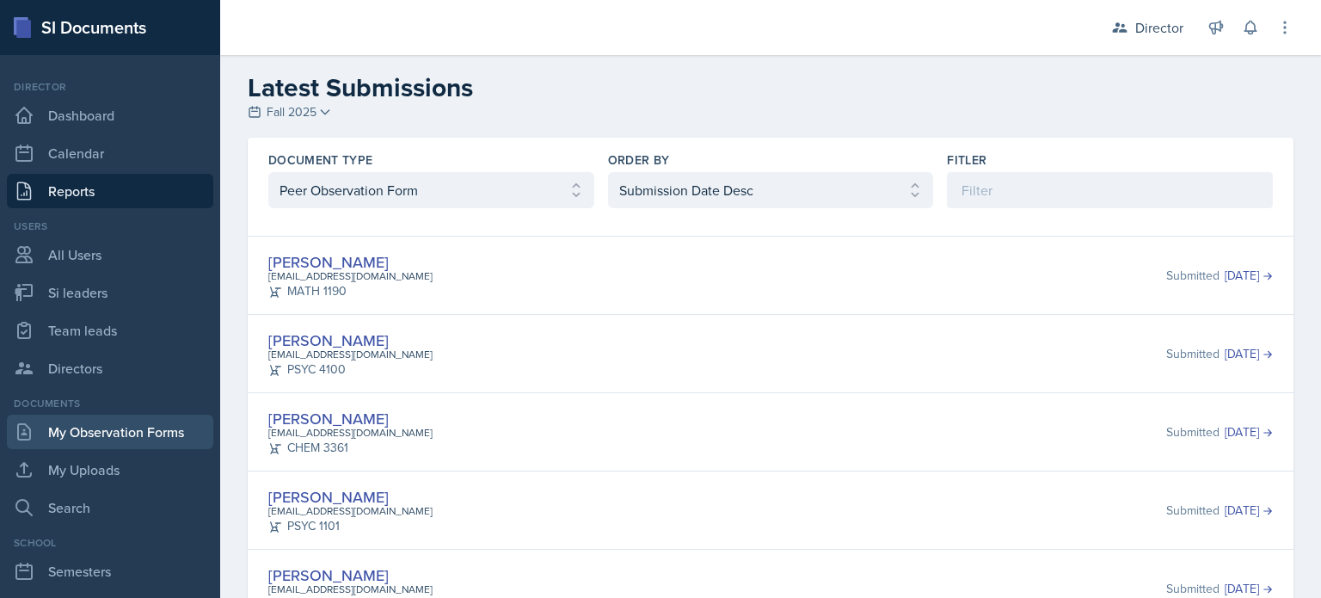
click at [84, 425] on link "My Observation Forms" at bounding box center [110, 432] width 206 height 34
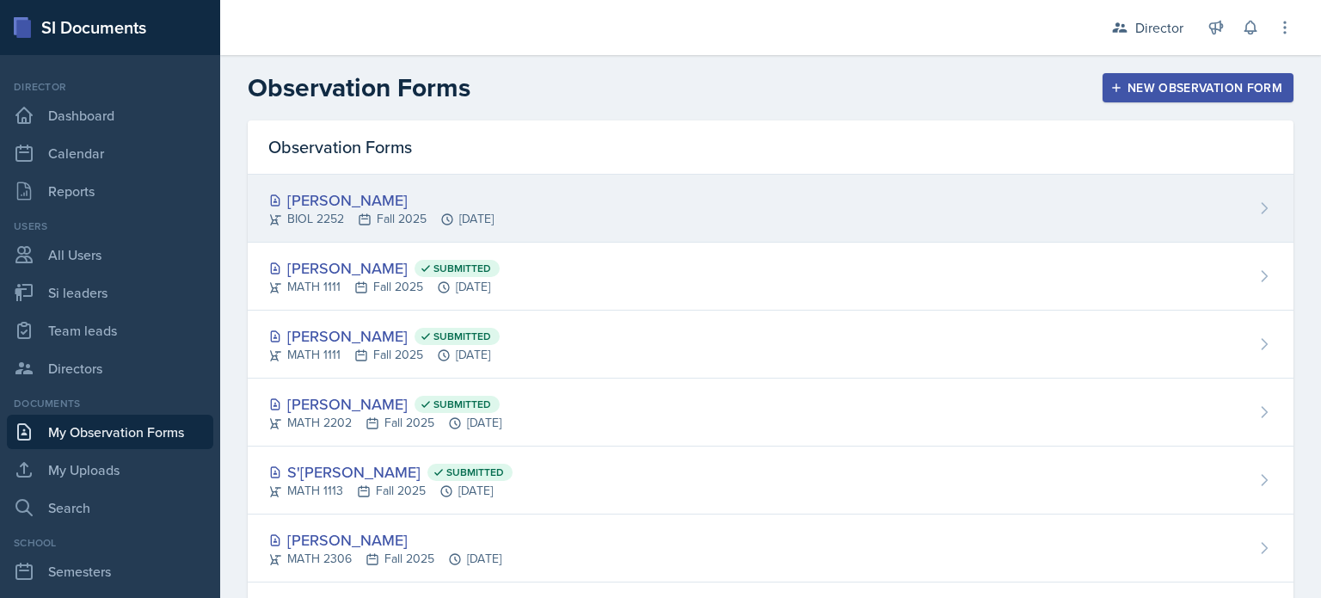
click at [418, 216] on div "BIOL 2252 Fall 2025 Oct 10th, 2025" at bounding box center [380, 219] width 225 height 18
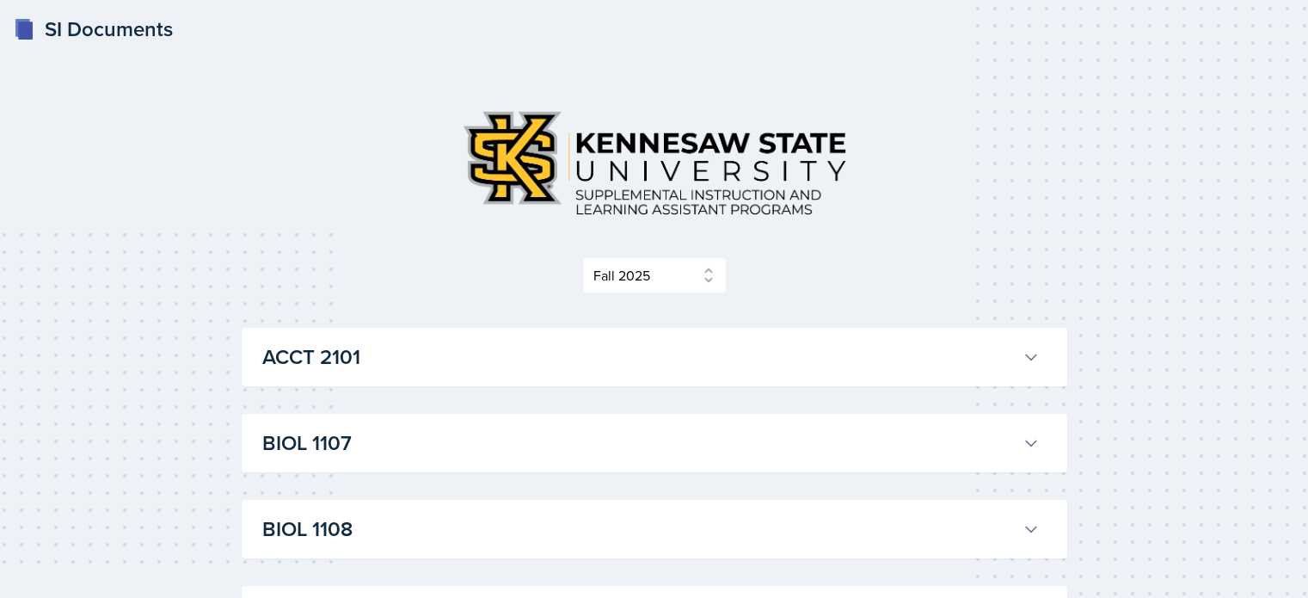
select select "2bed604d-1099-4043-b1bc-2365e8740244"
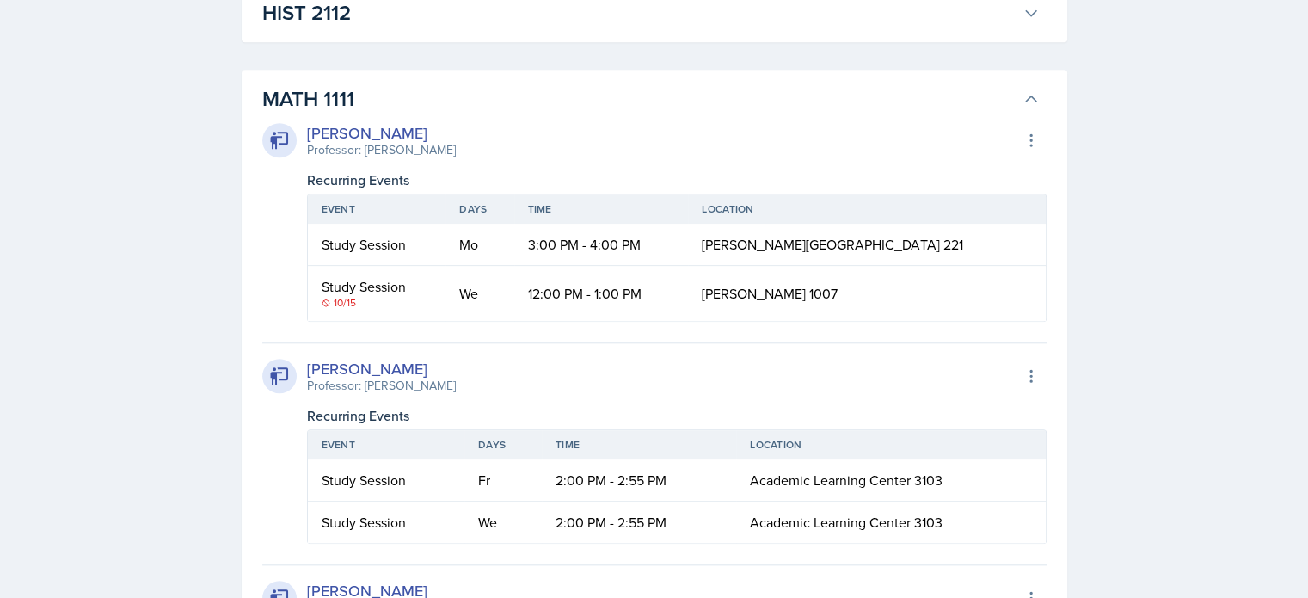
scroll to position [1548, 0]
click at [833, 301] on span "[PERSON_NAME] 1007" at bounding box center [770, 293] width 136 height 19
copy div "[PERSON_NAME] 1007"
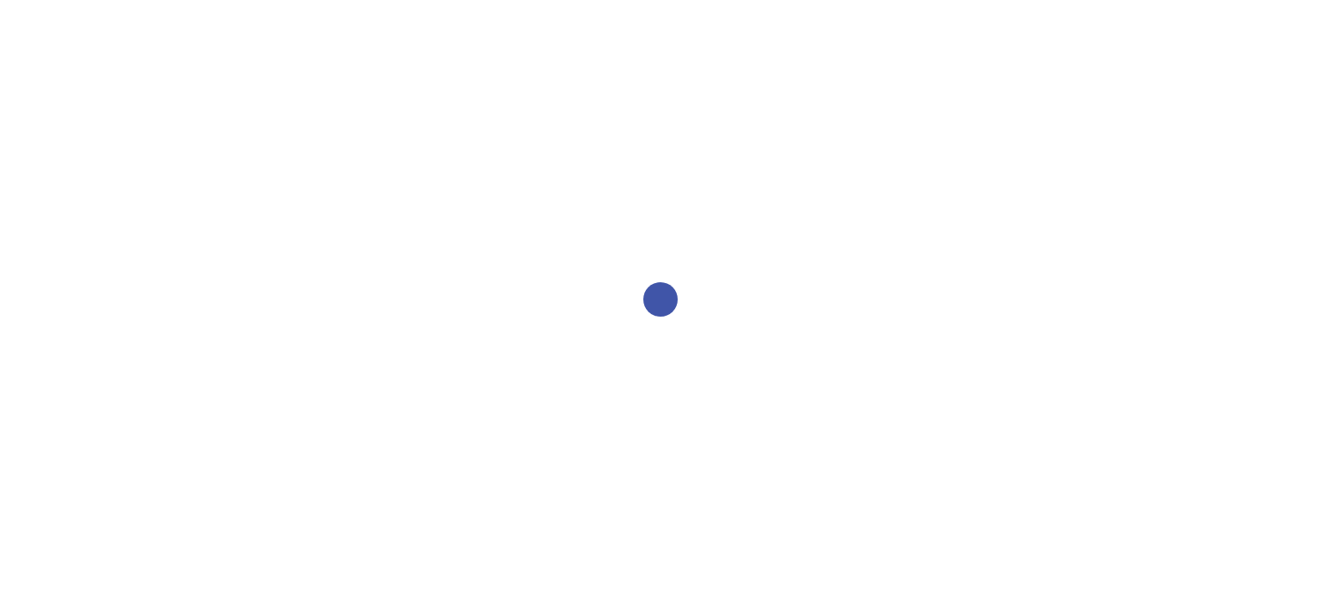
select select "2bed604d-1099-4043-b1bc-2365e8740244"
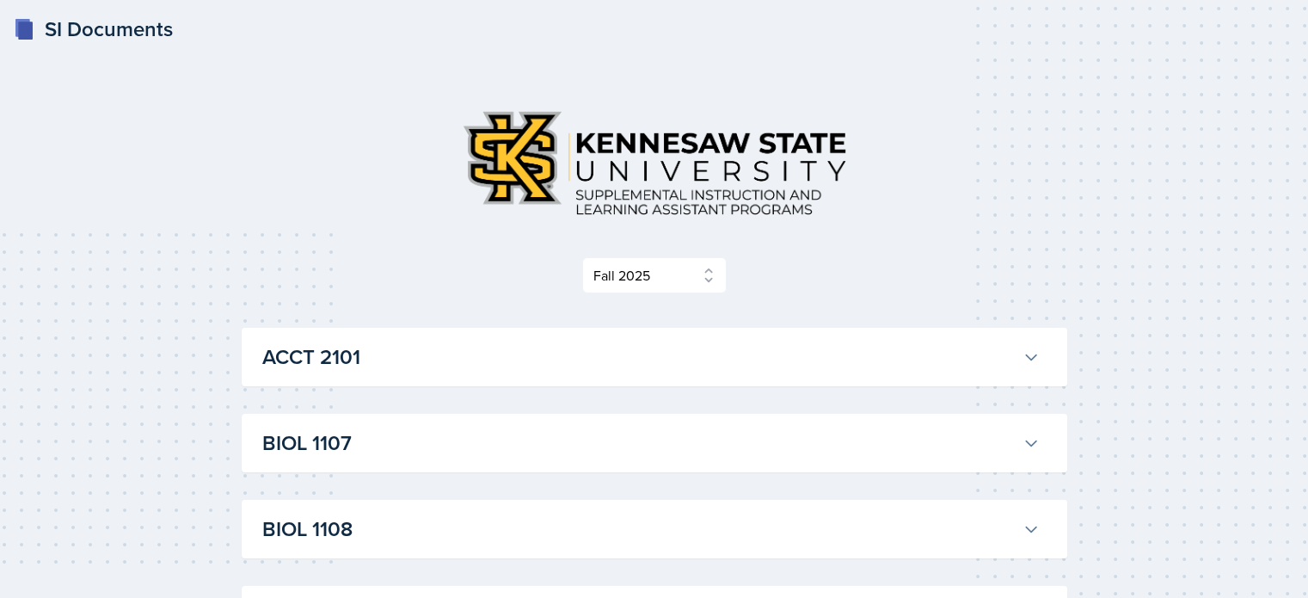
scroll to position [1349, 0]
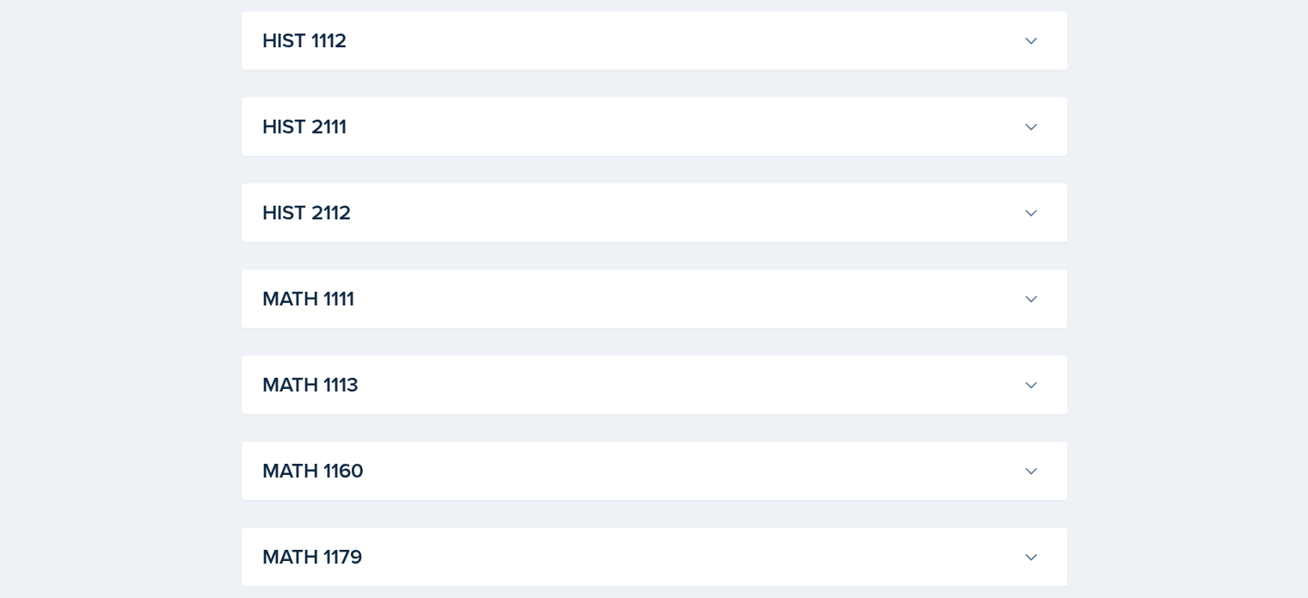
click at [542, 295] on h3 "MATH 1111" at bounding box center [638, 298] width 753 height 31
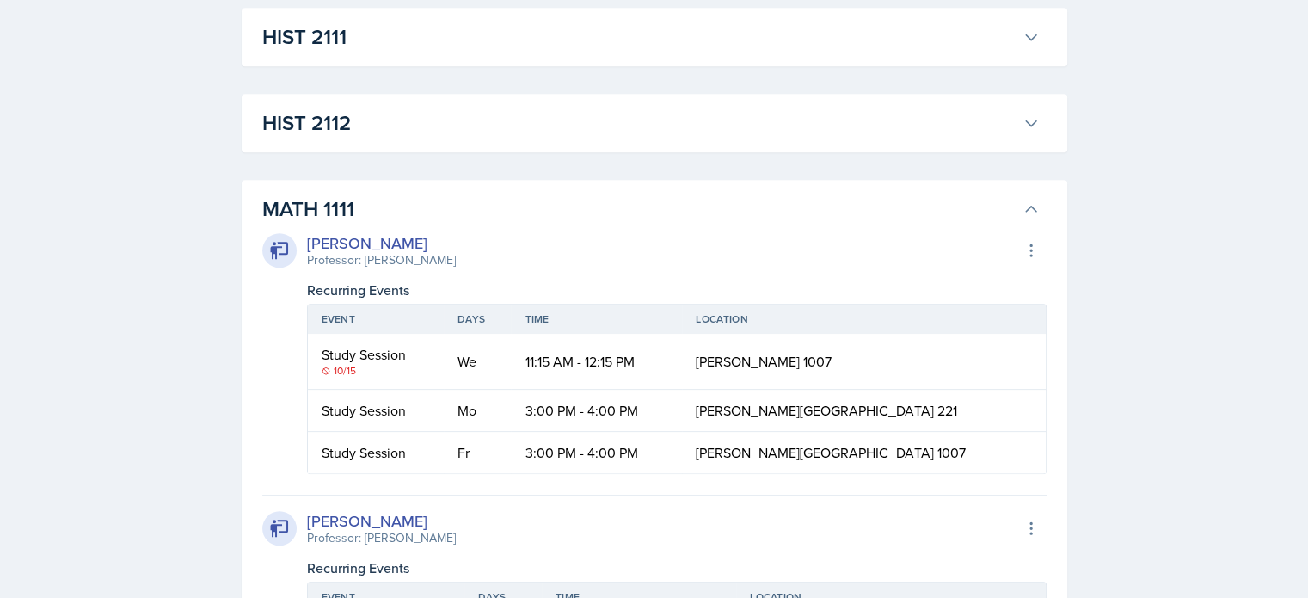
scroll to position [1607, 0]
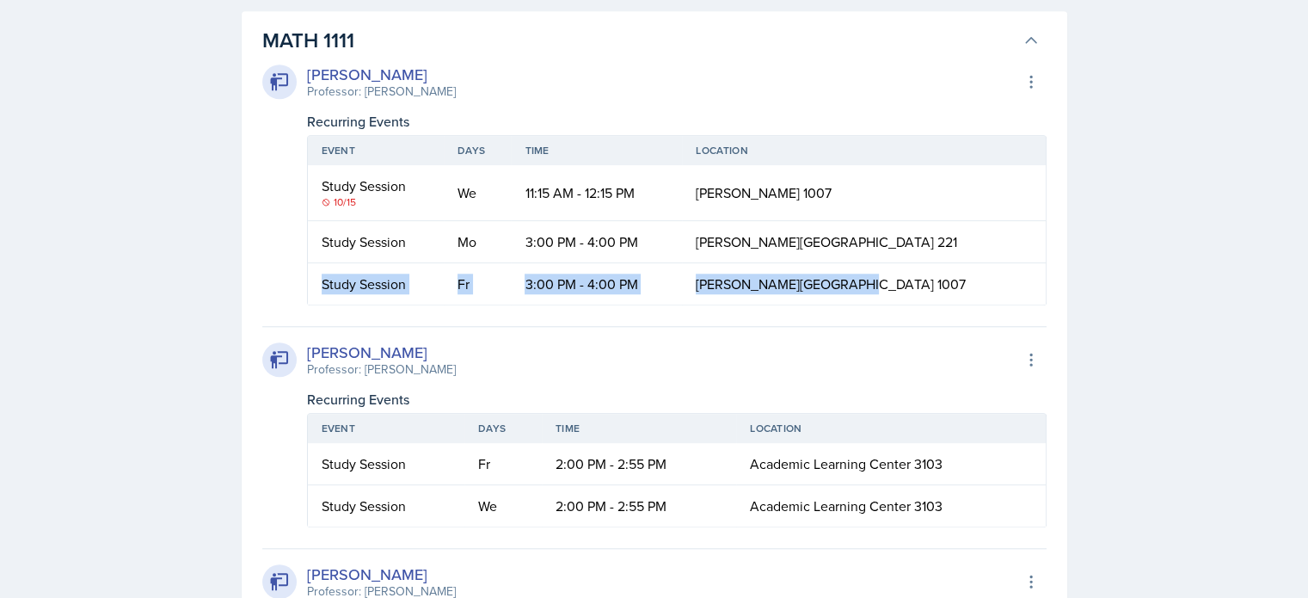
drag, startPoint x: 938, startPoint y: 280, endPoint x: 311, endPoint y: 283, distance: 627.0
click at [311, 283] on tr "Study Session Fr 3:00 PM - 4:00 PM [PERSON_NAME][GEOGRAPHIC_DATA] 1007" at bounding box center [677, 283] width 738 height 41
copy tr "Study Session Fr 3:00 PM - 4:00 PM Clendenin Building 1007"
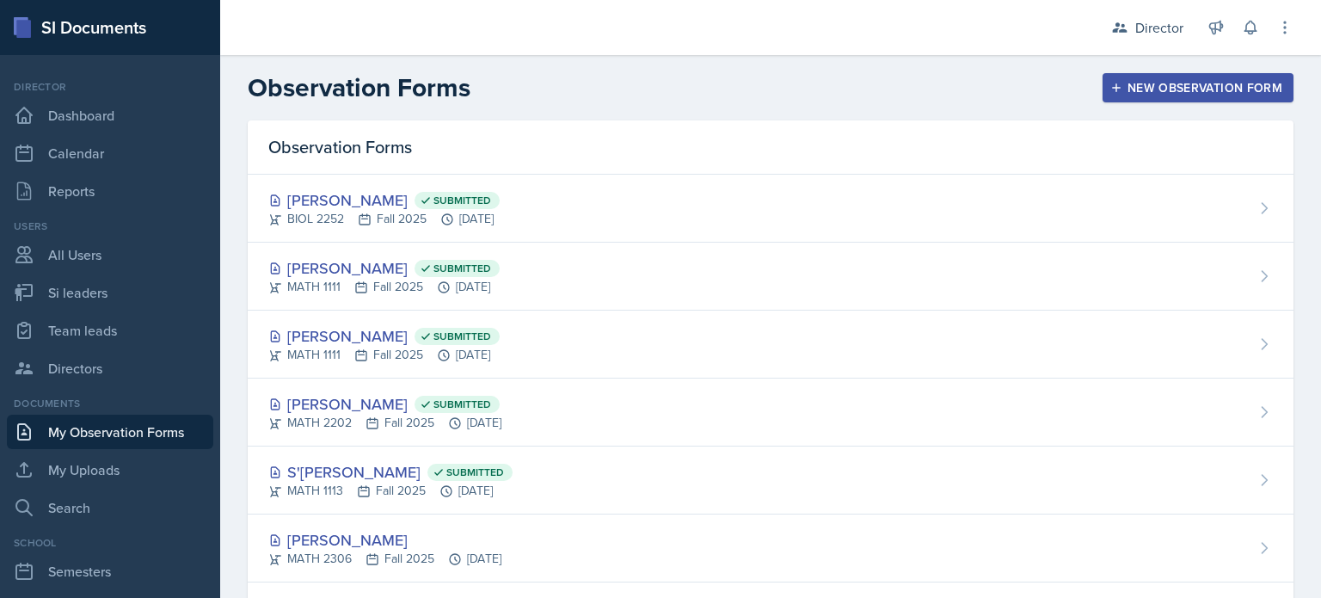
click at [553, 72] on div "Observation Forms New Observation Form" at bounding box center [770, 87] width 1101 height 31
click at [1151, 94] on div "New Observation Form" at bounding box center [1198, 88] width 169 height 14
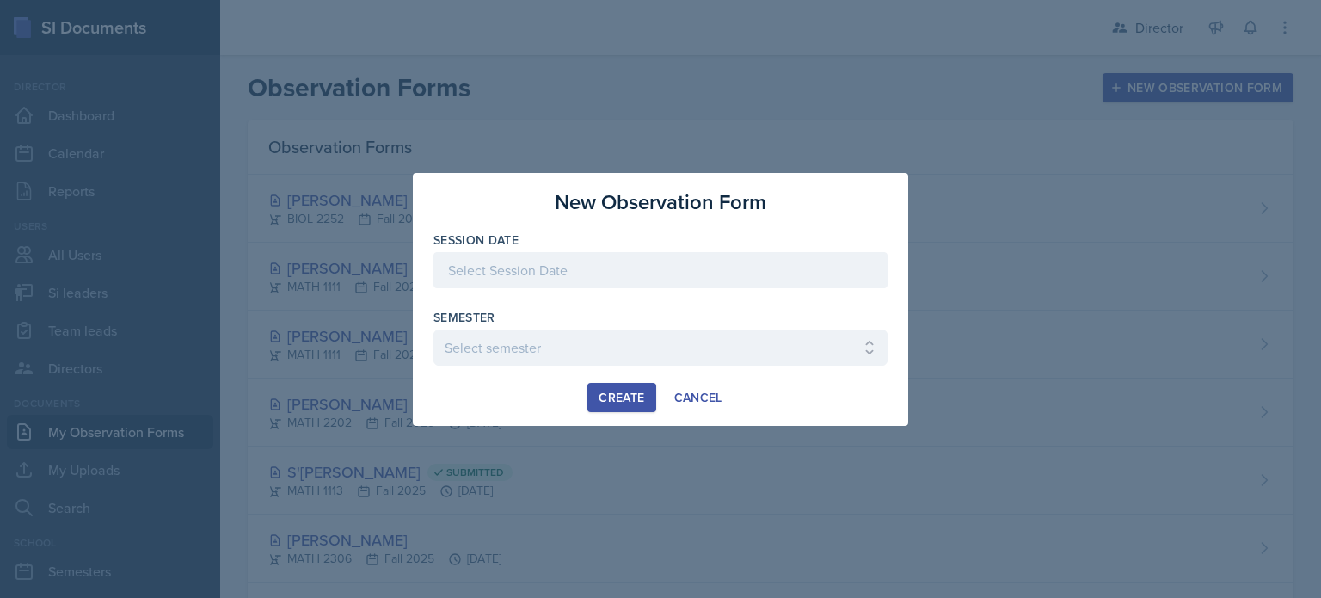
click at [766, 256] on div at bounding box center [661, 270] width 454 height 36
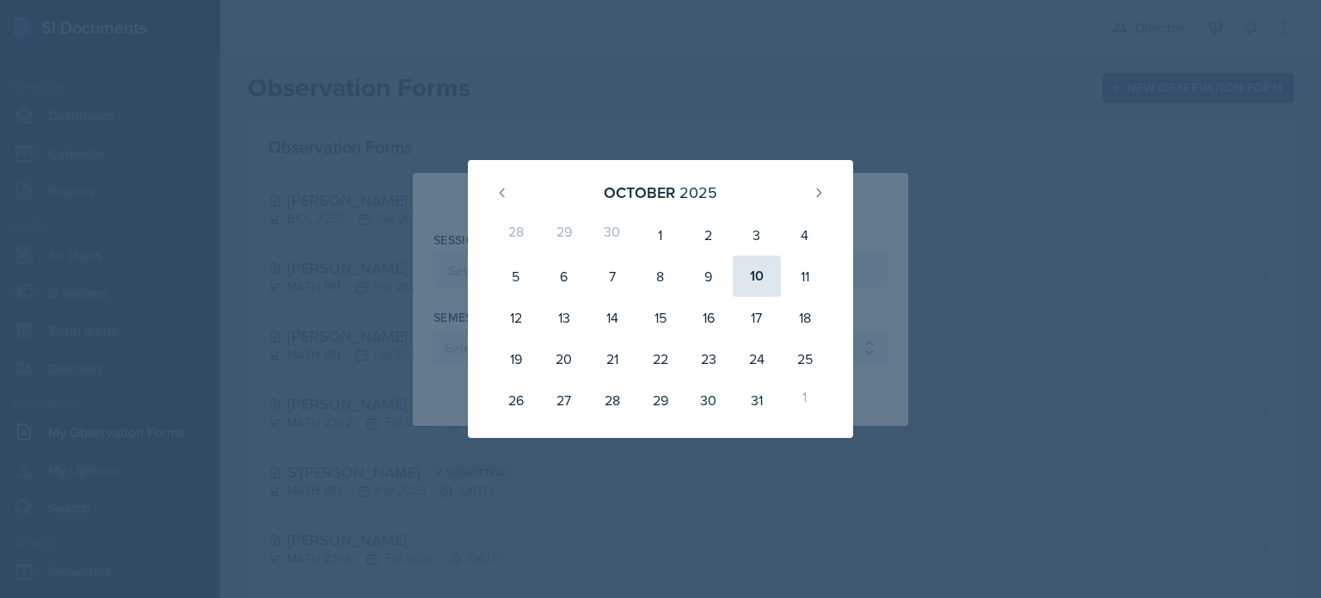
click at [747, 267] on div "10" at bounding box center [757, 275] width 48 height 41
type input "[DATE]"
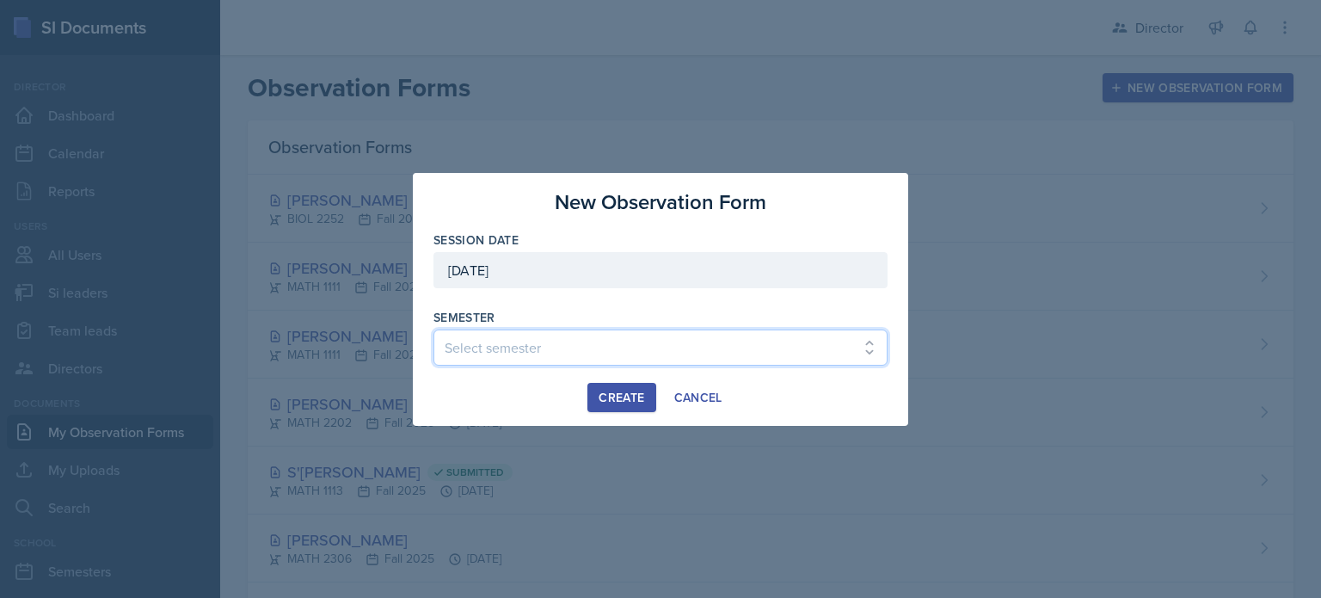
click at [509, 341] on select "Select semester Fall 2025 Summer 2025 Spring 2025 Fall 2024 Summer 2024 Spring …" at bounding box center [661, 347] width 454 height 36
select select "2bed604d-1099-4043-b1bc-2365e8740244"
click at [434, 329] on select "Select semester Fall 2025 Summer 2025 Spring 2025 Fall 2024 Summer 2024 Spring …" at bounding box center [661, 347] width 454 height 36
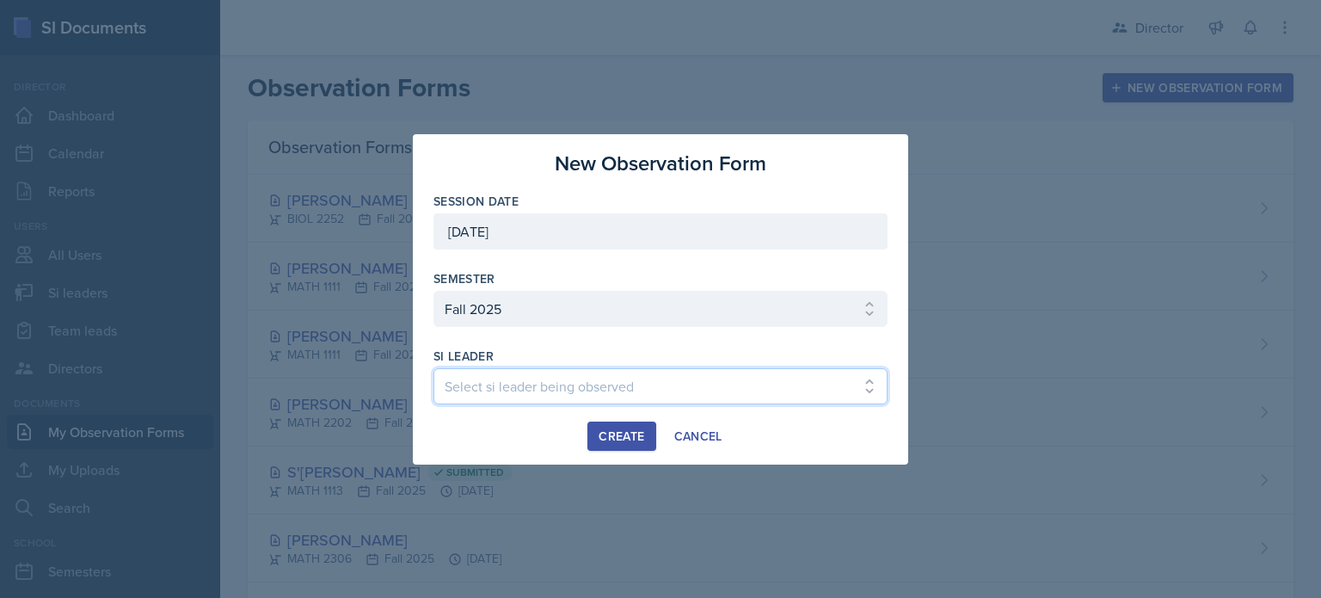
click at [519, 381] on select "Select si leader being observed Rayann Afani Sam Alderton Malk Almimar James Co…" at bounding box center [661, 386] width 454 height 36
select select "bb51e7cd-fa7a-4247-a169-db5a8b7cd5ac"
click at [434, 368] on select "Select si leader being observed Rayann Afani Sam Alderton Malk Almimar James Co…" at bounding box center [661, 386] width 454 height 36
click at [599, 429] on div "Create" at bounding box center [622, 436] width 46 height 14
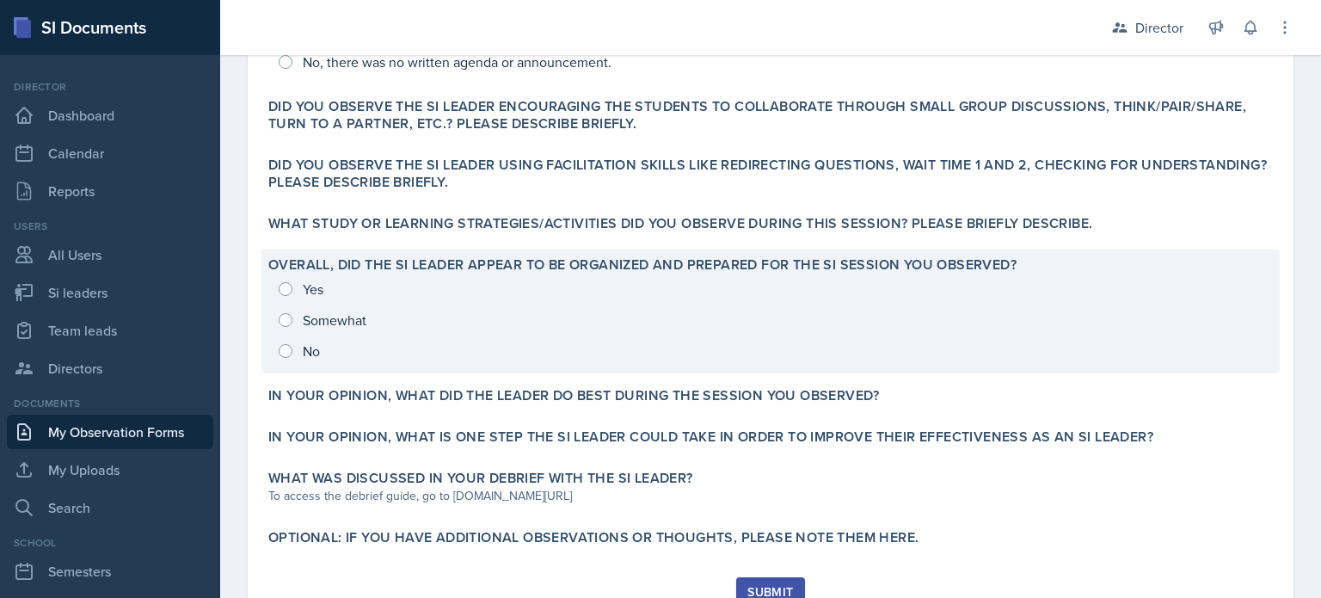
scroll to position [606, 0]
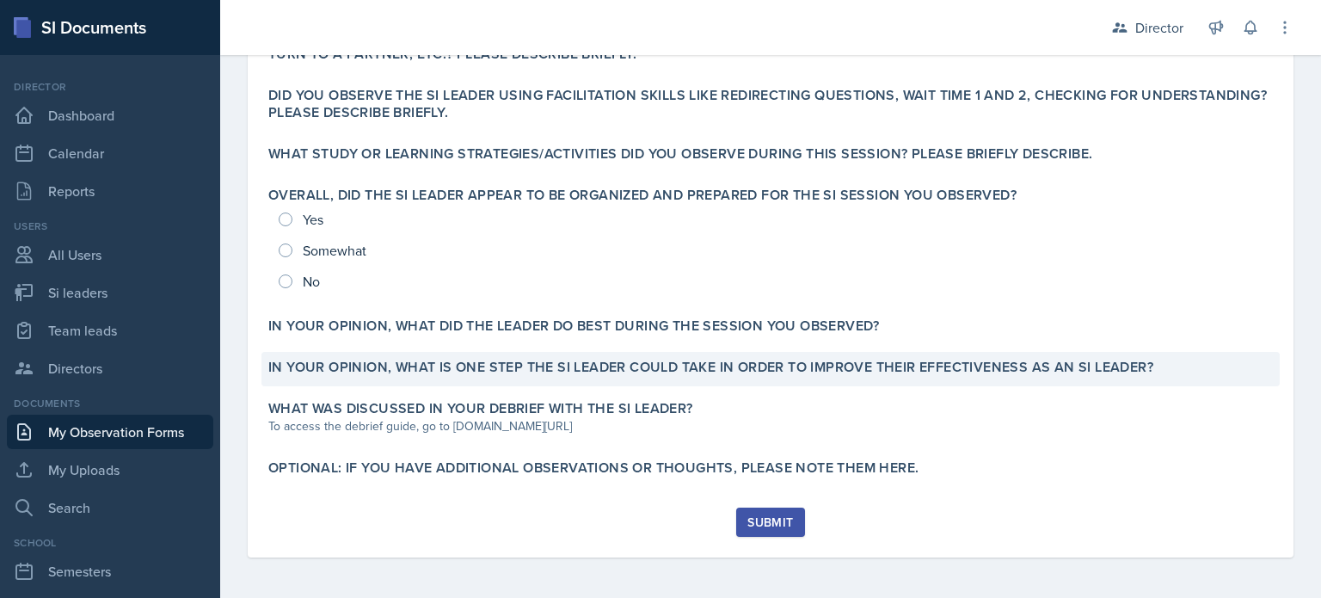
click at [498, 365] on label "In your opinion, what is ONE step the SI Leader could take in order to improve …" at bounding box center [710, 367] width 885 height 17
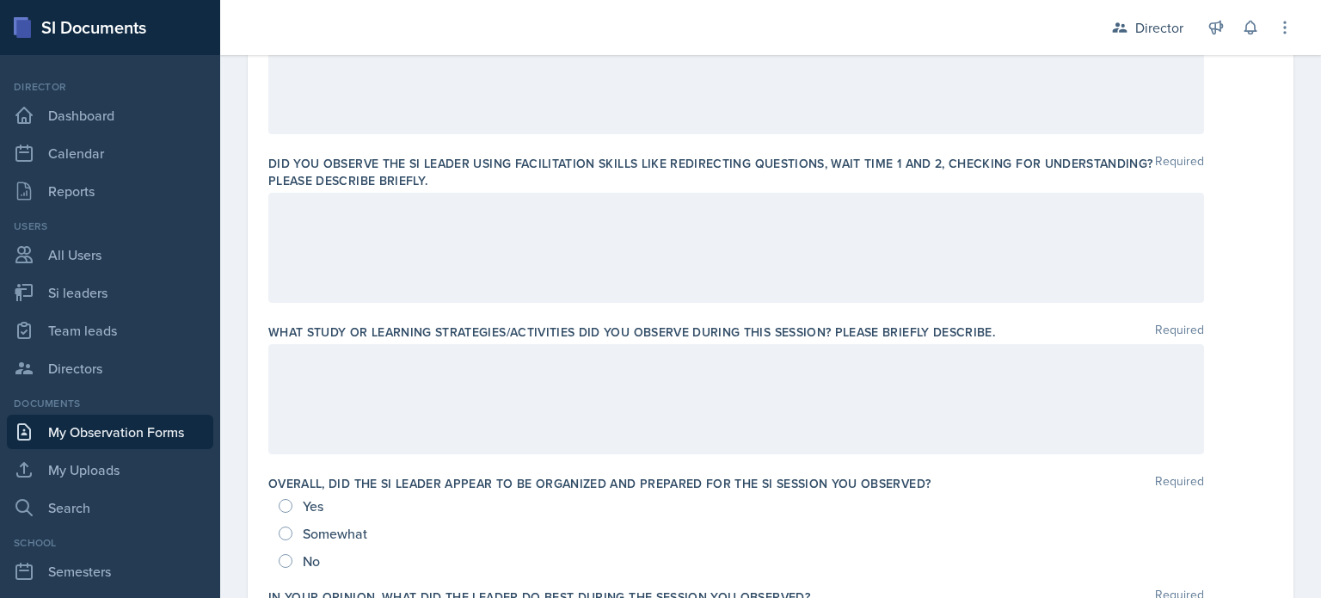
click at [417, 402] on div at bounding box center [736, 399] width 936 height 110
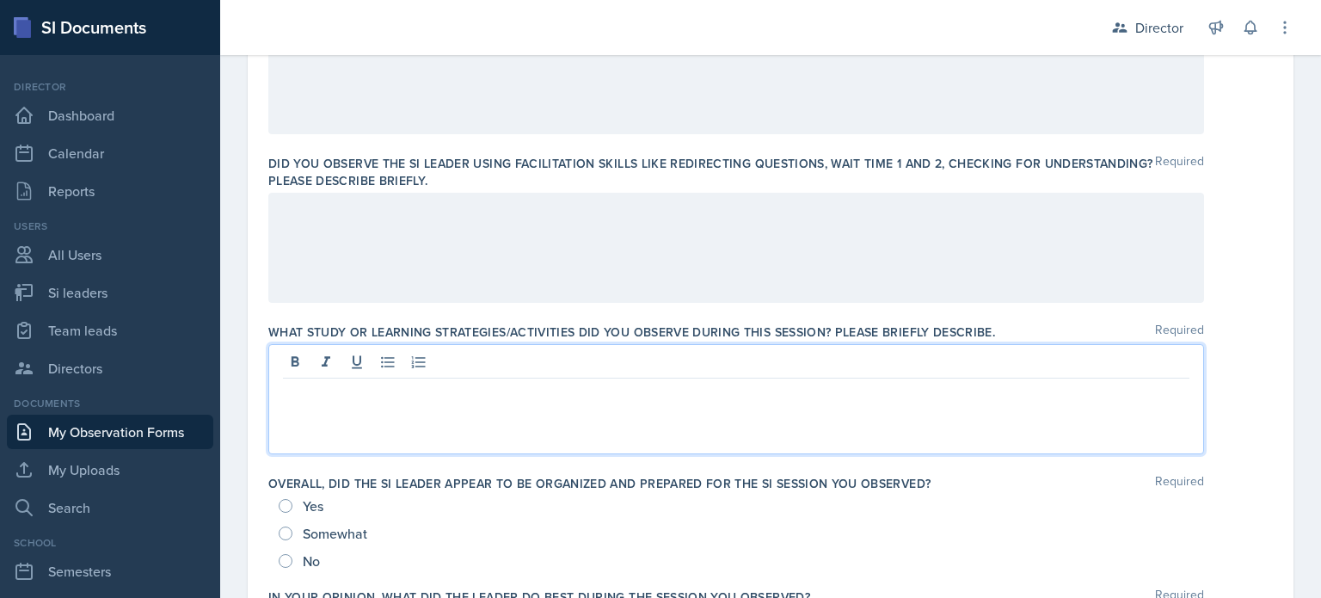
scroll to position [636, 0]
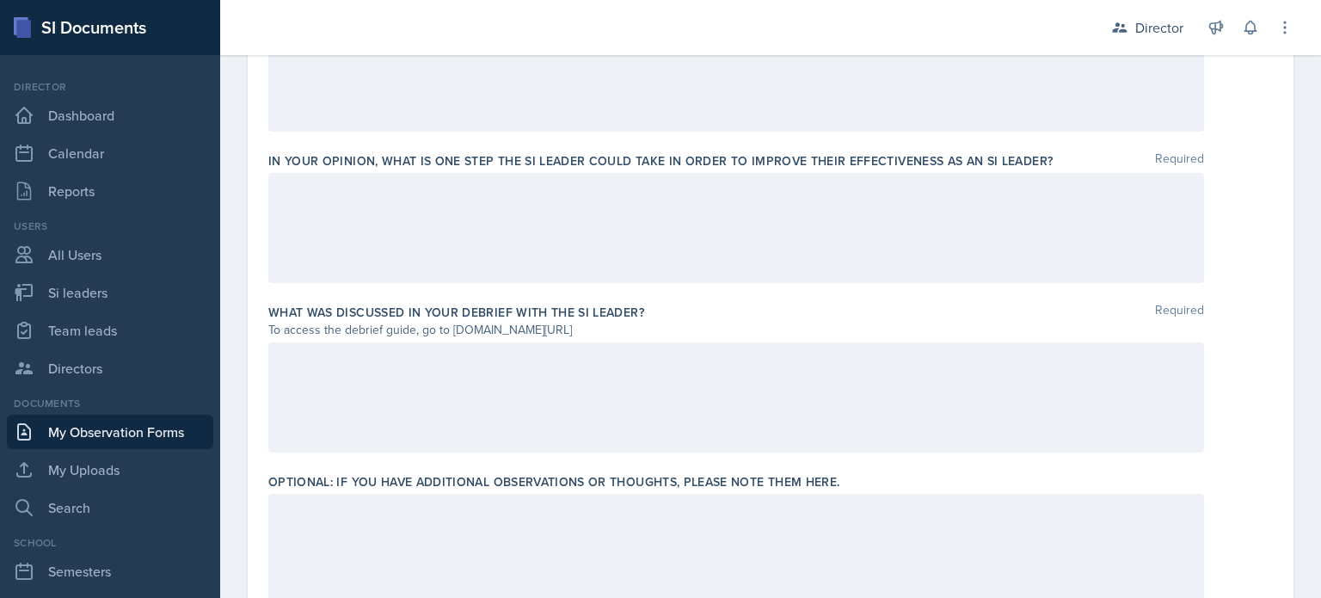
click at [409, 249] on div at bounding box center [736, 228] width 936 height 110
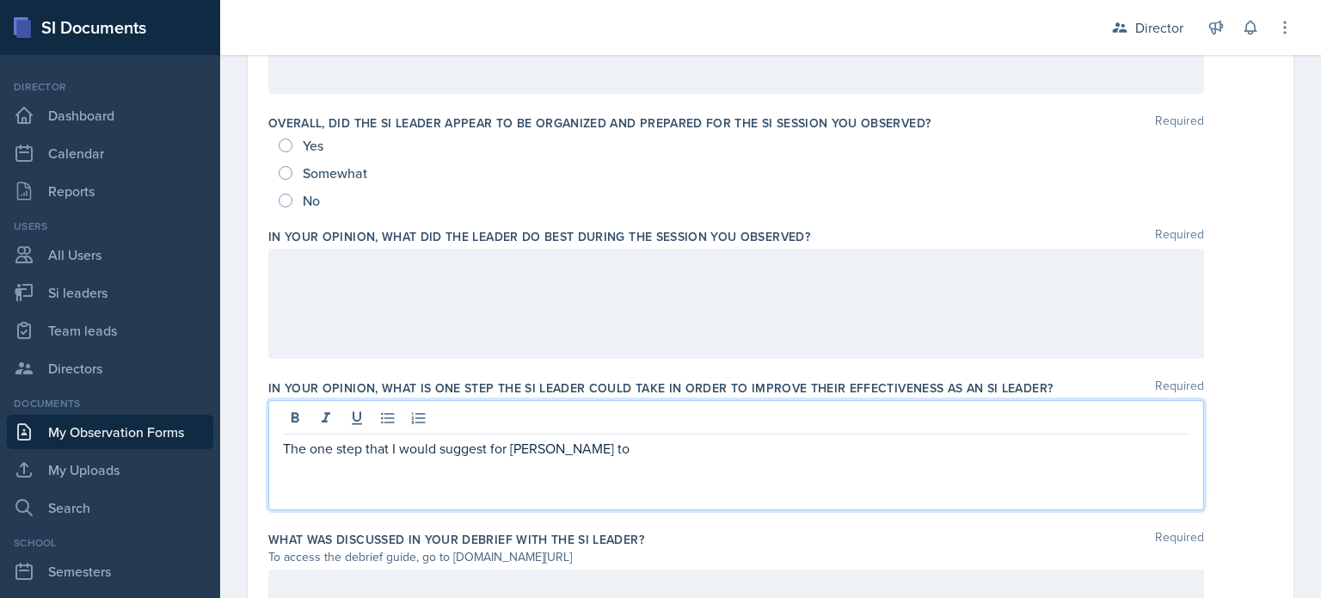
scroll to position [970, 0]
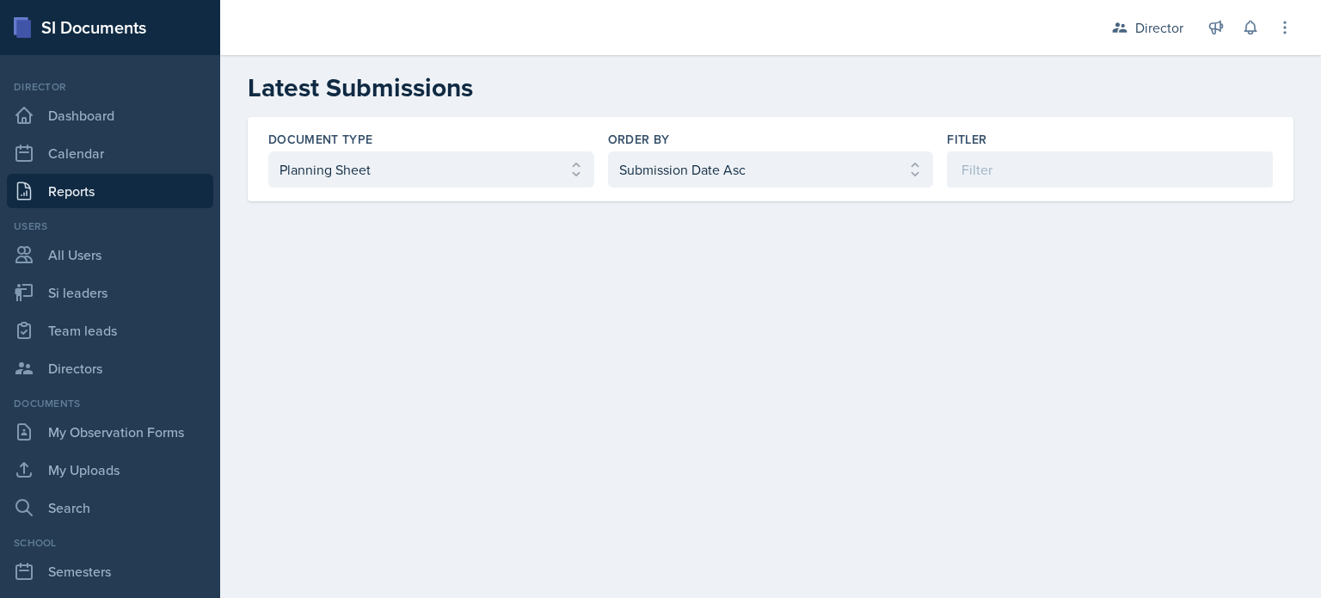
select select "1"
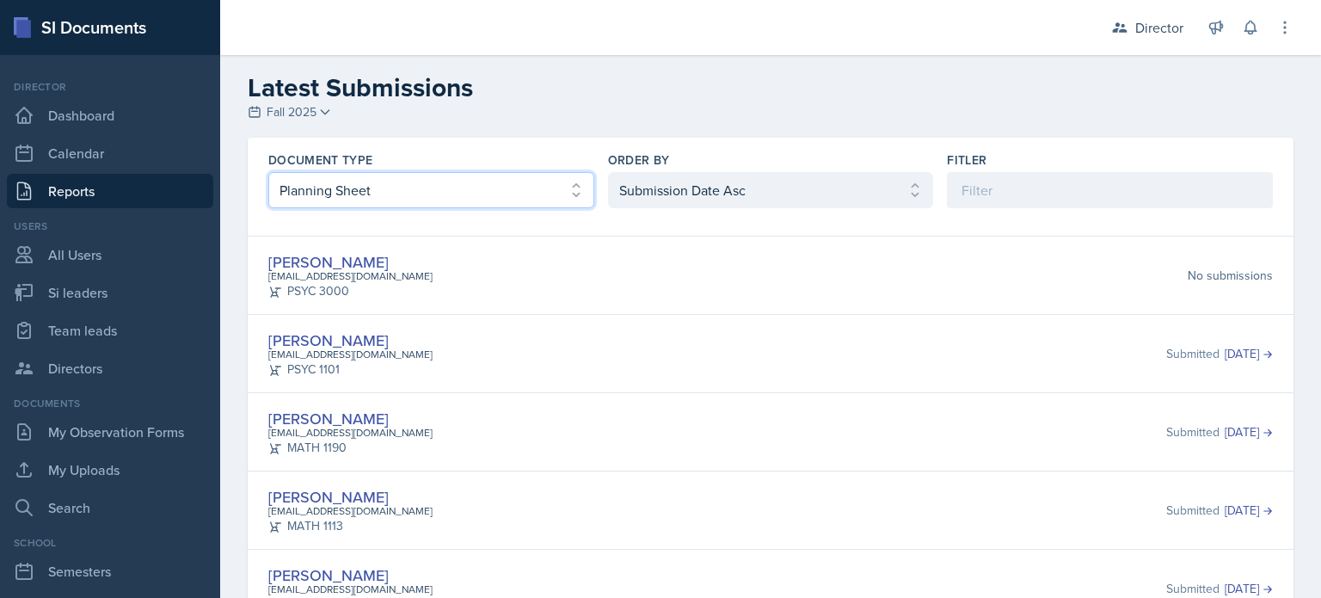
drag, startPoint x: 550, startPoint y: 185, endPoint x: 527, endPoint y: 199, distance: 26.3
click at [550, 185] on select "Select document type Planning Sheet Peer Observation Form Team lead Observation…" at bounding box center [431, 190] width 326 height 36
select select "3"
click at [268, 172] on select "Select document type Planning Sheet Peer Observation Form Team lead Observation…" at bounding box center [431, 190] width 326 height 36
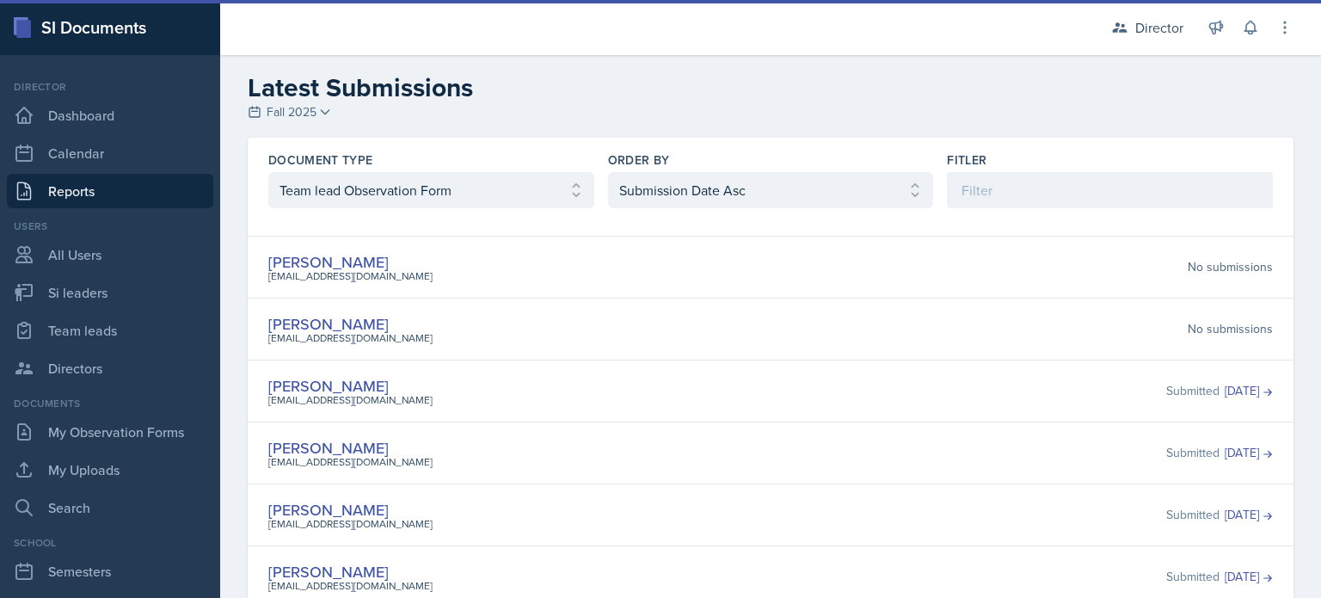
drag, startPoint x: 743, startPoint y: 168, endPoint x: 726, endPoint y: 184, distance: 23.7
click at [743, 168] on div "Order By" at bounding box center [771, 159] width 326 height 17
click at [718, 189] on select "Select order by Submission Date Asc Submission Date Desc User Last Name" at bounding box center [771, 190] width 326 height 36
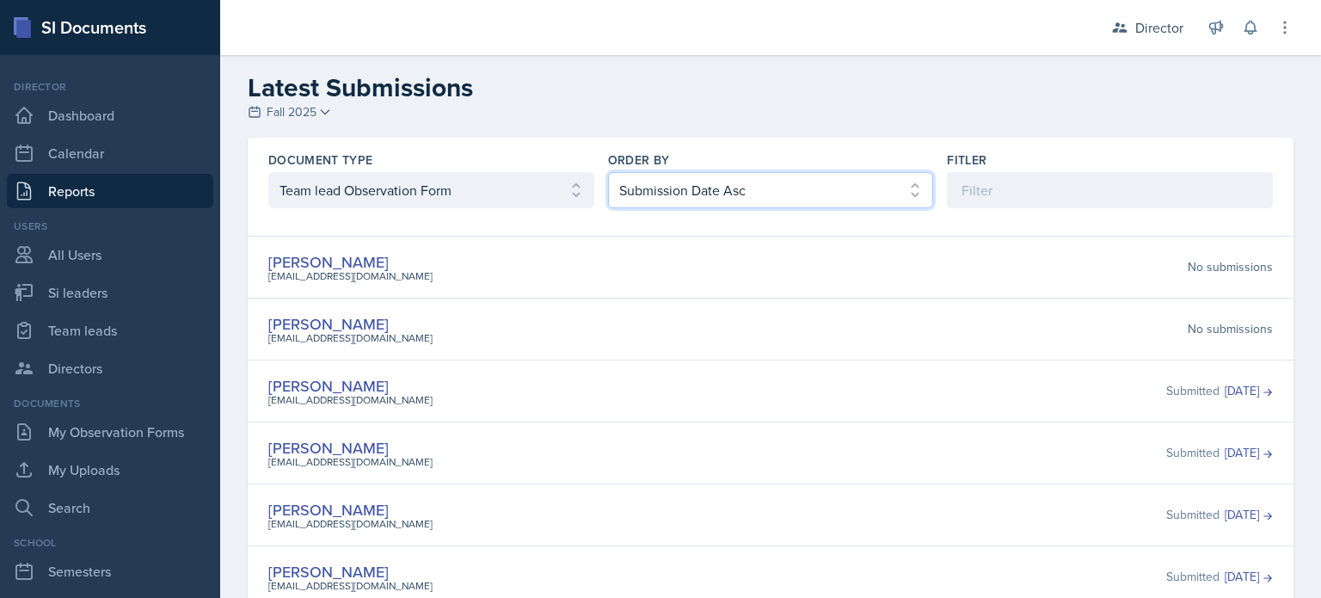
select select "2"
click at [608, 172] on select "Select order by Submission Date Asc Submission Date Desc User Last Name" at bounding box center [771, 190] width 326 height 36
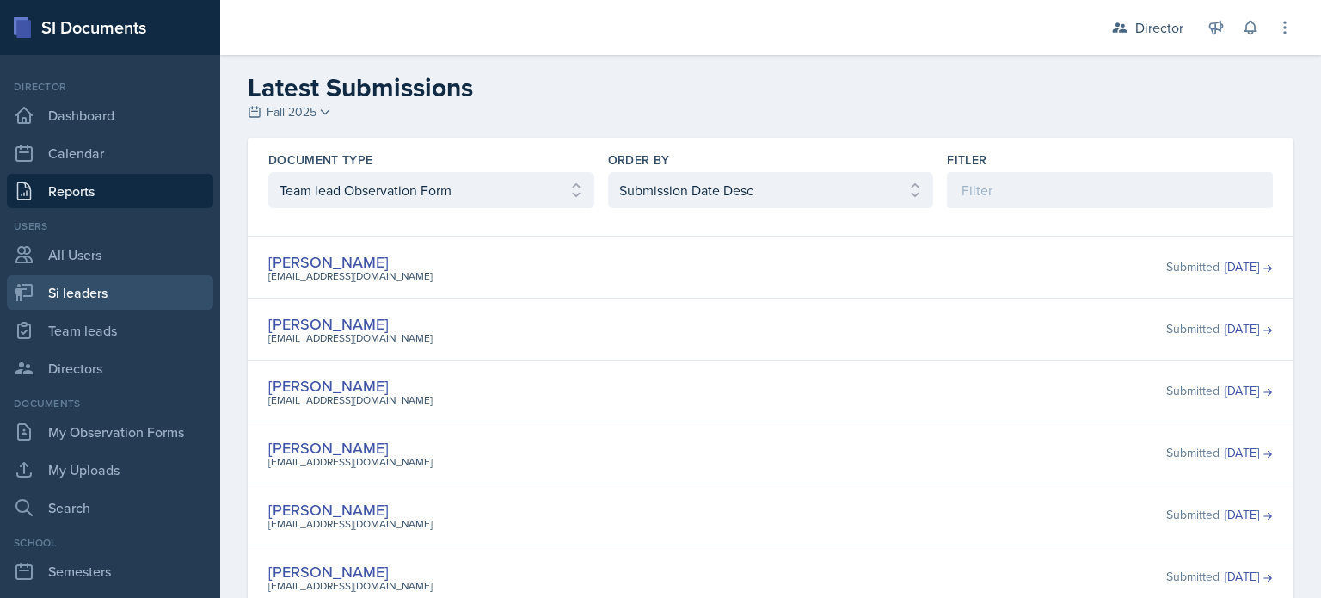
click at [151, 278] on link "Si leaders" at bounding box center [110, 292] width 206 height 34
select select "2bed604d-1099-4043-b1bc-2365e8740244"
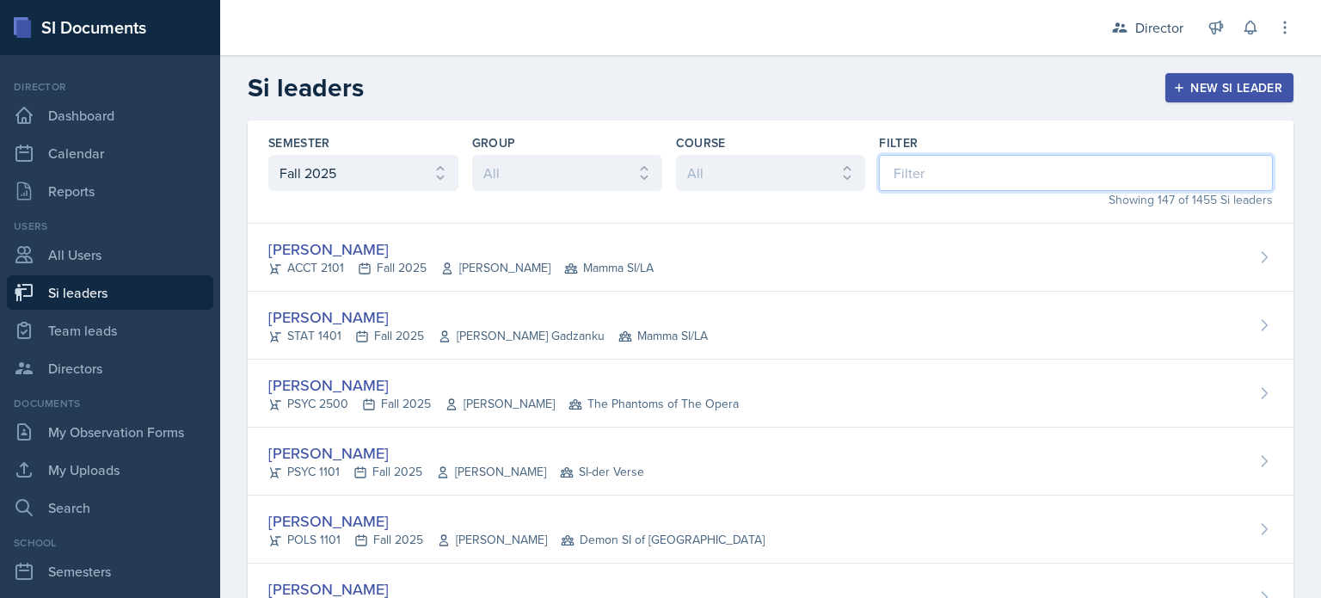
click at [1019, 185] on input at bounding box center [1076, 173] width 394 height 36
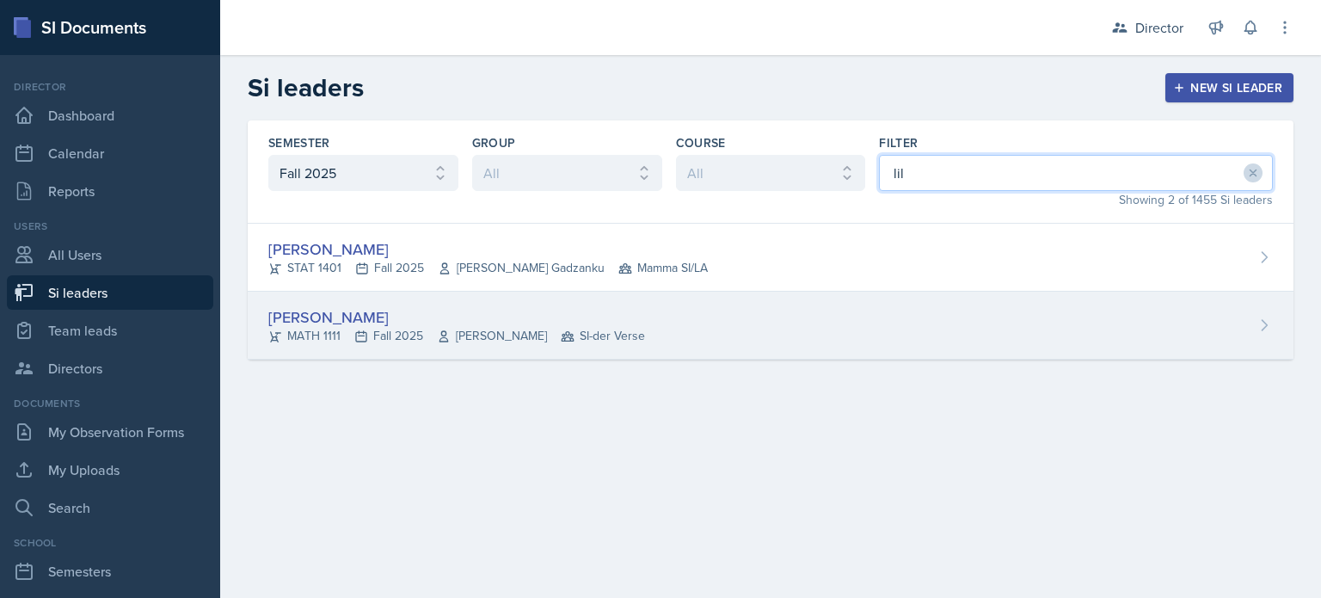
type input "lil"
click at [903, 322] on div "[PERSON_NAME] MATH 1111 Fall 2025 [PERSON_NAME] SI-der Verse" at bounding box center [771, 326] width 1046 height 68
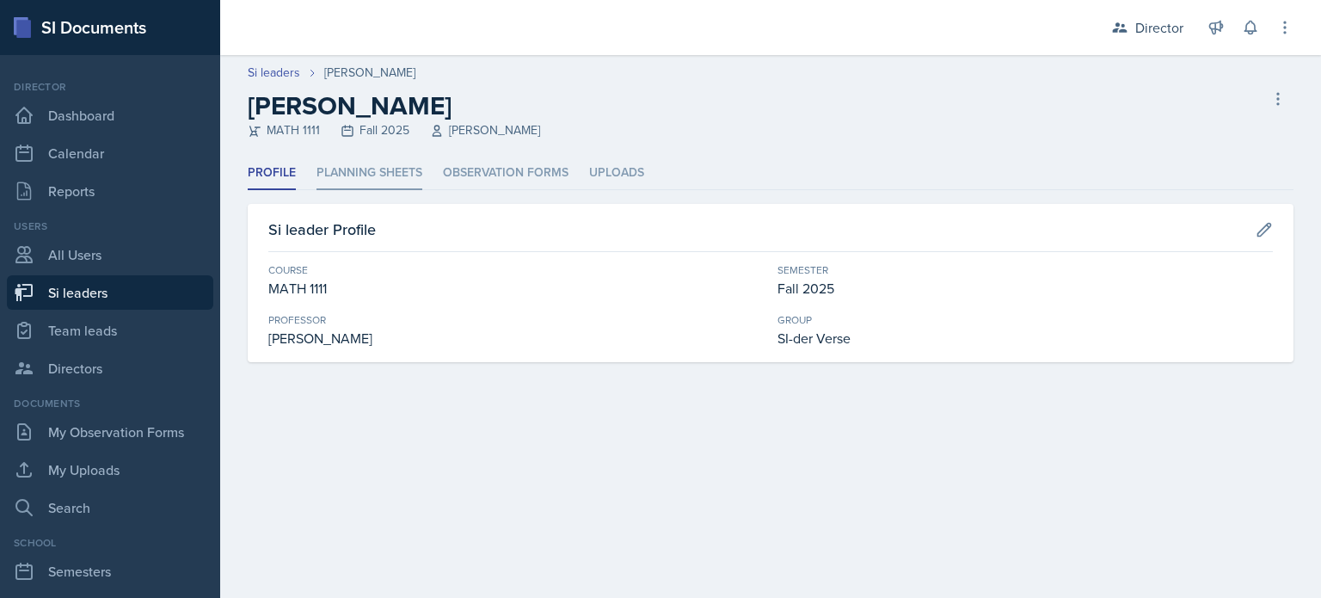
click at [357, 175] on li "Planning Sheets" at bounding box center [370, 174] width 106 height 34
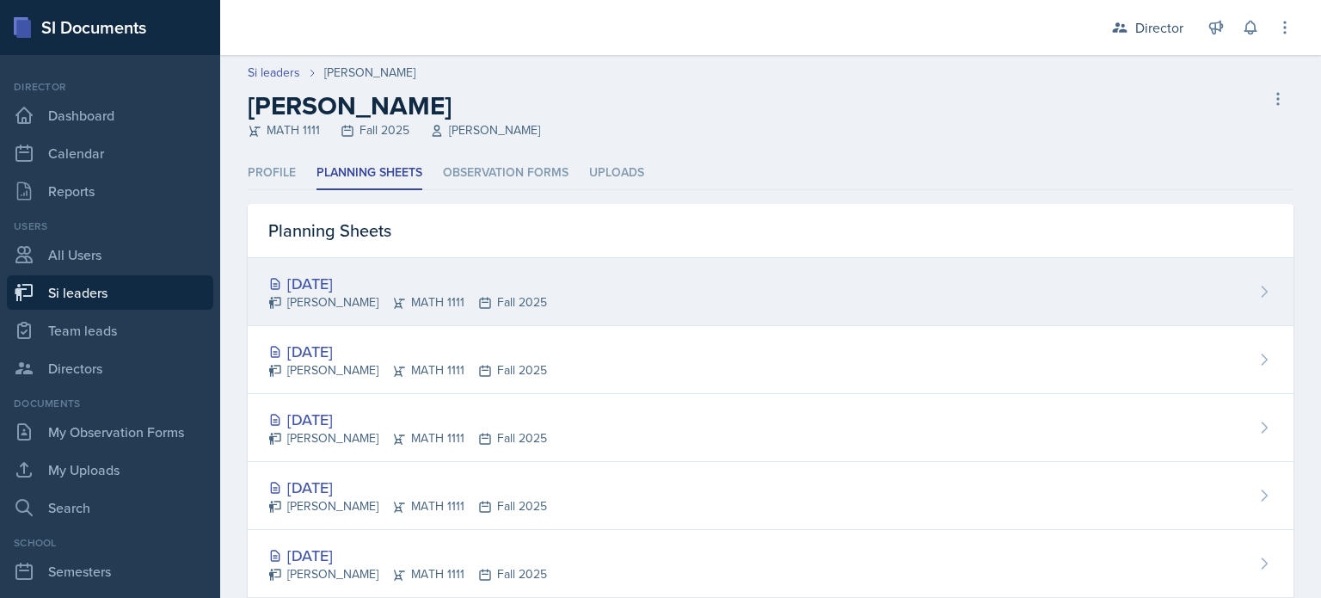
click at [412, 294] on div "[PERSON_NAME] MATH 1111 Fall 2025" at bounding box center [407, 302] width 279 height 18
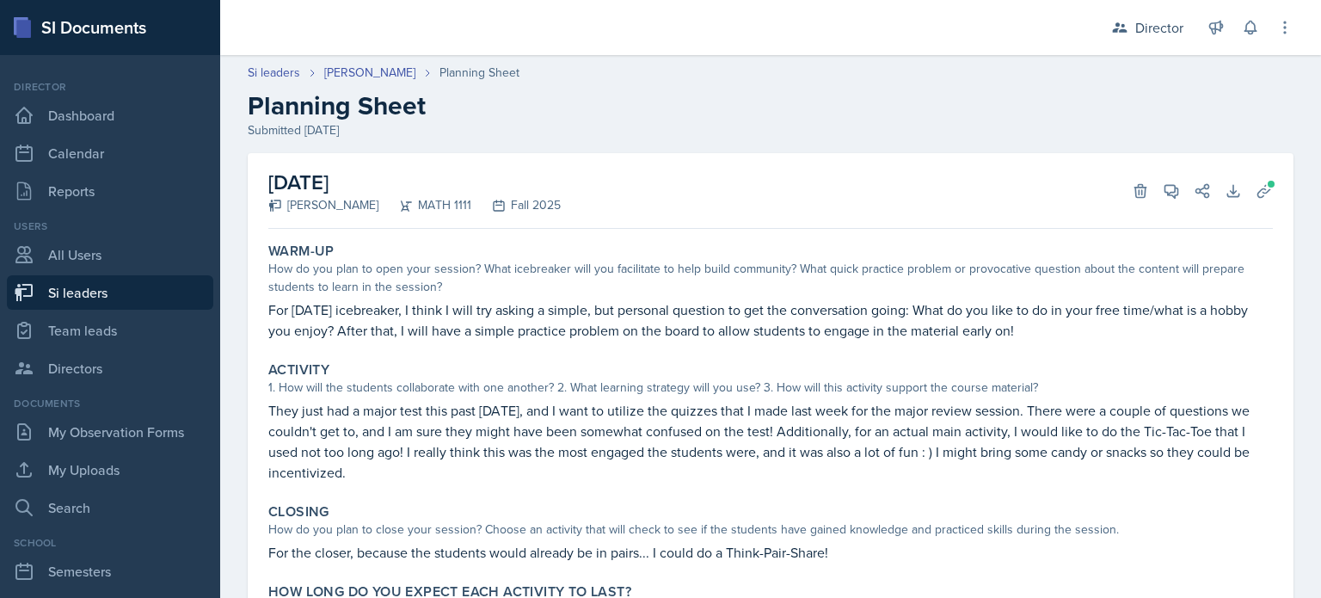
click at [477, 315] on p "For [DATE] icebreaker, I think I will try asking a simple, but personal questio…" at bounding box center [770, 319] width 1005 height 41
click at [475, 331] on p "For [DATE] icebreaker, I think I will try asking a simple, but personal questio…" at bounding box center [770, 319] width 1005 height 41
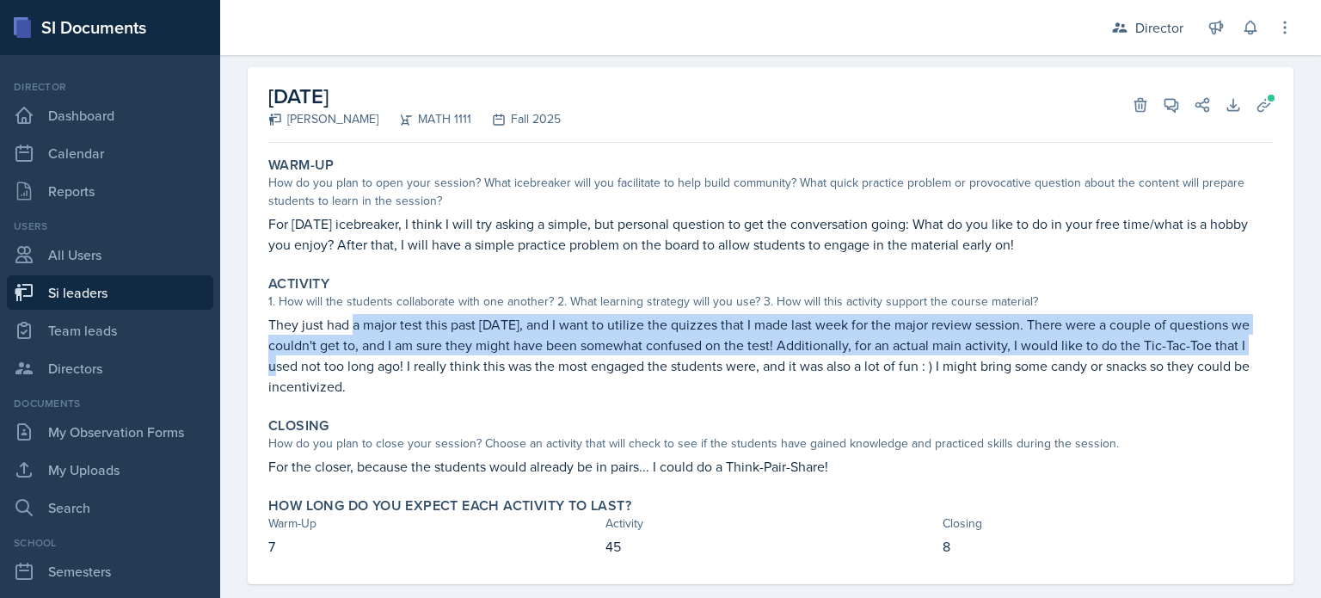
drag, startPoint x: 356, startPoint y: 311, endPoint x: 275, endPoint y: 371, distance: 100.3
click at [275, 371] on div "Activity 1. How will the students collaborate with one another? 2. What learnin…" at bounding box center [770, 335] width 1018 height 135
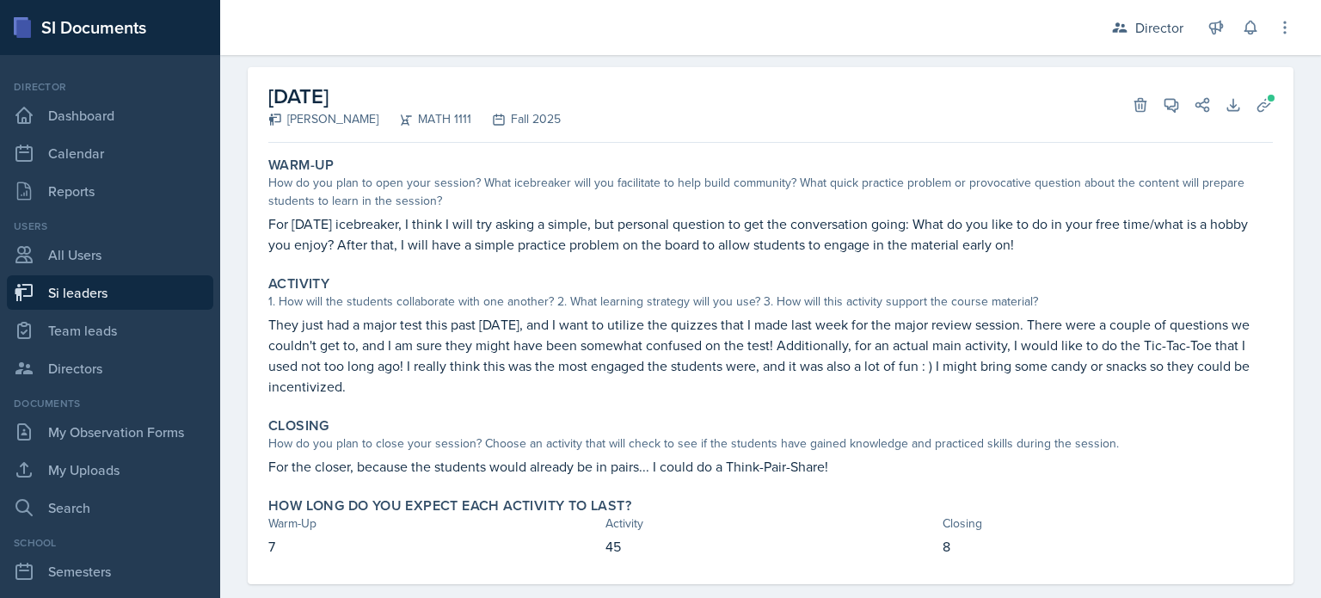
click at [303, 378] on p "They just had a major test this past [DATE], and I want to utilize the quizzes …" at bounding box center [770, 355] width 1005 height 83
